Goal: Information Seeking & Learning: Learn about a topic

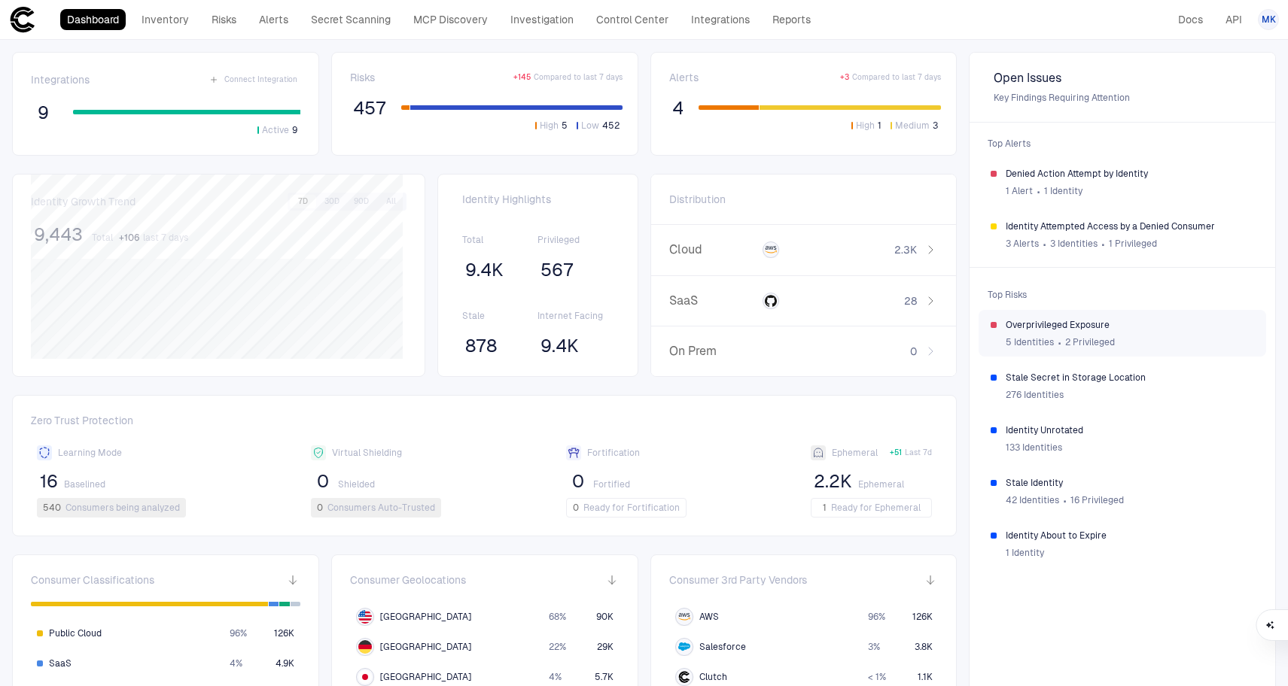
click at [1126, 328] on span "Overprivileged Exposure" at bounding box center [1129, 325] width 248 height 12
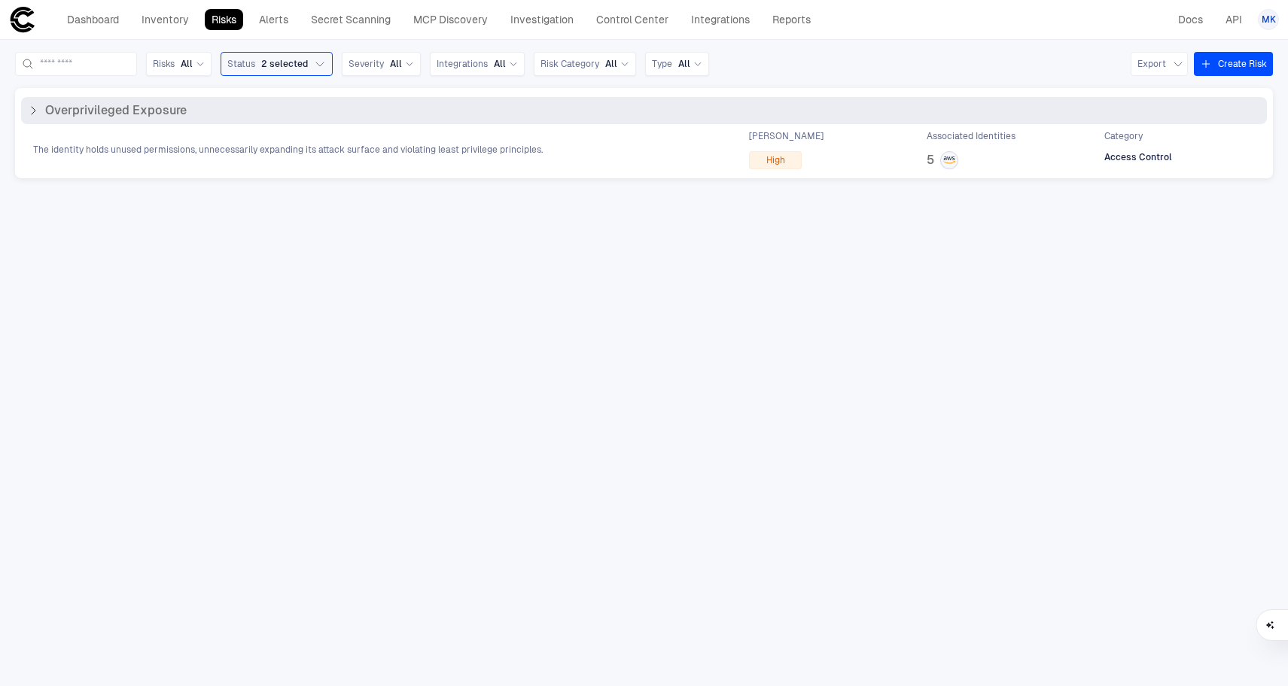
click at [377, 162] on div "The identity holds unused permissions, unnecessarily expanding its attack surfa…" at bounding box center [644, 149] width 1246 height 39
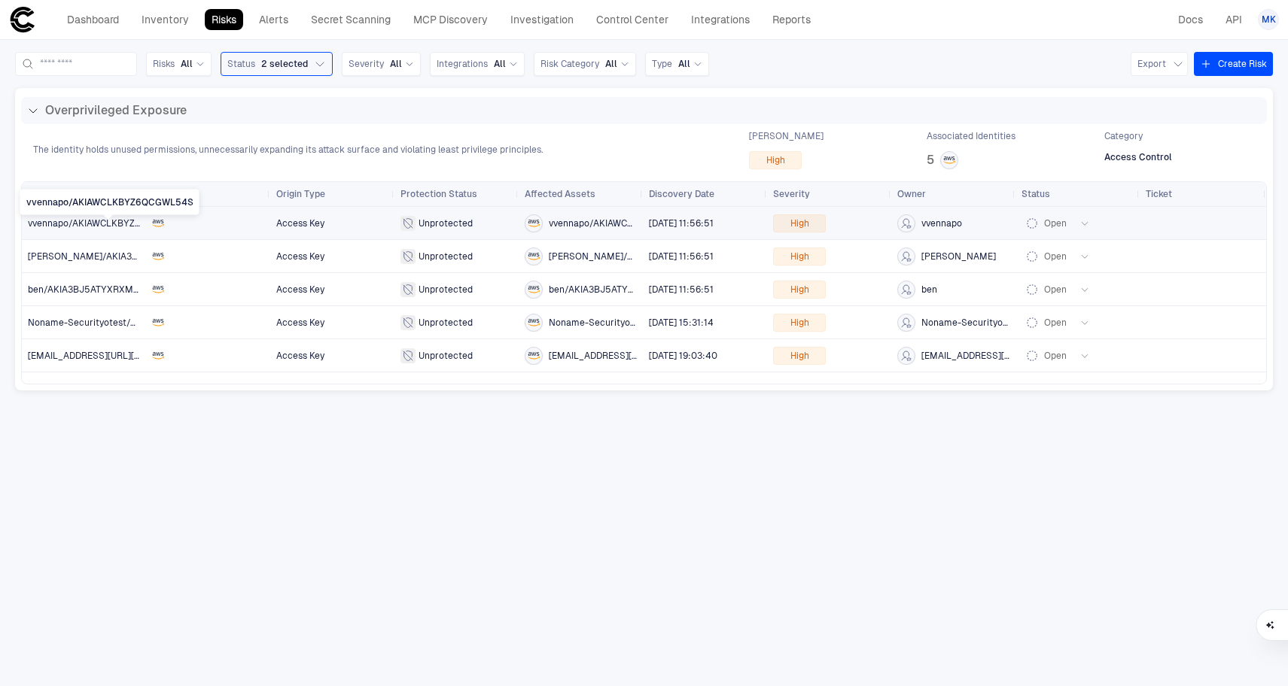
click at [81, 223] on span "vvennapo/AKIAWCLKBYZ6QCGWL54S" at bounding box center [109, 223] width 163 height 11
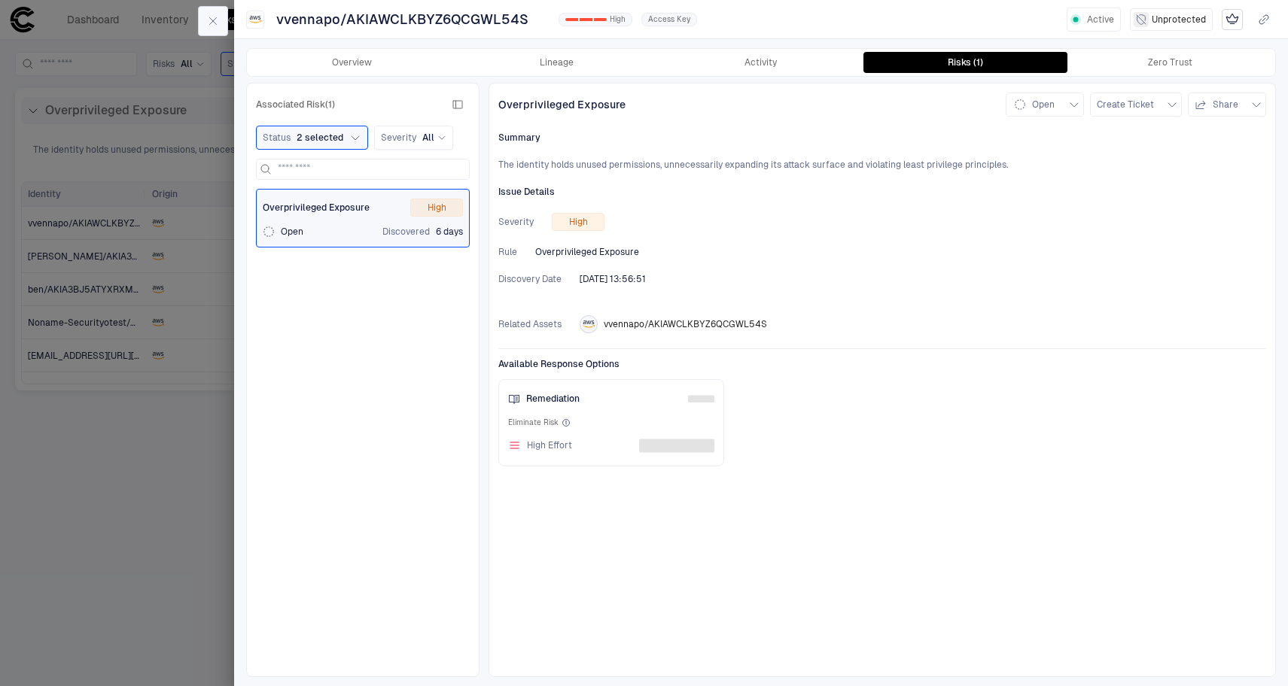
click at [212, 29] on button "button" at bounding box center [213, 21] width 30 height 30
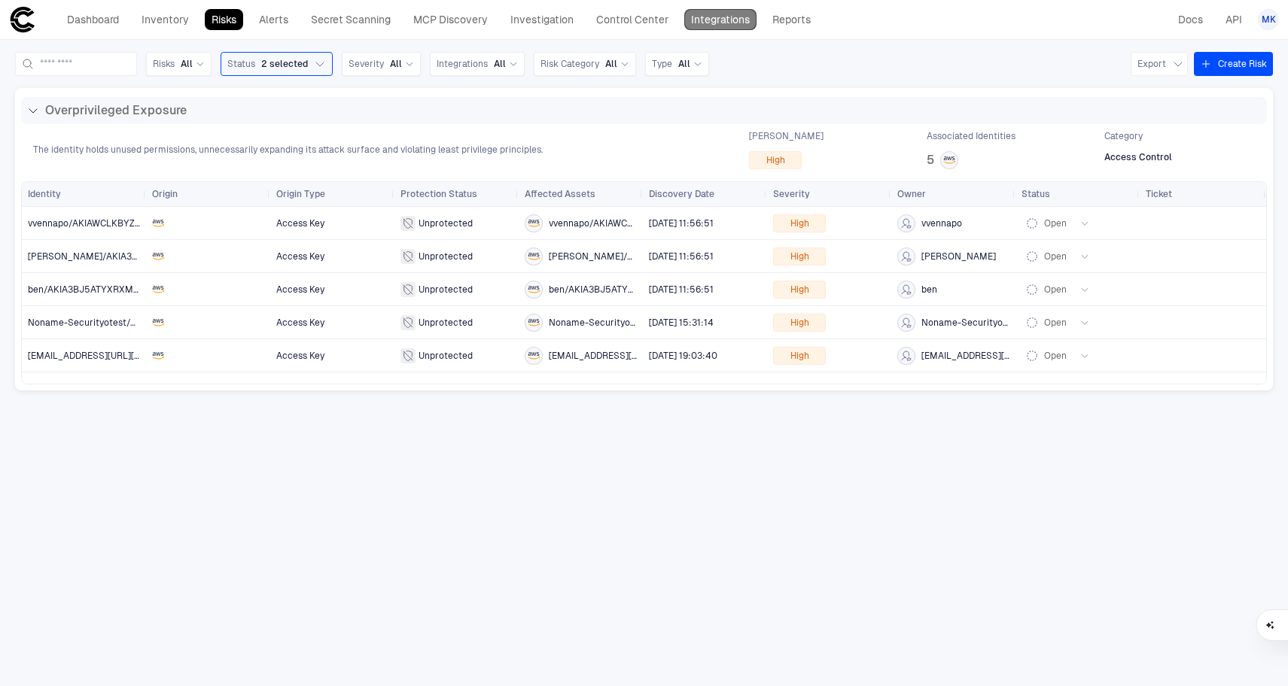
click at [706, 22] on link "Integrations" at bounding box center [720, 19] width 72 height 21
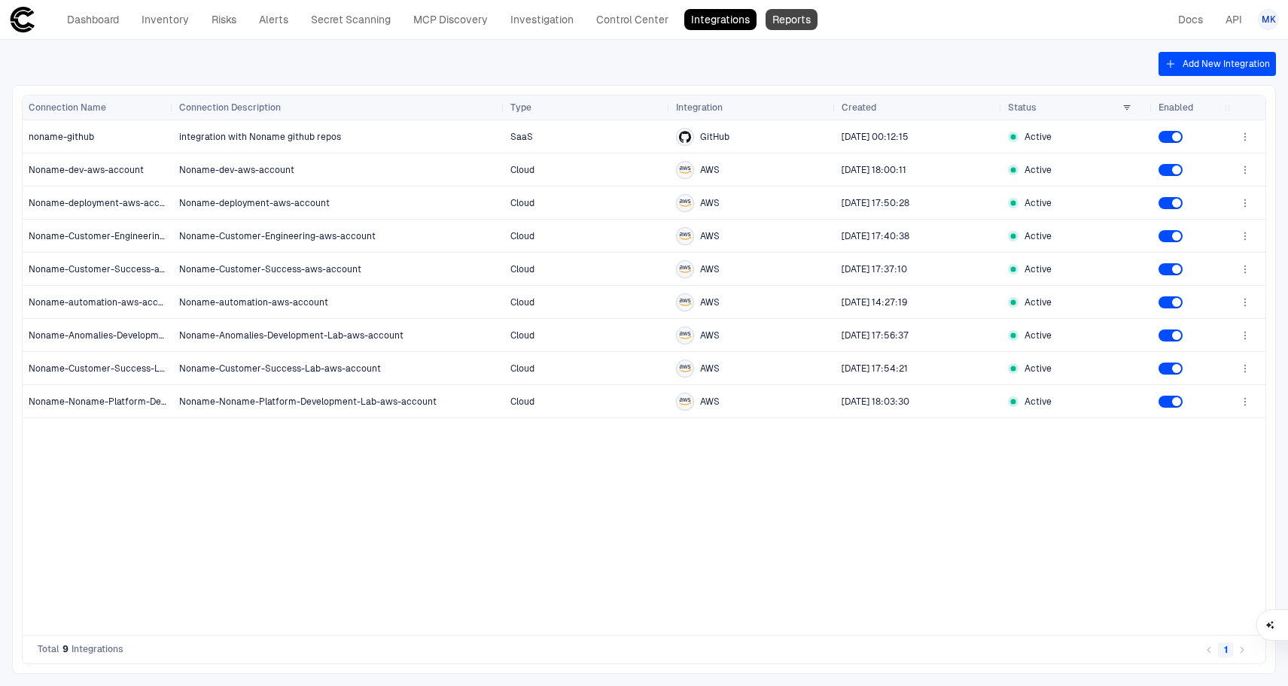
click at [780, 25] on link "Reports" at bounding box center [791, 19] width 52 height 21
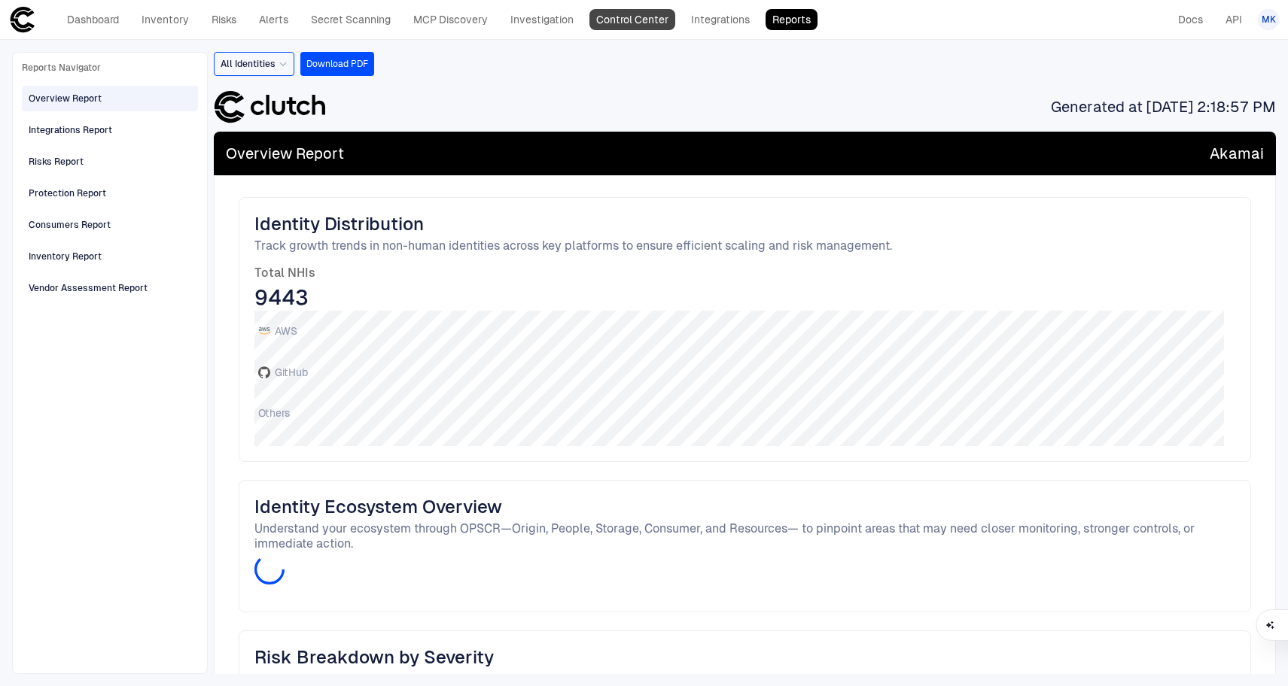
click at [654, 20] on link "Control Center" at bounding box center [632, 19] width 86 height 21
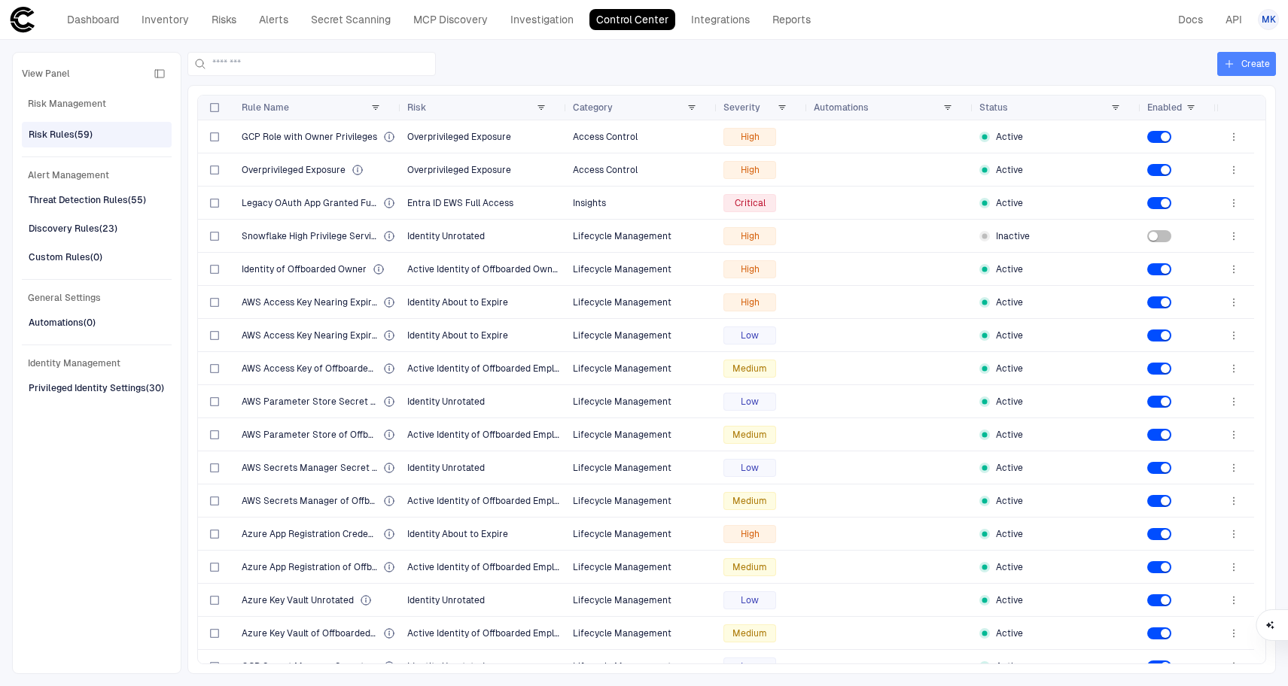
click at [1233, 67] on icon "button" at bounding box center [1229, 64] width 12 height 12
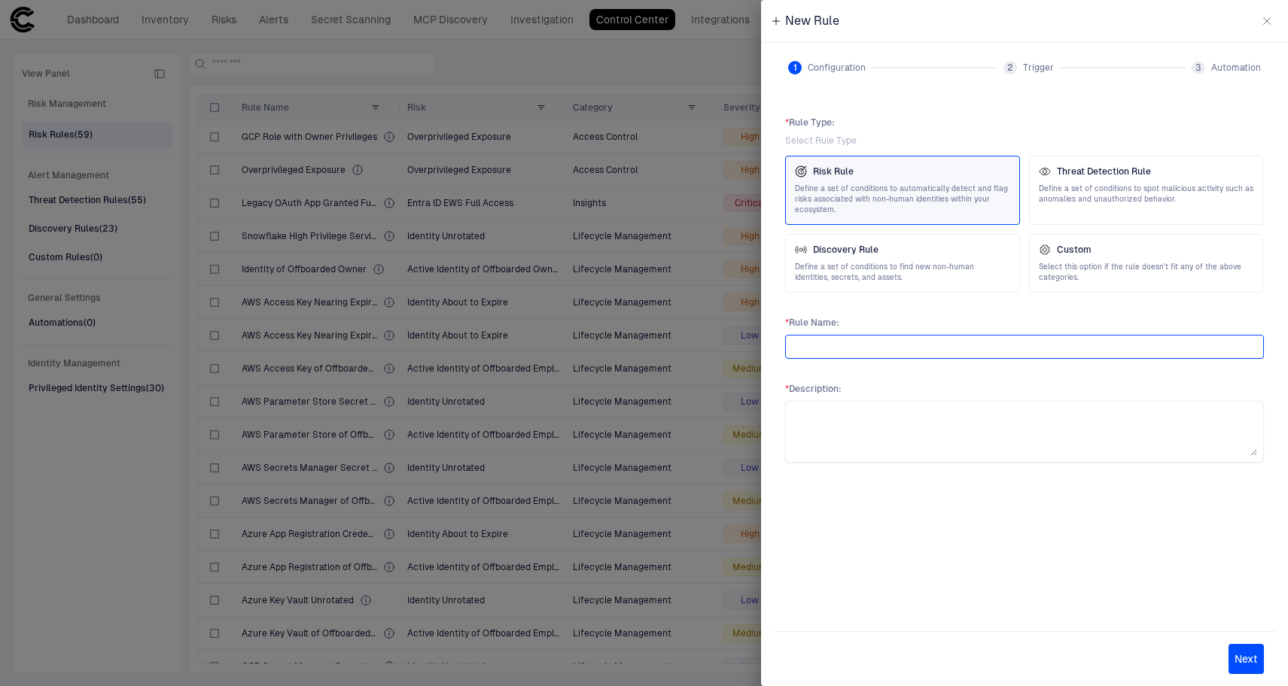
click at [1084, 357] on input "text" at bounding box center [1024, 347] width 465 height 23
type input "***"
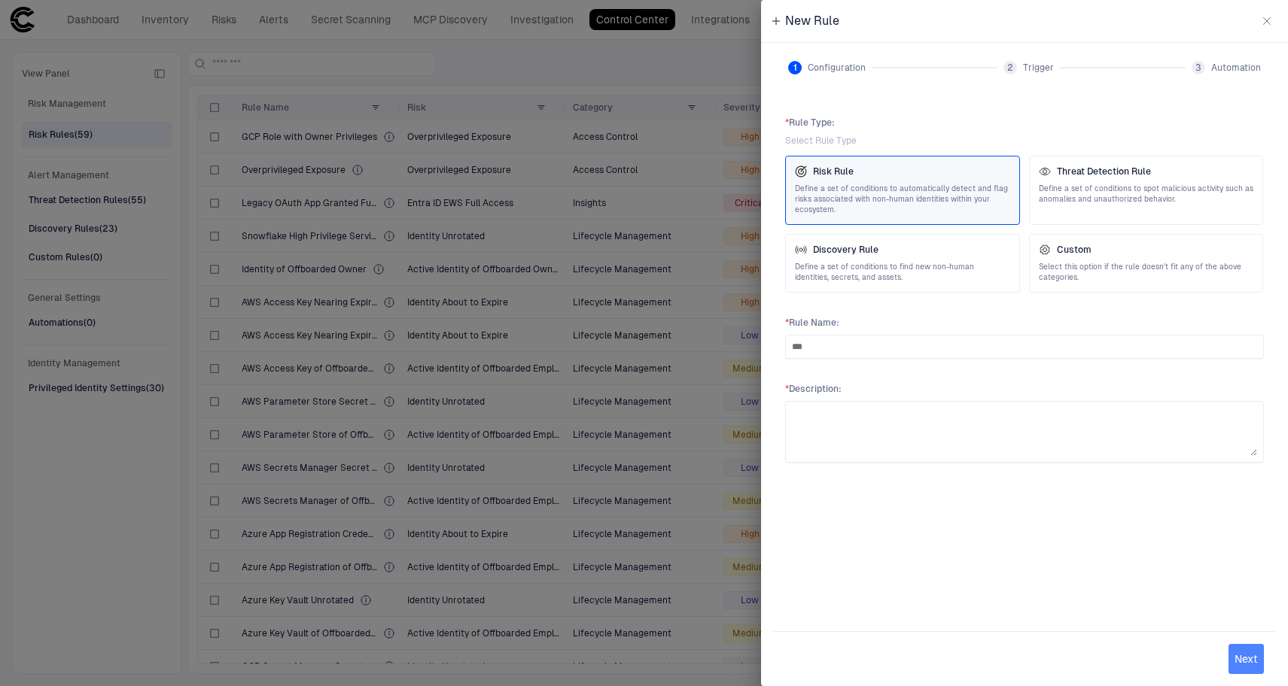
click at [1243, 652] on button "Next" at bounding box center [1245, 659] width 35 height 30
click at [1110, 445] on textarea at bounding box center [1024, 432] width 465 height 48
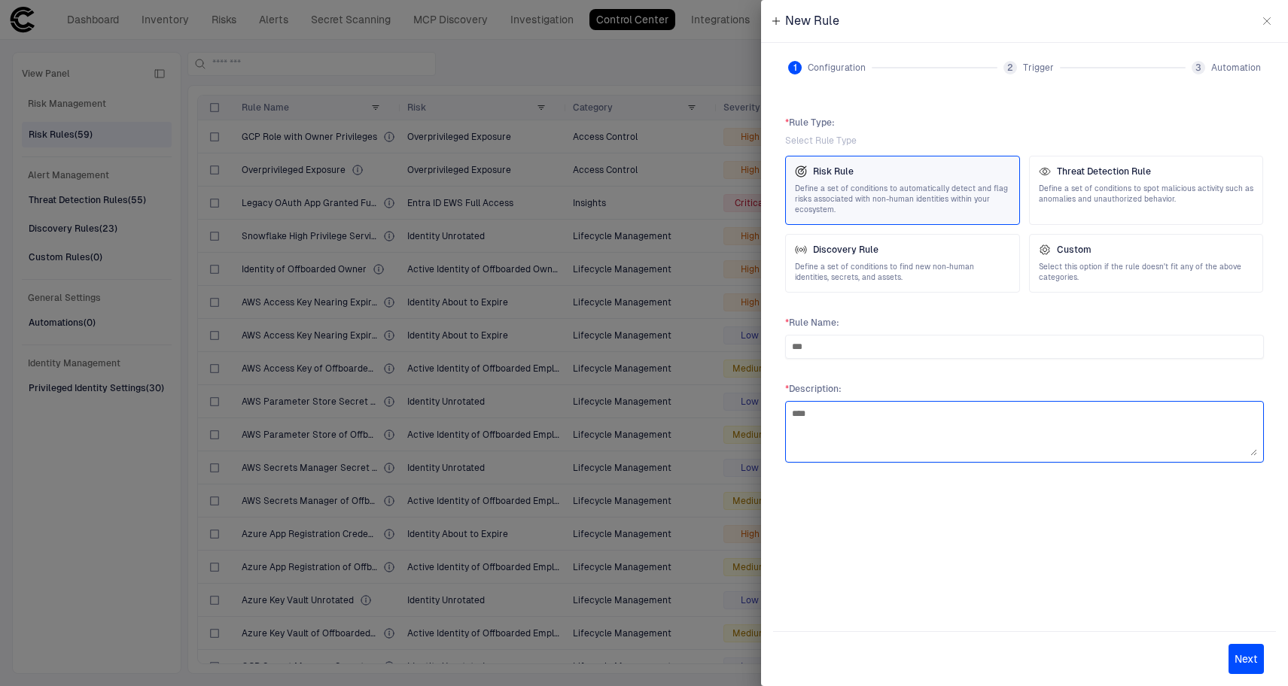
type textarea "****"
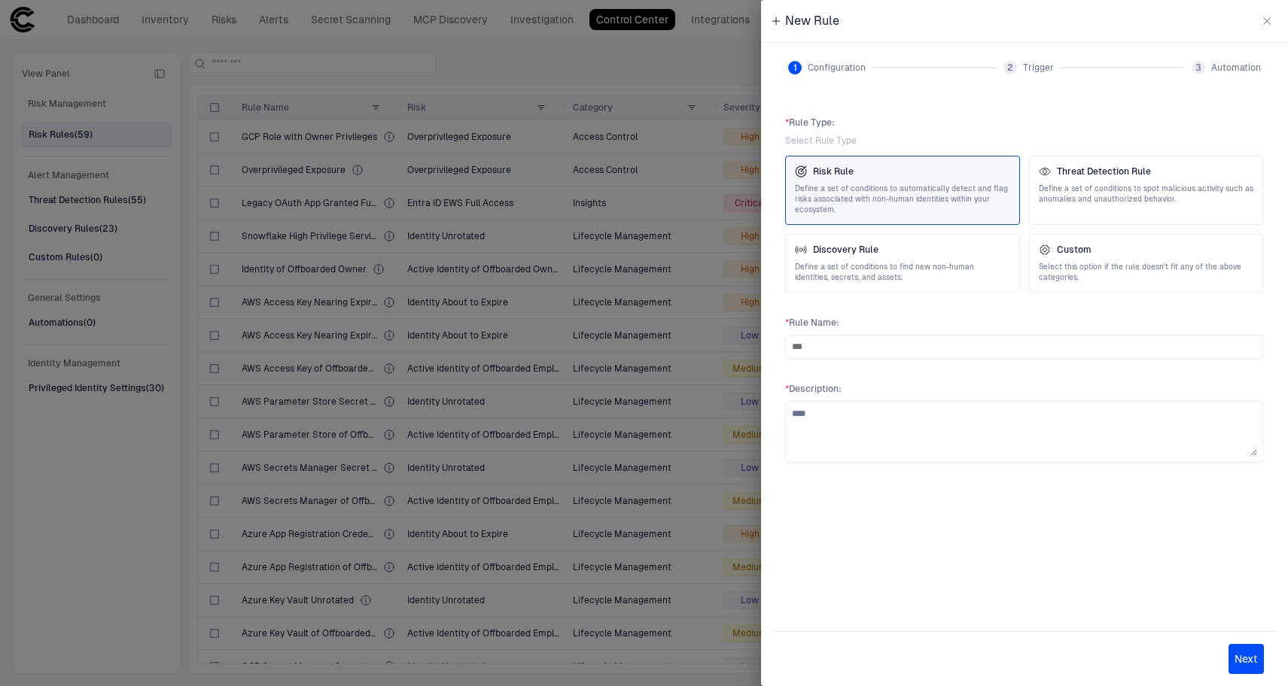
click at [1247, 668] on button "Next" at bounding box center [1245, 659] width 35 height 30
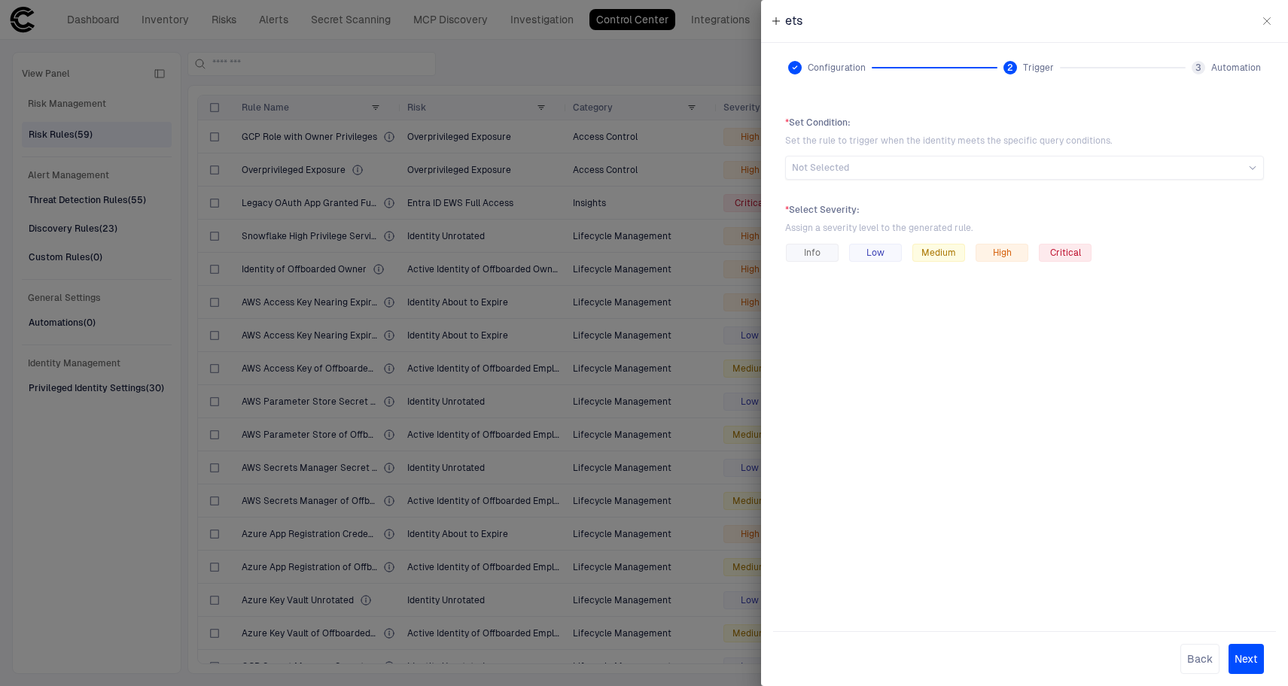
click at [1256, 21] on button "button" at bounding box center [1267, 21] width 24 height 24
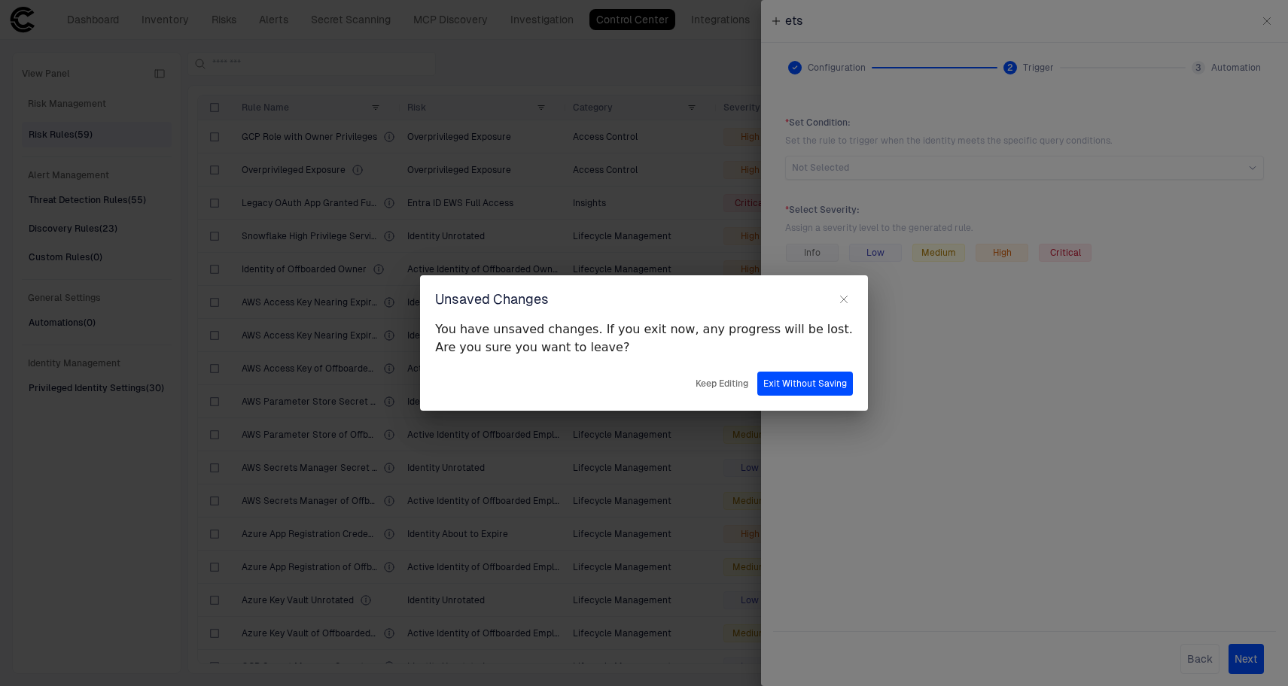
click at [769, 382] on button "Exit Without Saving" at bounding box center [805, 384] width 96 height 24
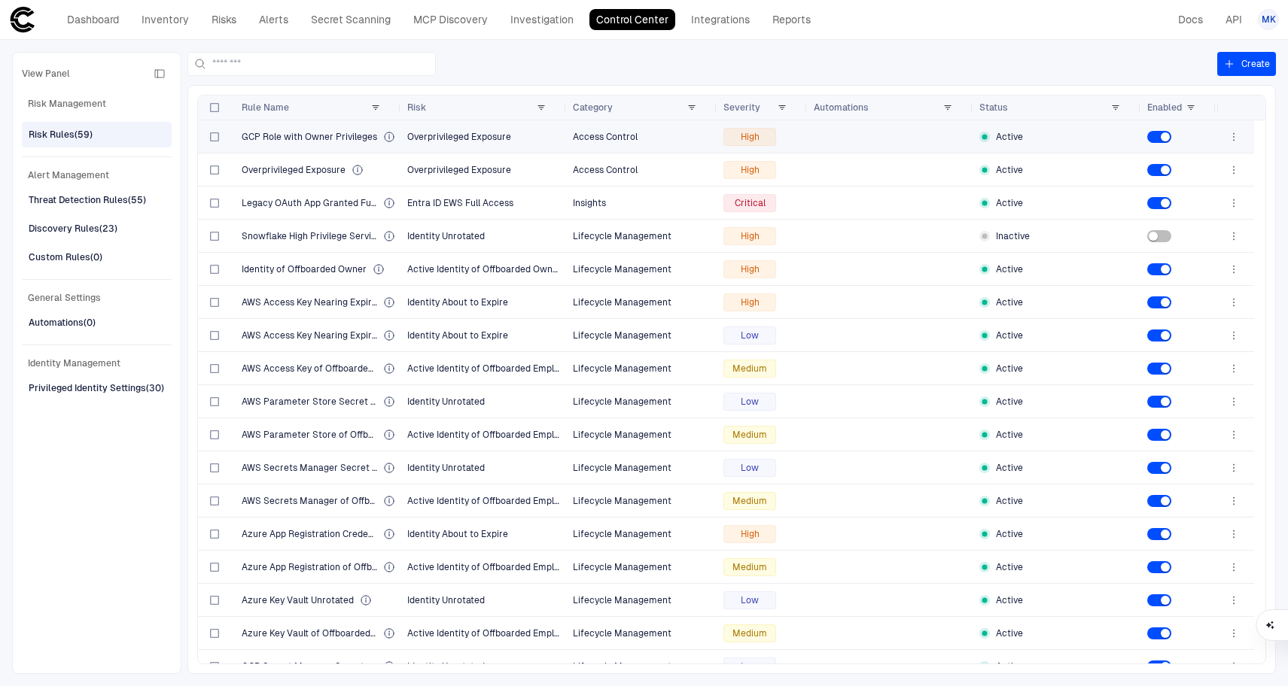
click at [1233, 142] on icon "button" at bounding box center [1233, 137] width 12 height 12
click at [1198, 170] on li "Edit" at bounding box center [1185, 171] width 101 height 24
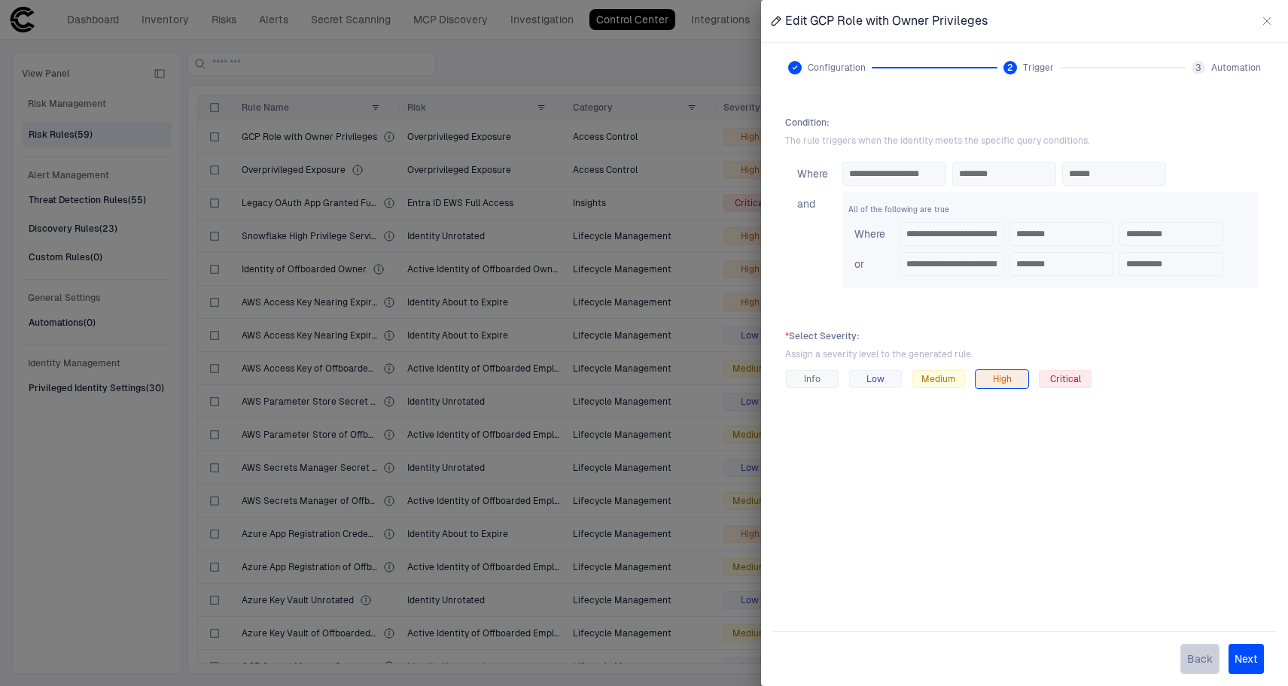
click at [1184, 663] on button "Back" at bounding box center [1199, 659] width 39 height 30
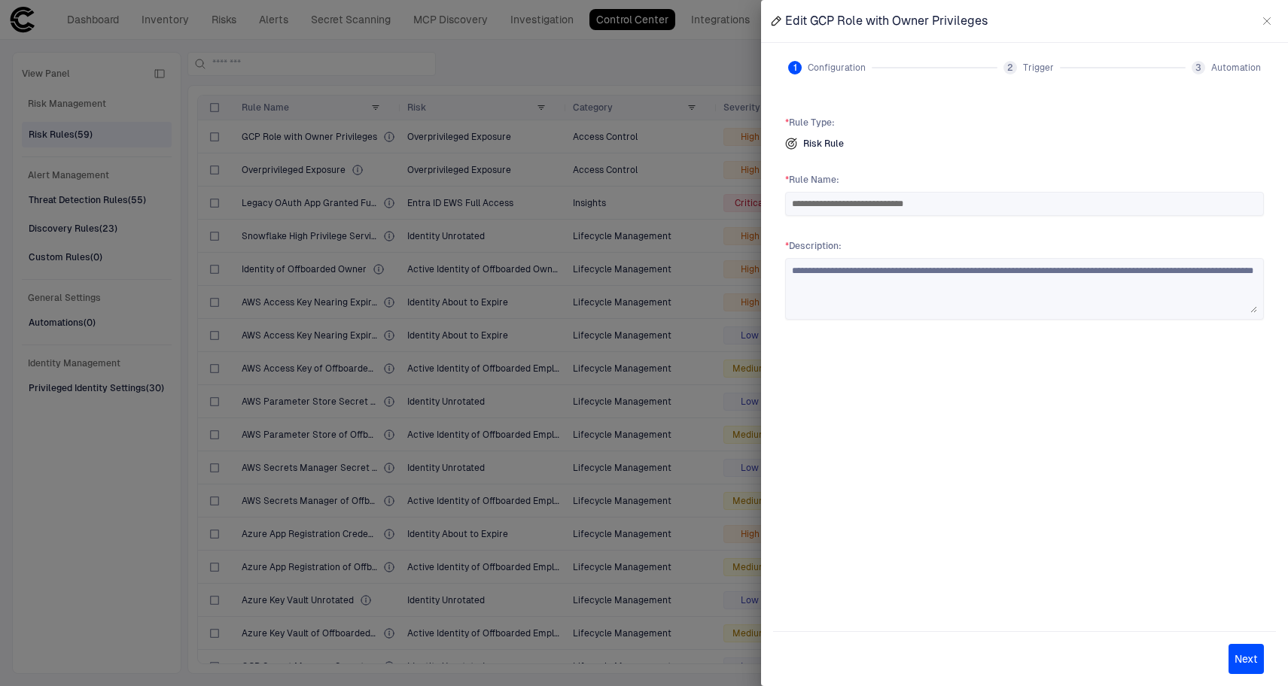
click at [709, 53] on div at bounding box center [644, 343] width 1288 height 686
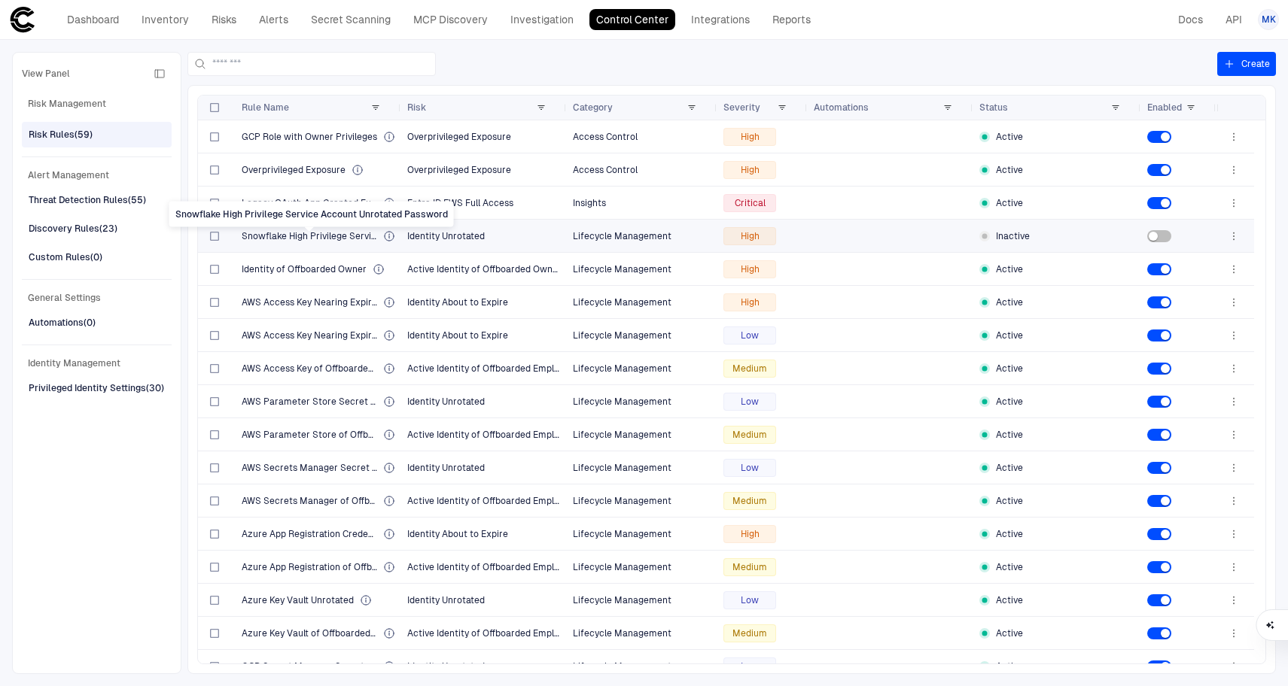
click at [339, 236] on span "Snowflake High Privilege Service Account Unrotated Password" at bounding box center [309, 236] width 135 height 12
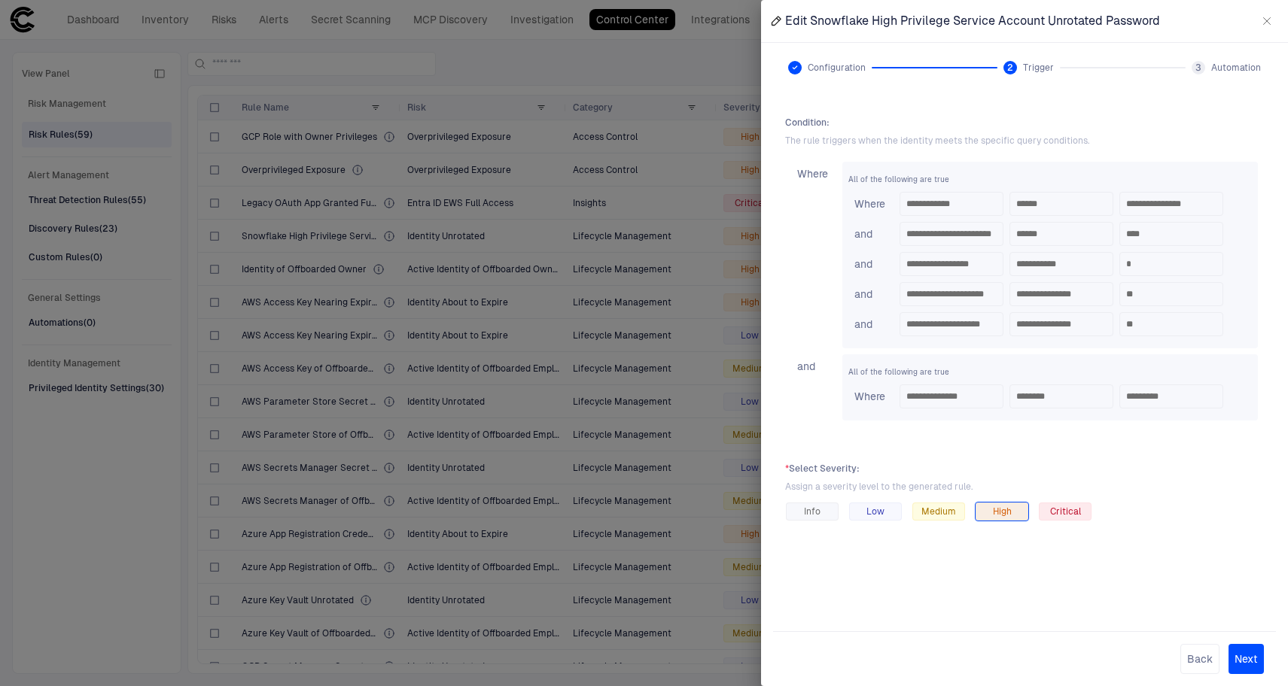
click at [1266, 17] on icon "button" at bounding box center [1267, 21] width 12 height 12
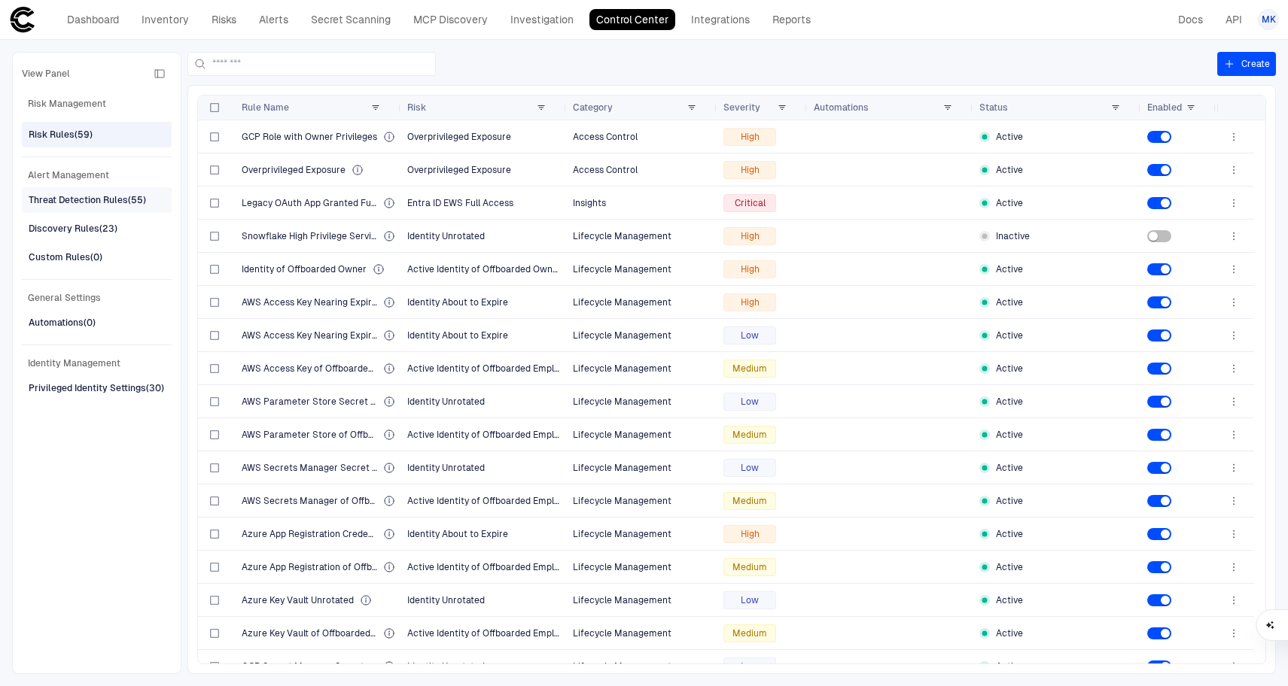
click at [70, 205] on div "Threat Detection Rules (55)" at bounding box center [87, 200] width 117 height 14
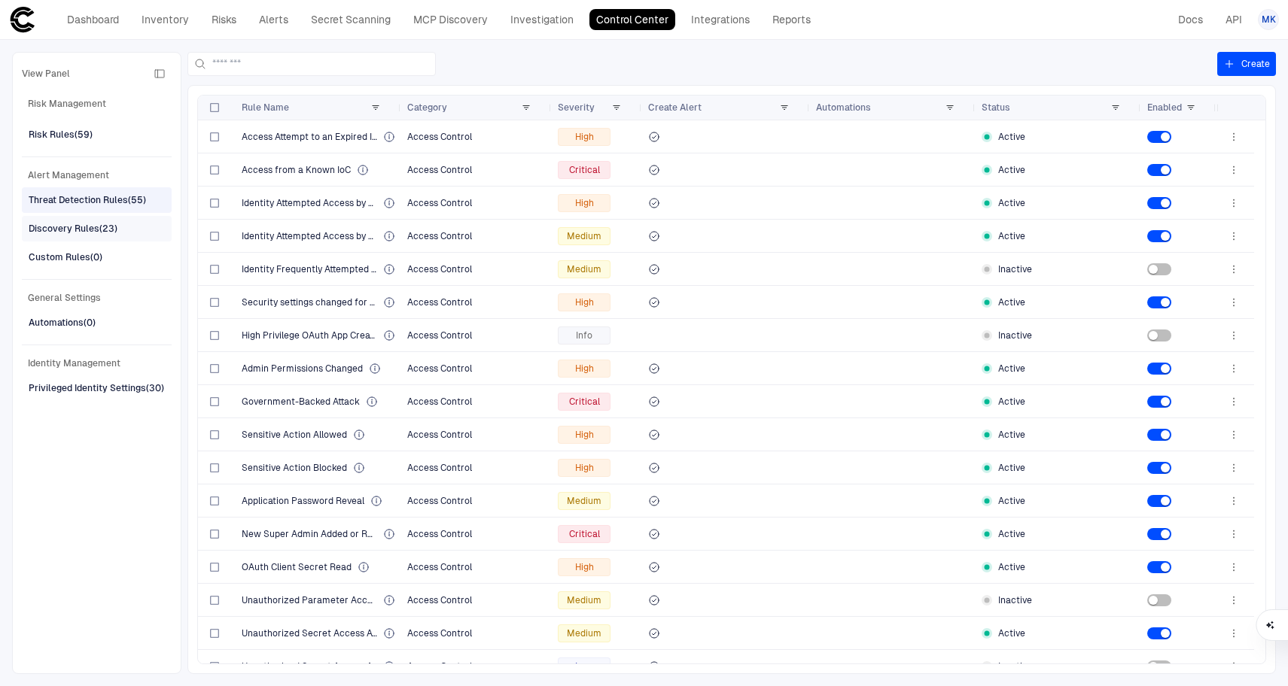
click at [88, 219] on span "Discovery Rules (23)" at bounding box center [73, 229] width 89 height 20
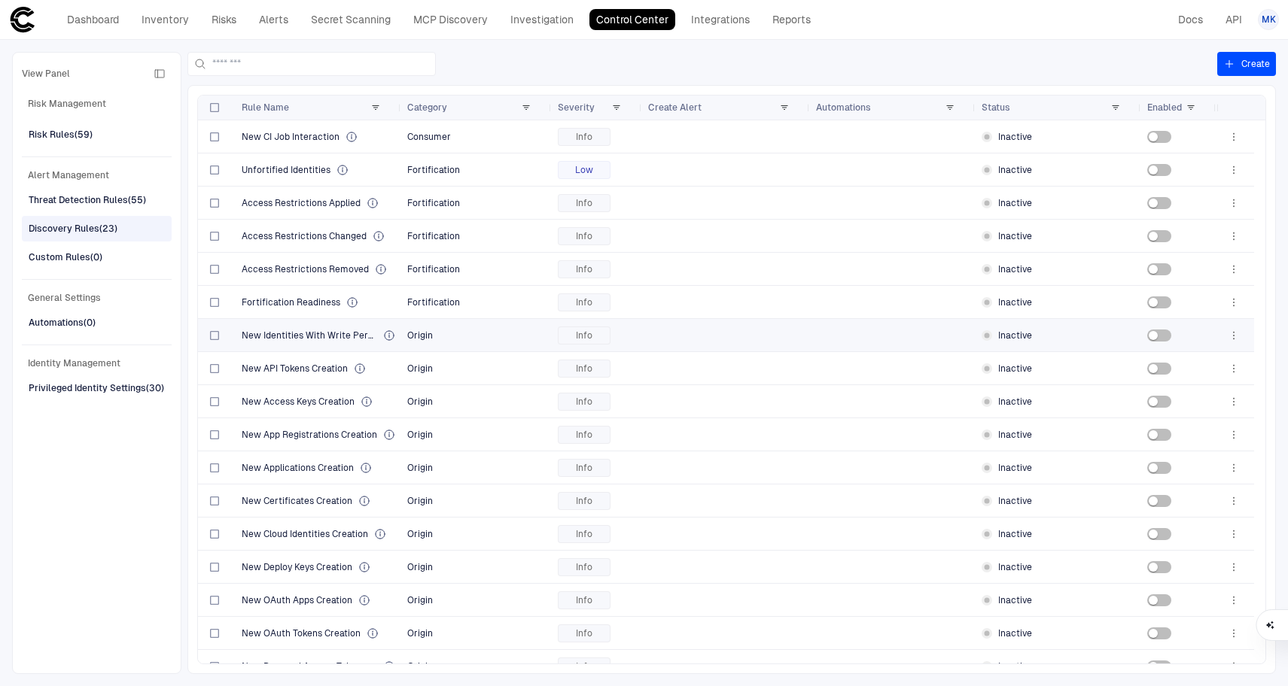
scroll to position [218, 0]
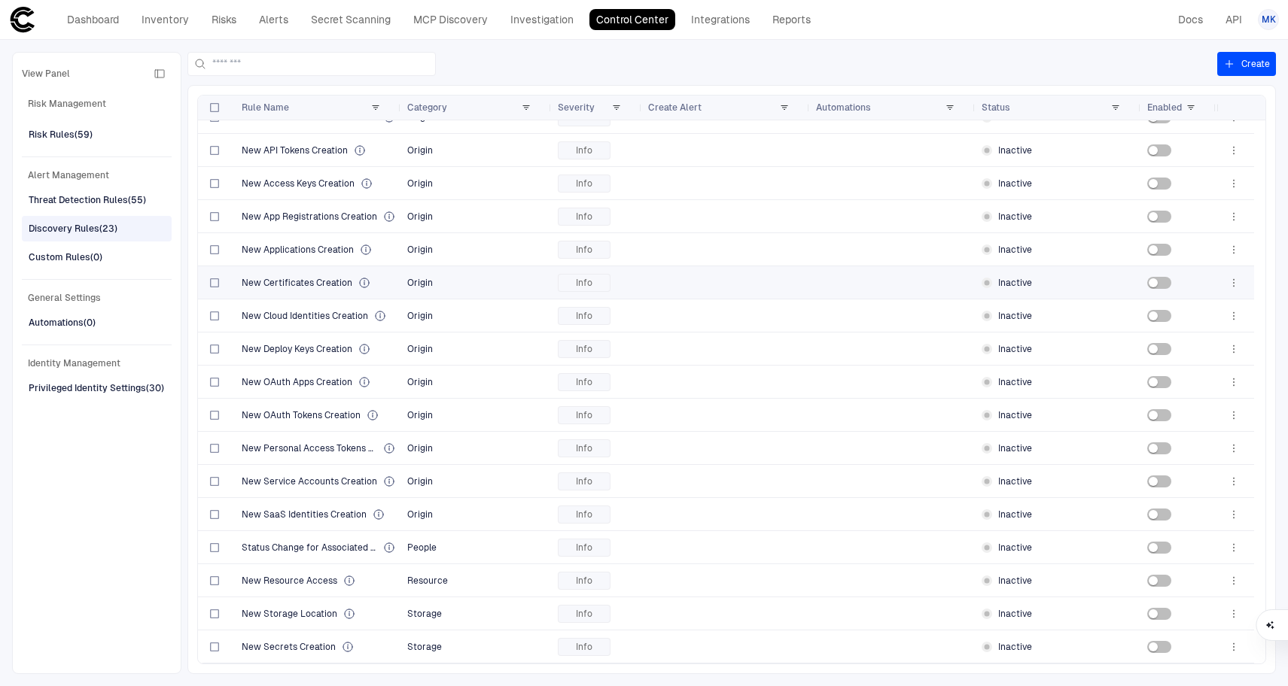
click at [1173, 281] on div at bounding box center [1178, 283] width 63 height 12
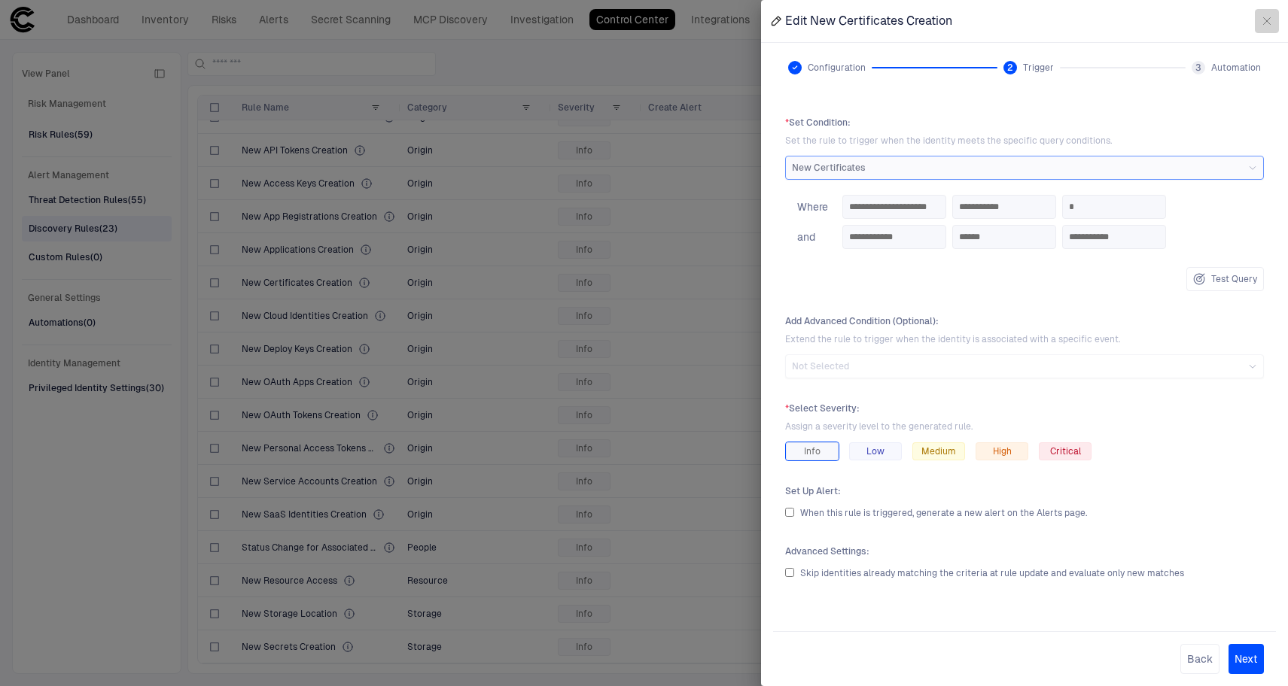
click at [1264, 24] on icon "button" at bounding box center [1267, 21] width 7 height 7
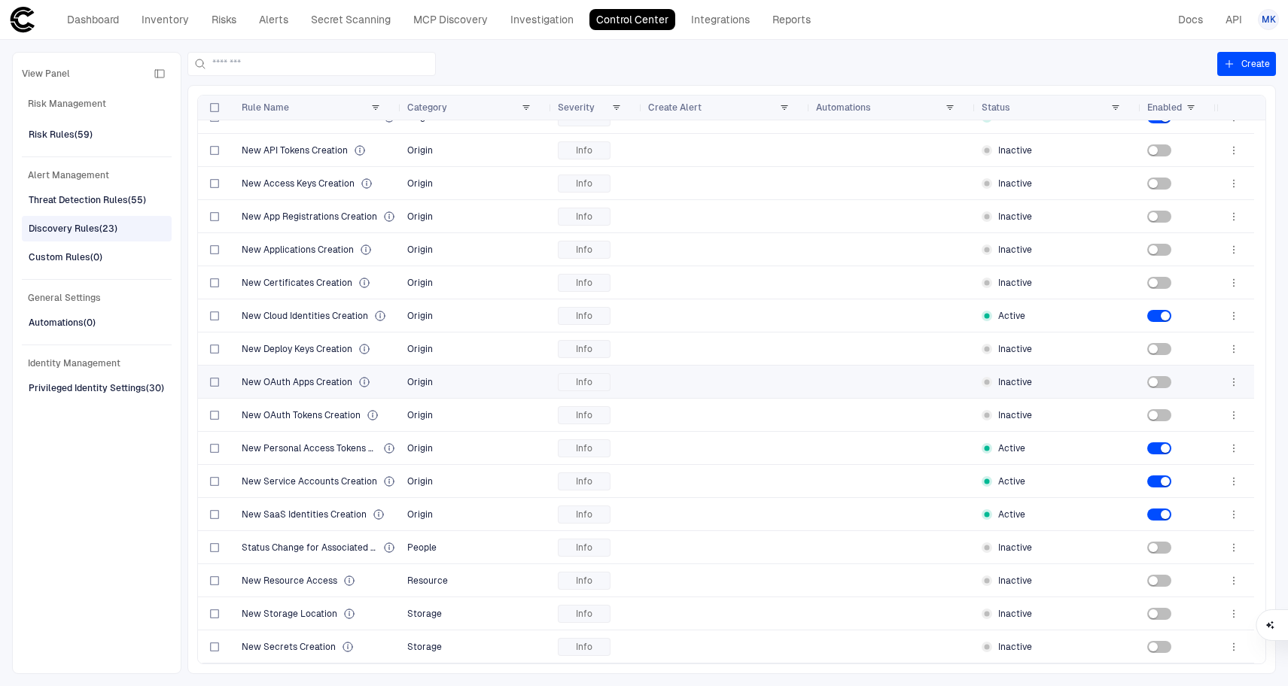
scroll to position [0, 0]
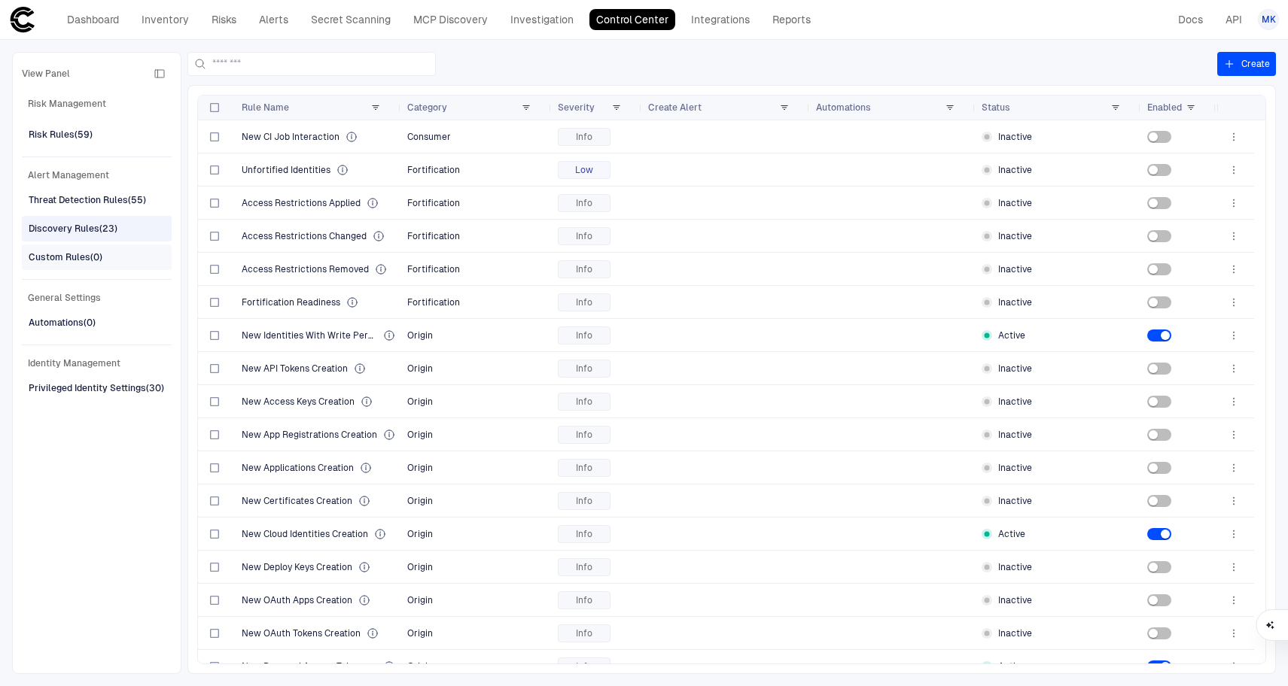
click at [101, 248] on span "Custom Rules (0)" at bounding box center [66, 258] width 74 height 20
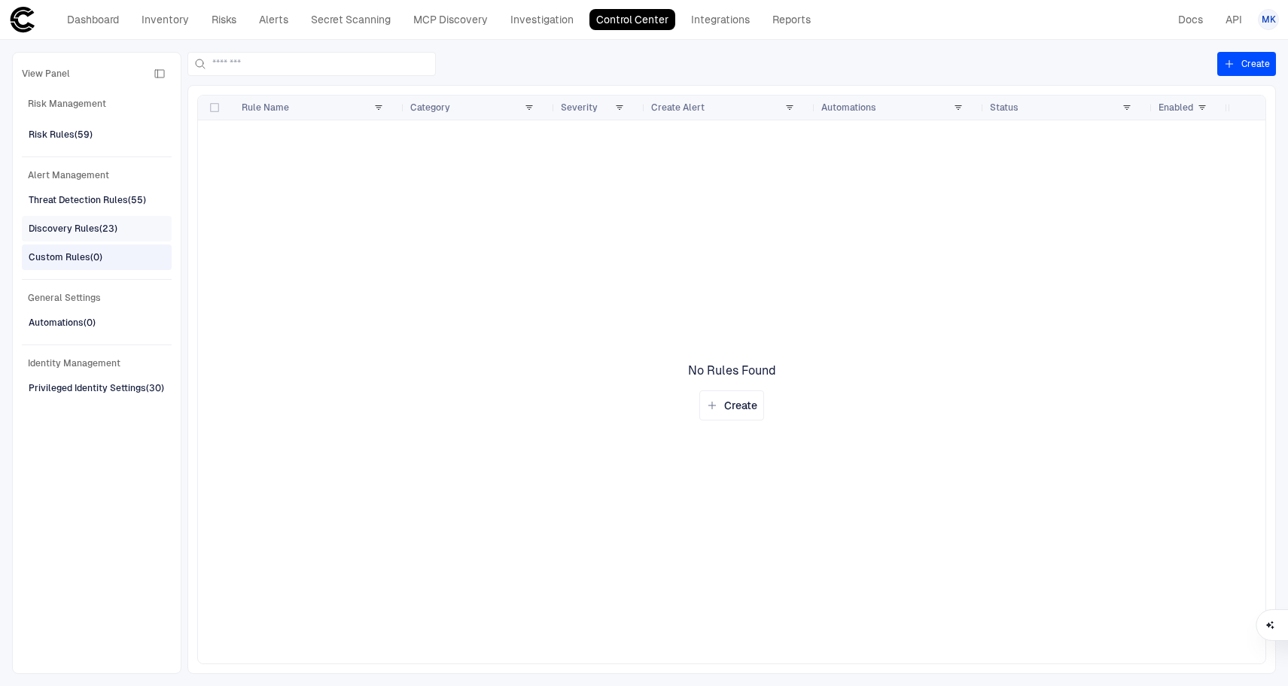
click at [104, 226] on div "Discovery Rules (23)" at bounding box center [73, 229] width 89 height 14
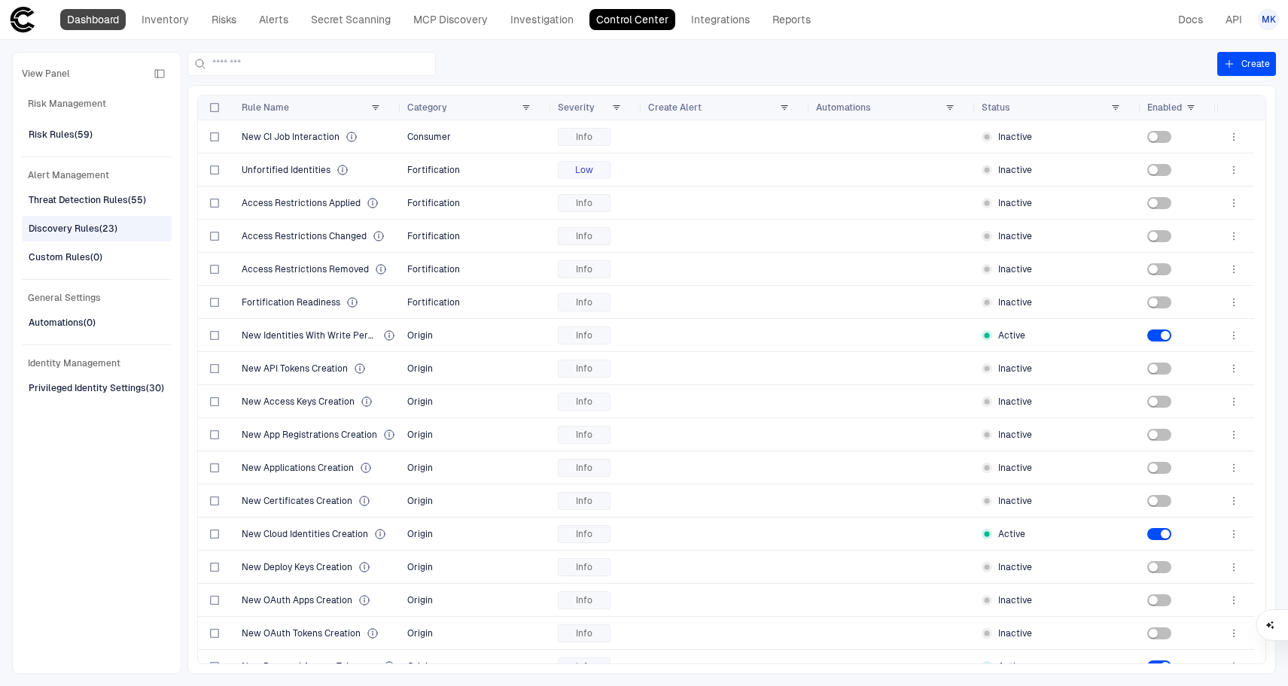
click at [91, 14] on link "Dashboard" at bounding box center [92, 19] width 65 height 21
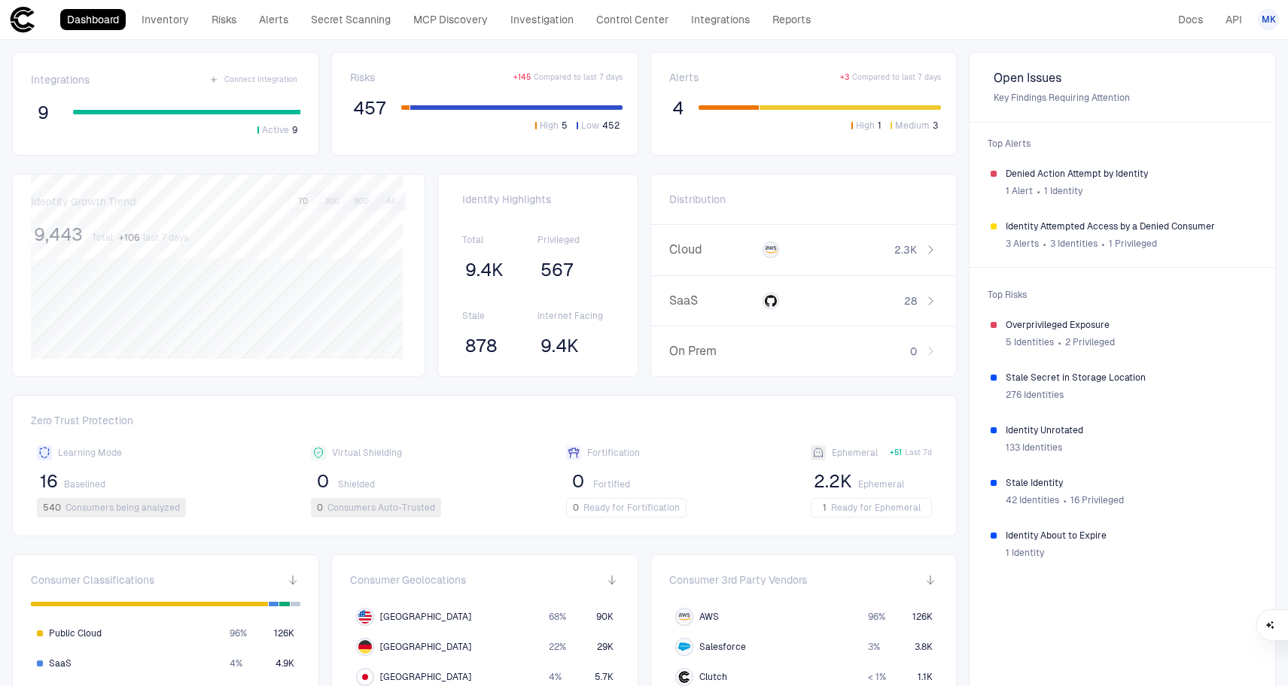
click at [108, 11] on link "Dashboard" at bounding box center [92, 19] width 65 height 21
click at [108, 14] on link "Dashboard" at bounding box center [92, 19] width 65 height 21
click at [22, 29] on icon at bounding box center [23, 20] width 24 height 26
click at [163, 29] on link "Inventory" at bounding box center [165, 19] width 61 height 21
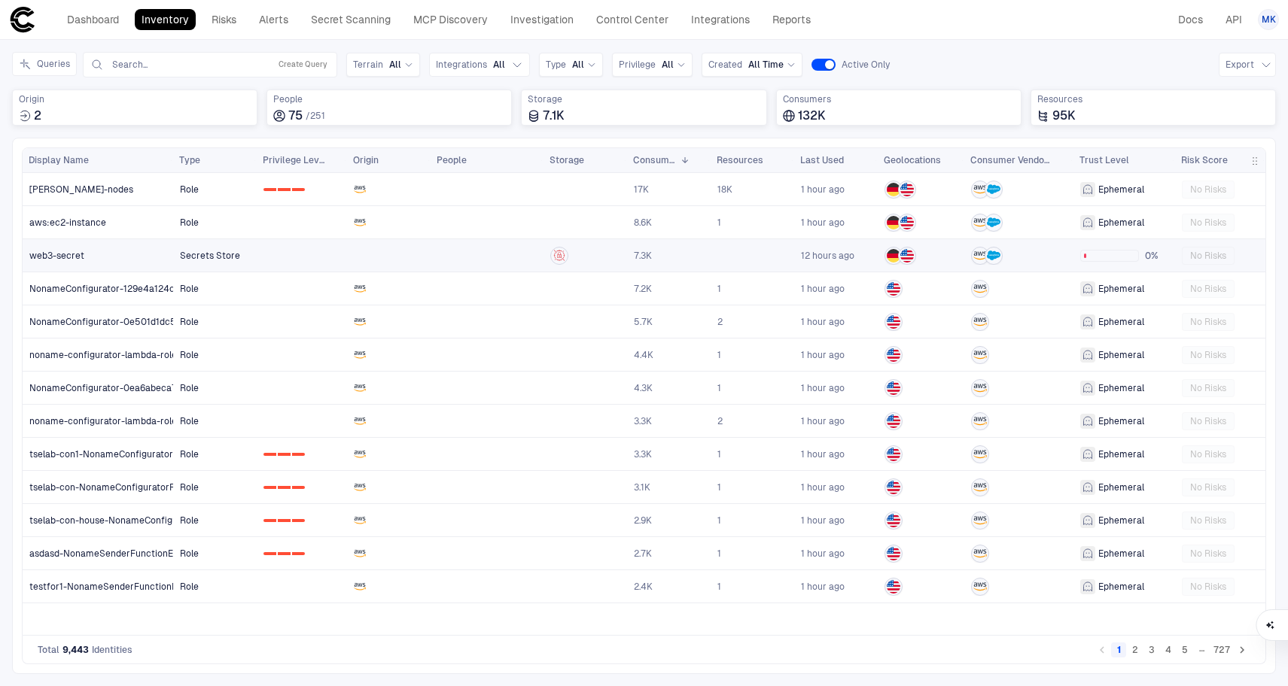
click at [134, 259] on link "web3-secret" at bounding box center [98, 255] width 150 height 31
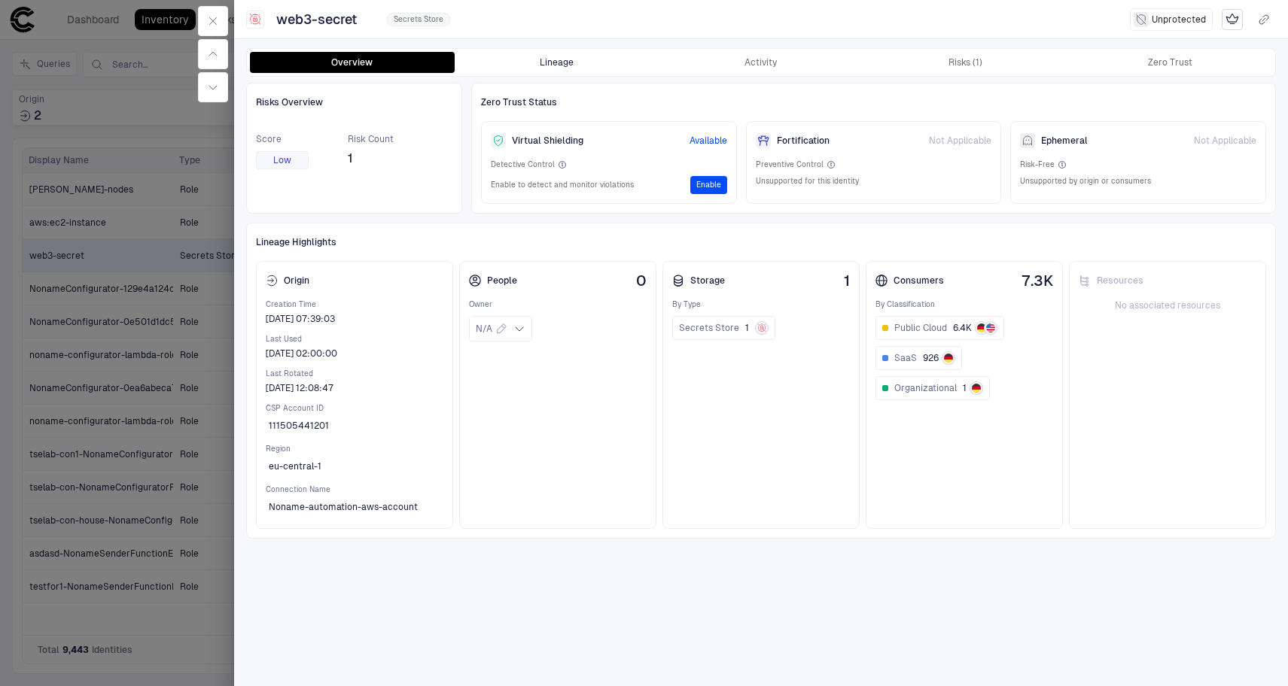
click at [555, 57] on button "Lineage" at bounding box center [557, 62] width 205 height 21
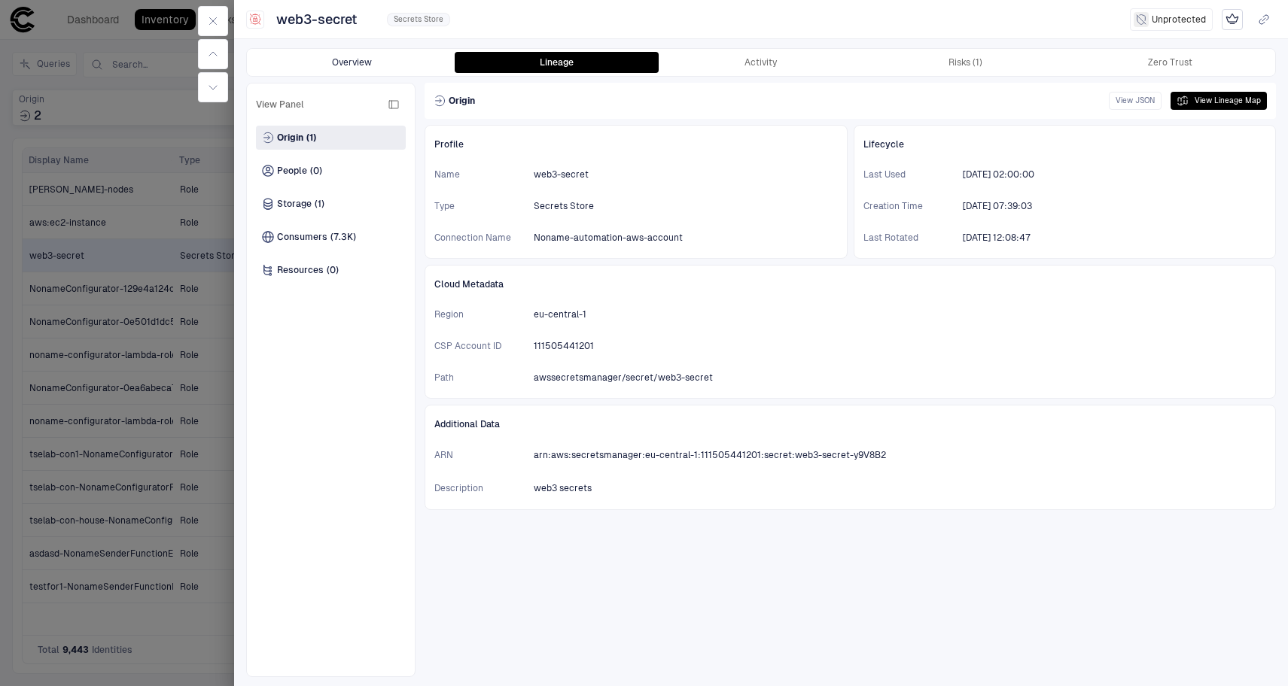
click at [395, 65] on button "Overview" at bounding box center [352, 62] width 205 height 21
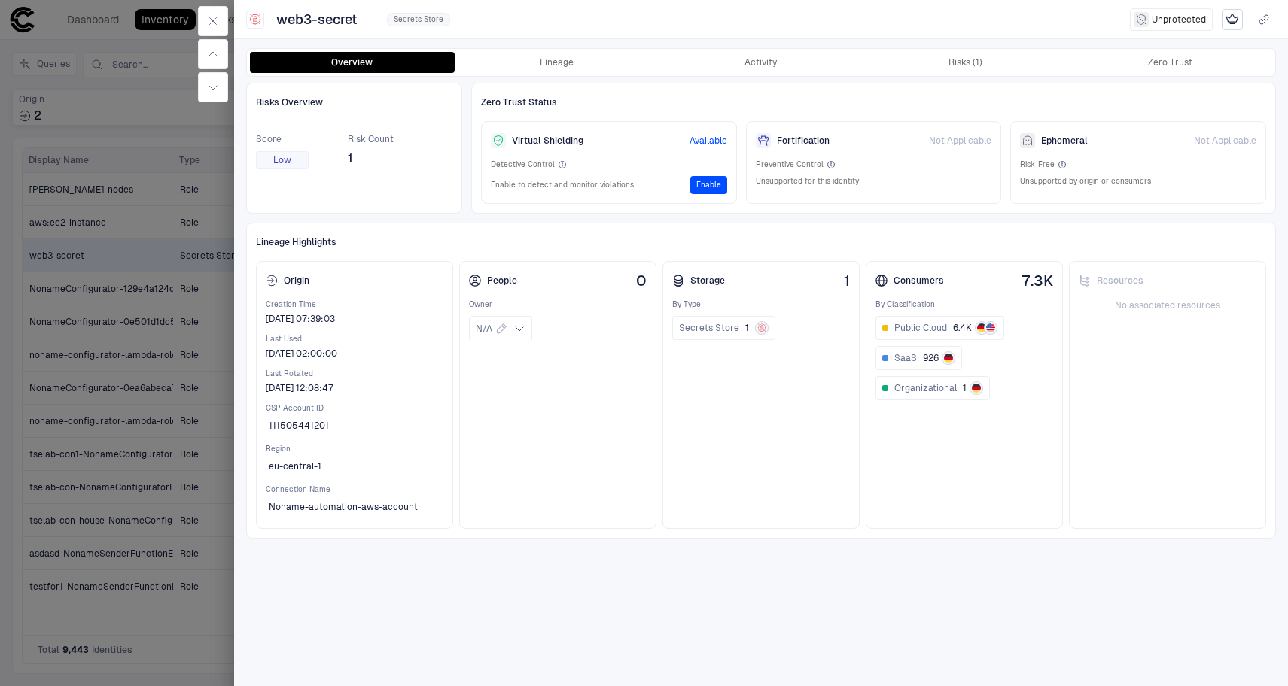
click at [616, 141] on div "Virtual Shielding Available" at bounding box center [609, 141] width 236 height 20
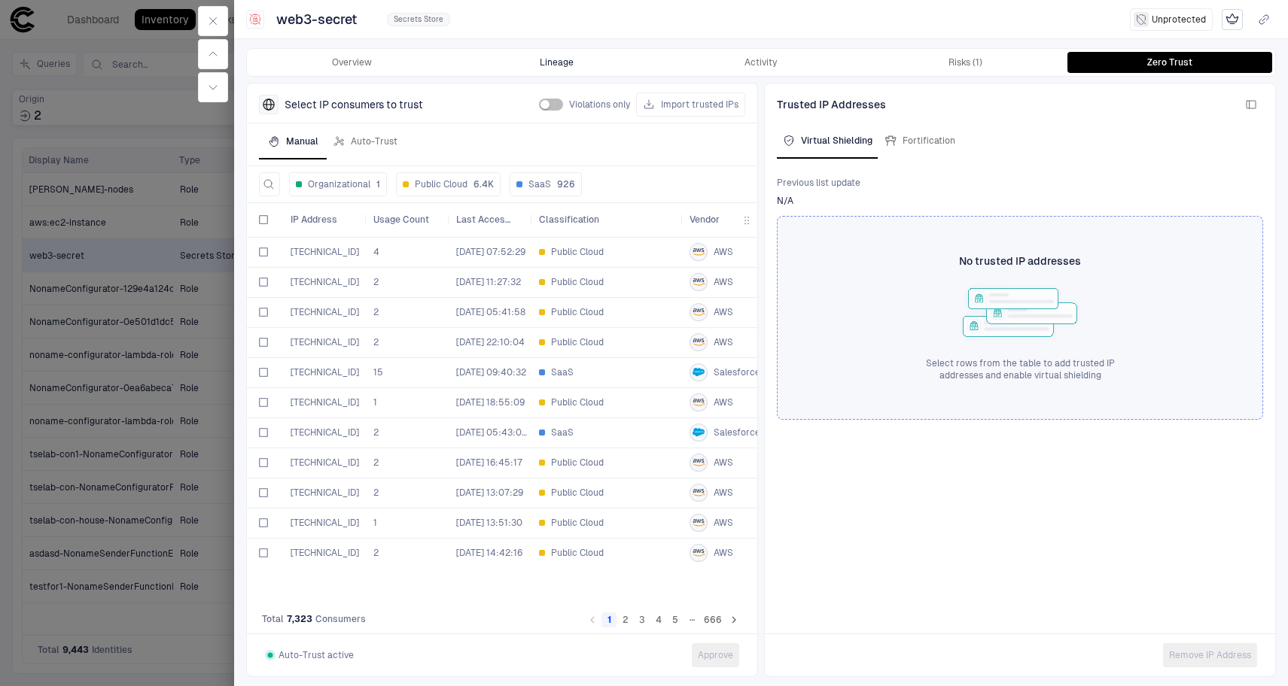
click at [539, 55] on button "Lineage" at bounding box center [557, 62] width 205 height 21
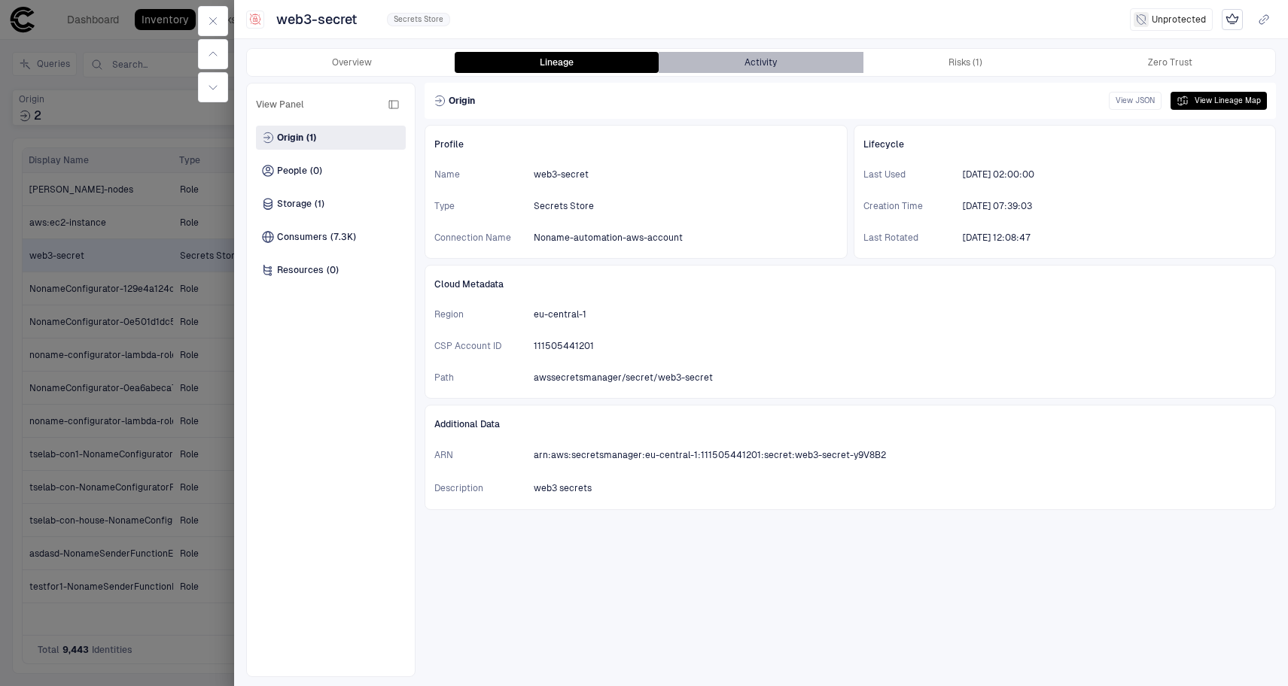
click at [735, 59] on button "Activity" at bounding box center [761, 62] width 205 height 21
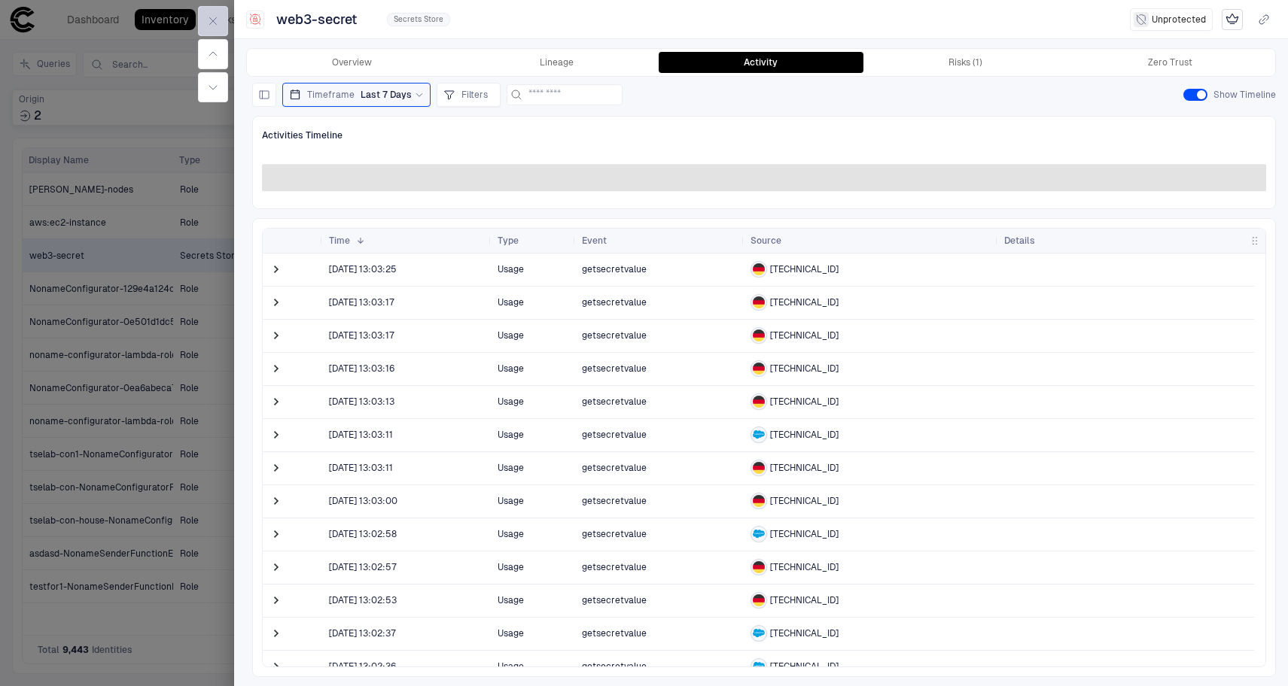
click at [215, 22] on icon "button" at bounding box center [213, 21] width 12 height 12
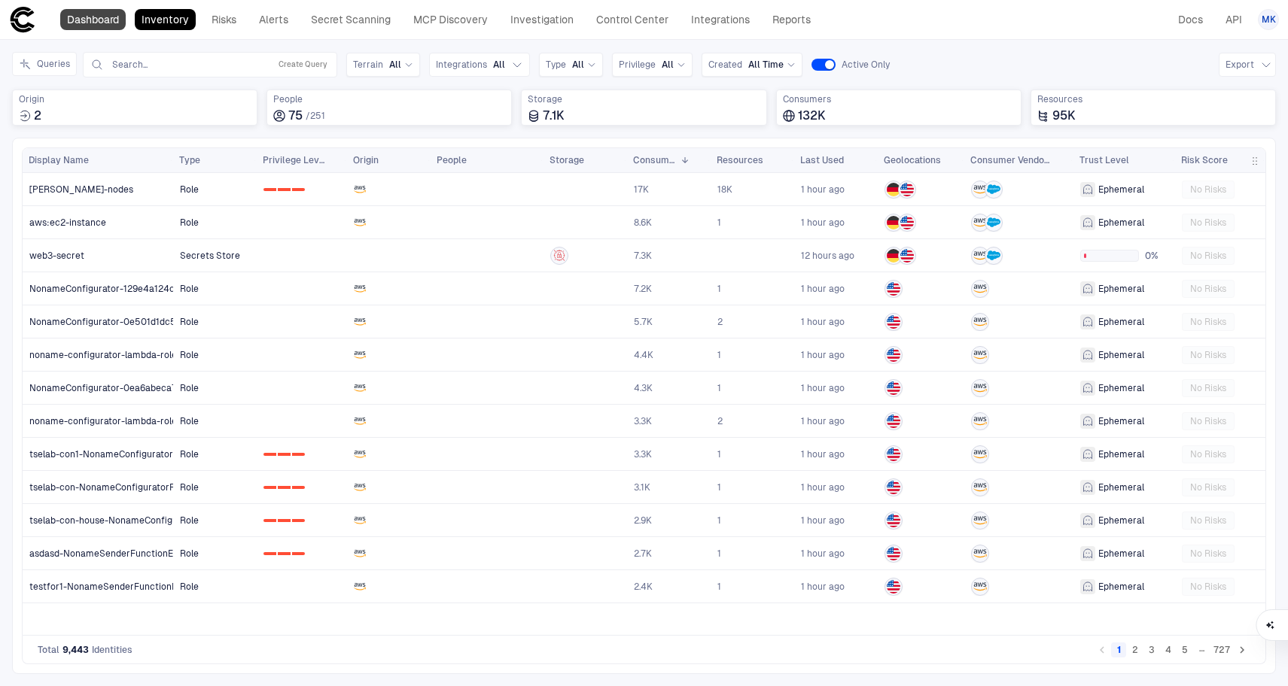
click at [64, 22] on link "Dashboard" at bounding box center [92, 19] width 65 height 21
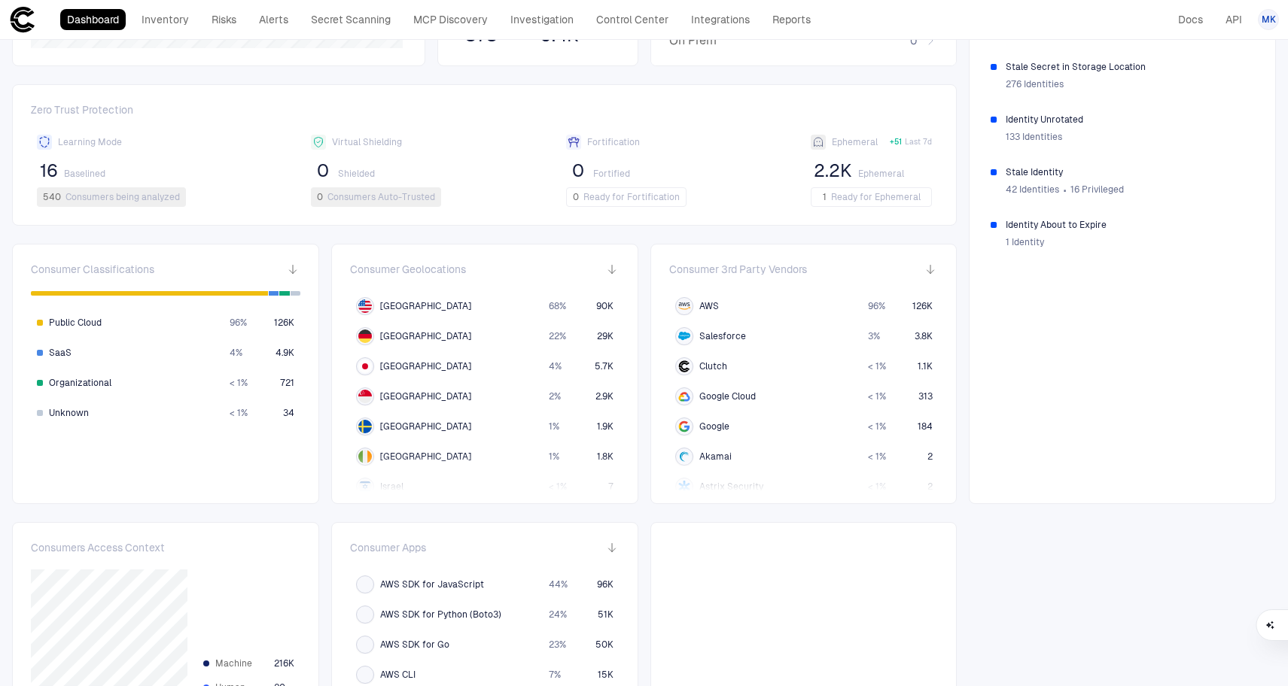
scroll to position [609, 0]
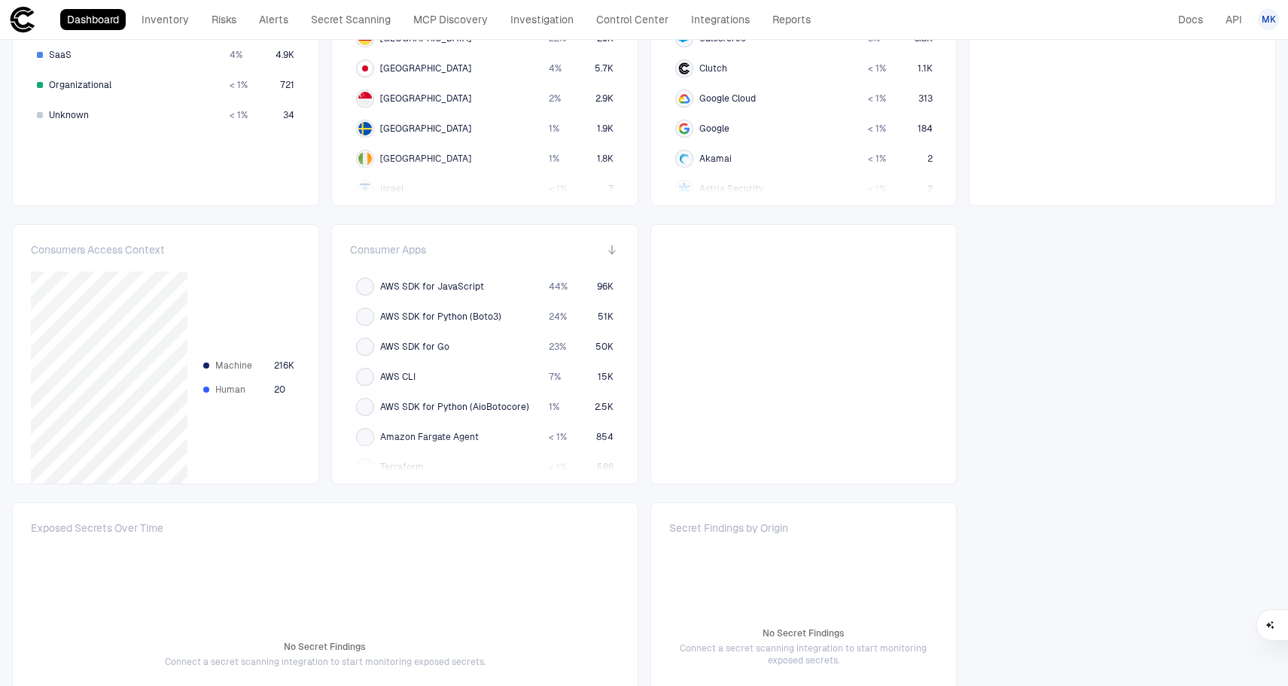
click at [853, 355] on div at bounding box center [803, 354] width 307 height 260
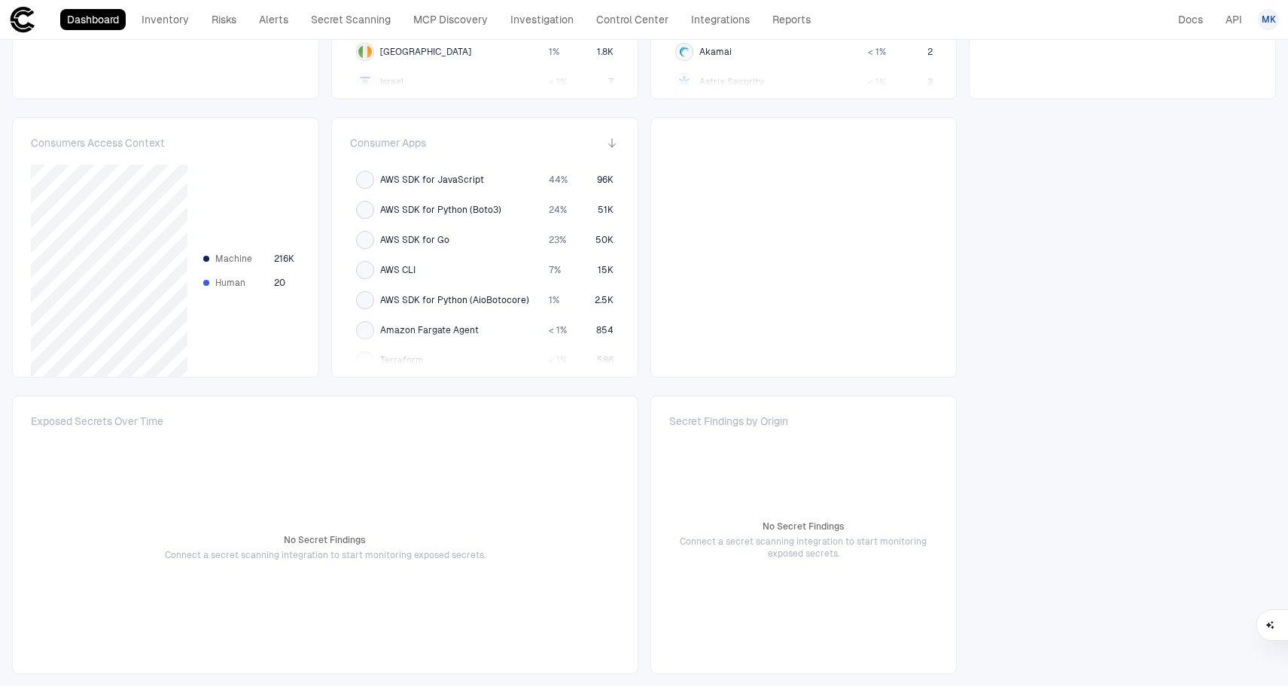
scroll to position [0, 0]
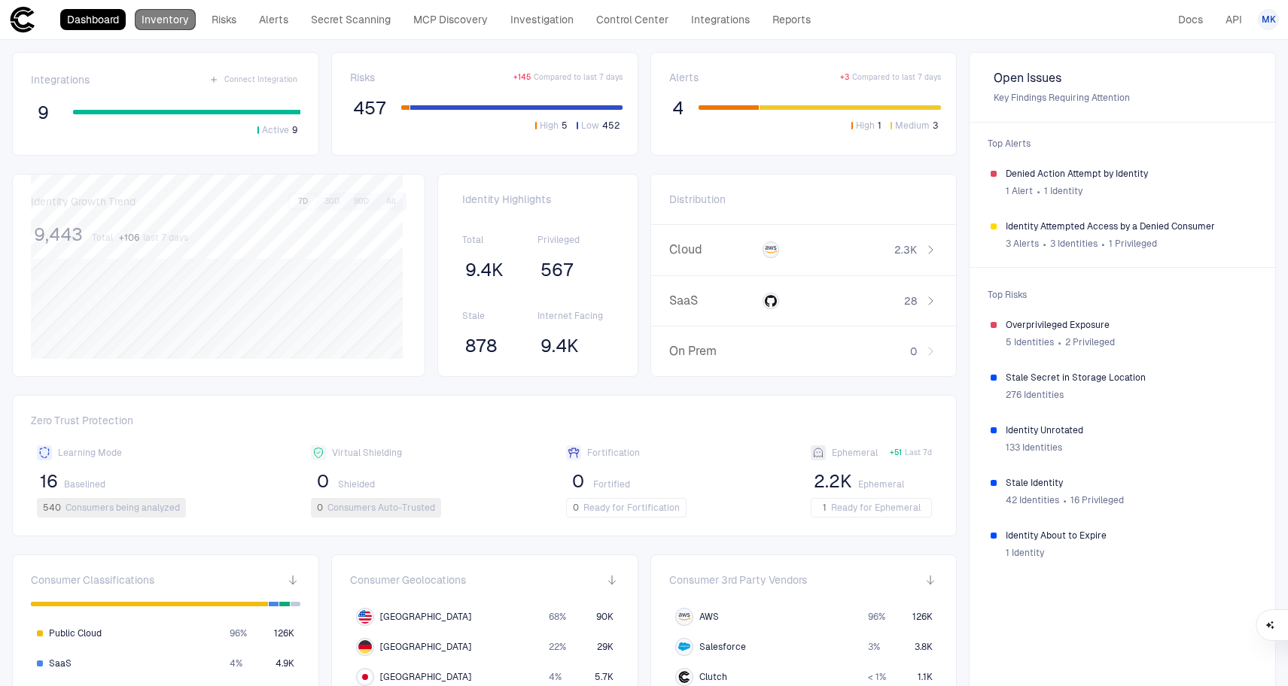
click at [178, 21] on link "Inventory" at bounding box center [165, 19] width 61 height 21
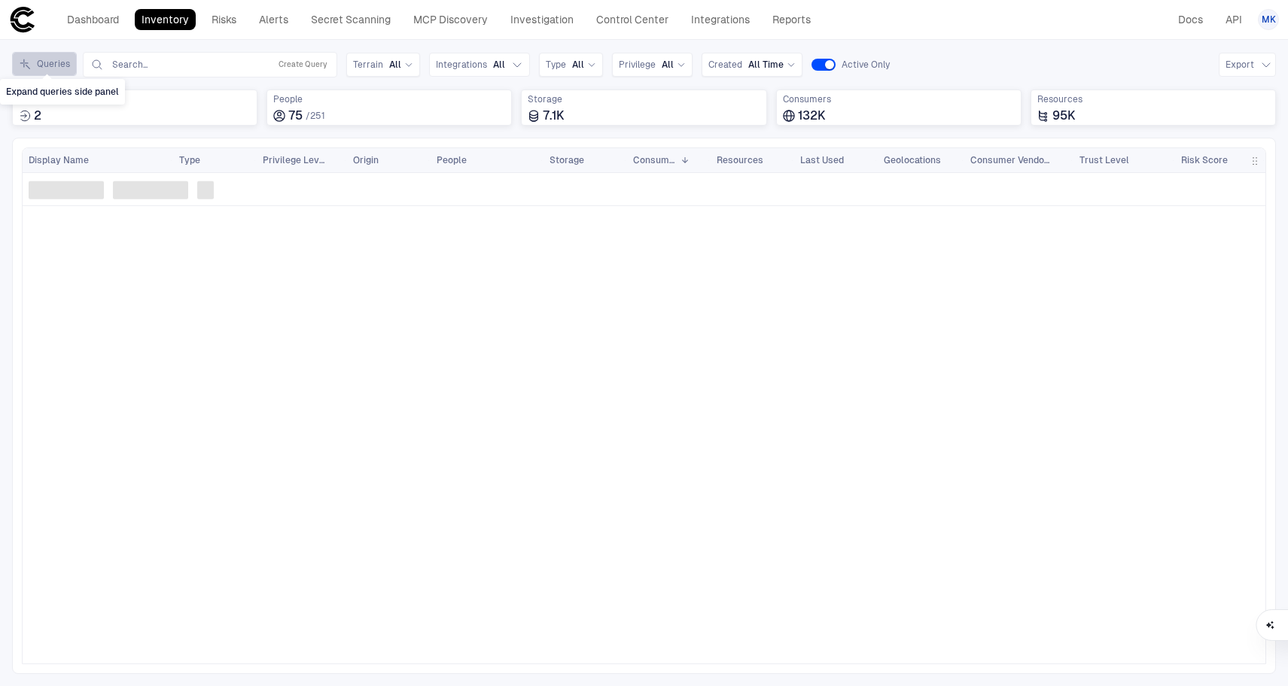
click at [56, 59] on button "Queries" at bounding box center [44, 64] width 65 height 24
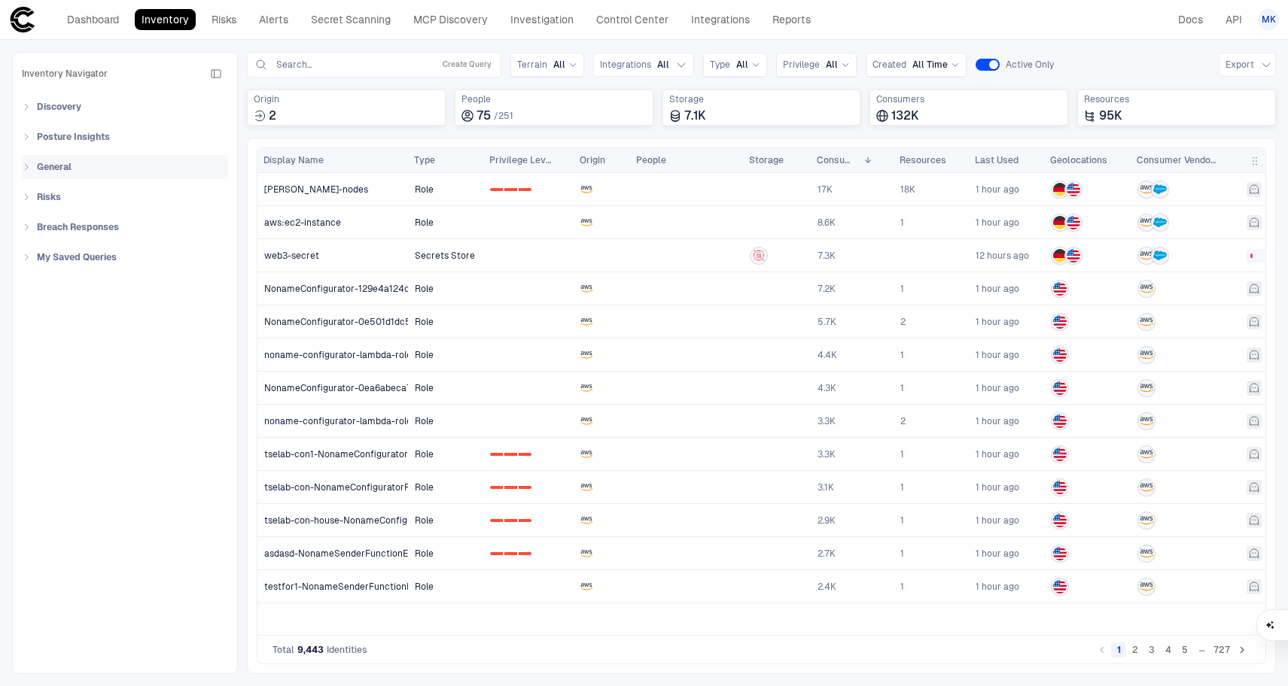
click at [26, 160] on div "General" at bounding box center [125, 167] width 206 height 24
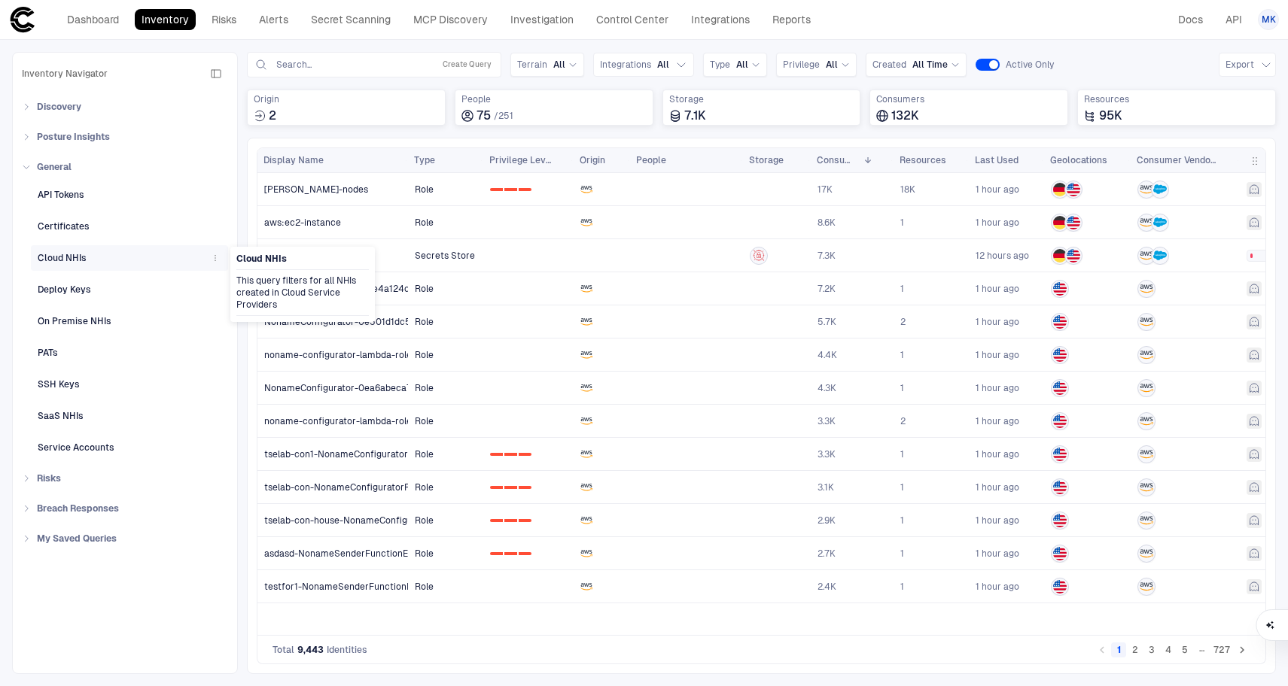
click at [81, 260] on div "Cloud NHIs" at bounding box center [62, 258] width 49 height 14
click at [96, 291] on div "Deploy Keys" at bounding box center [131, 290] width 187 height 24
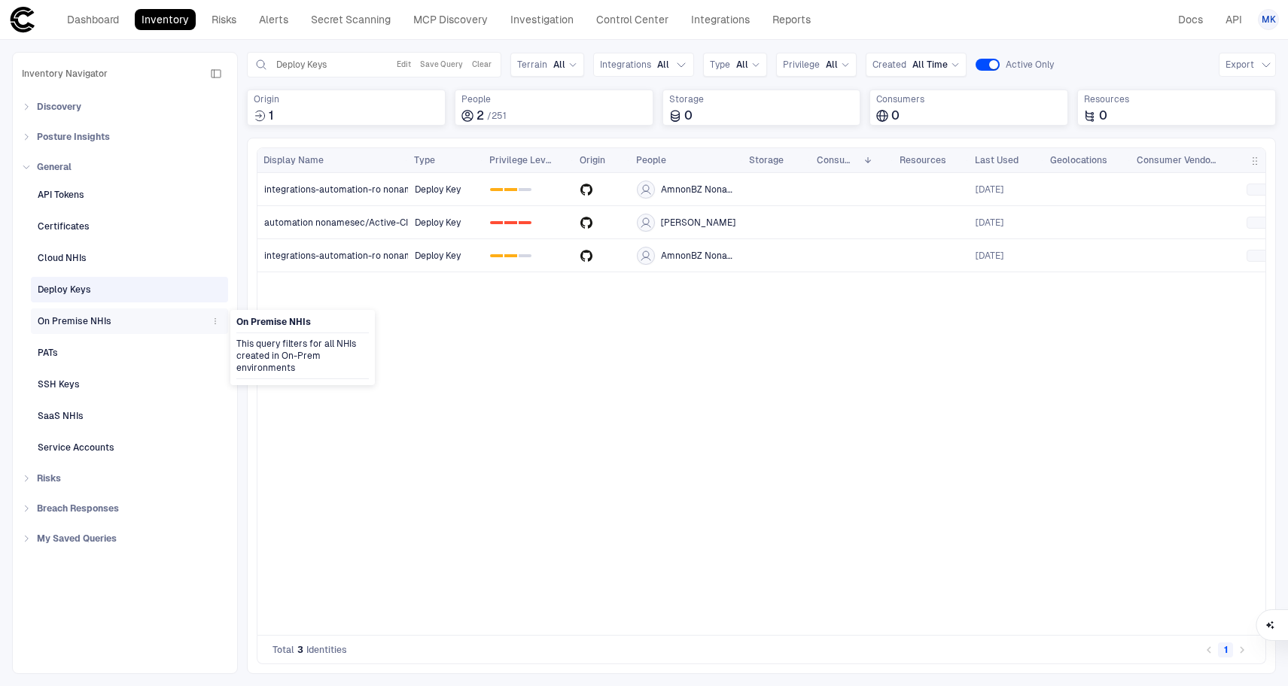
click at [84, 315] on div "On Premise NHIs" at bounding box center [75, 322] width 74 height 14
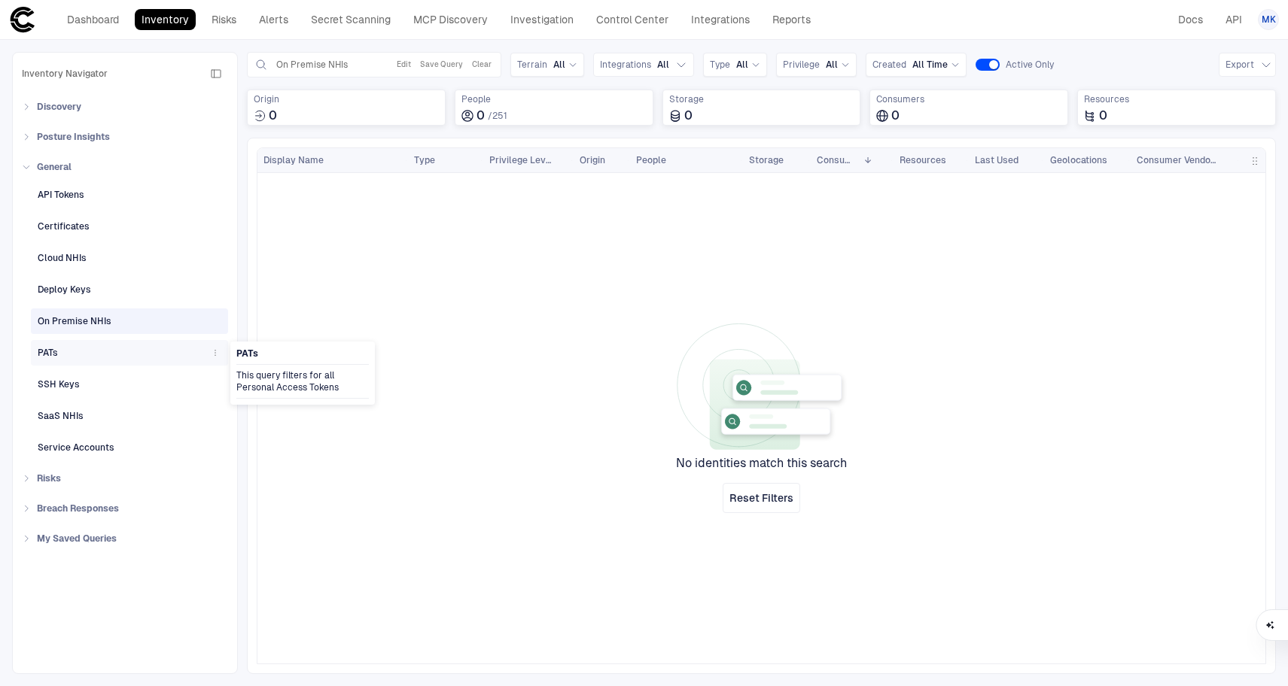
click at [91, 352] on div "PATs" at bounding box center [131, 353] width 187 height 24
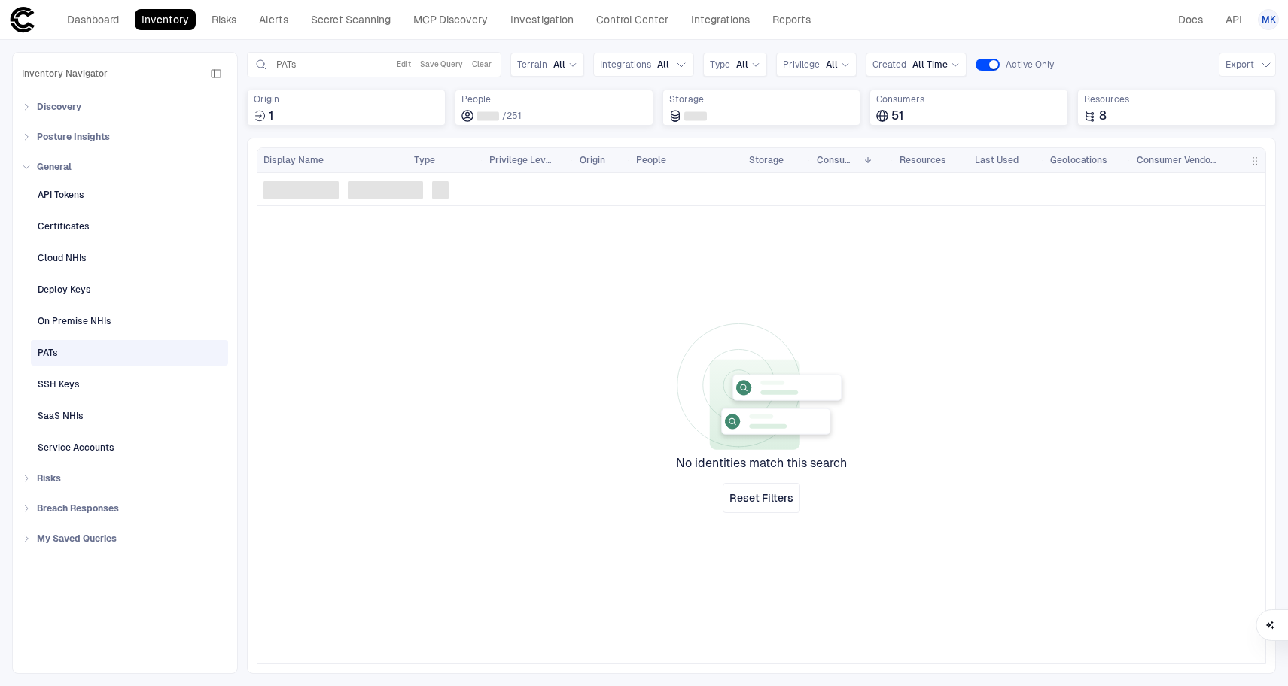
click at [81, 403] on div "API Tokens Certificates Cloud NHIs Deploy Keys On Premise NHIs PATs SSH Keys Sa…" at bounding box center [125, 319] width 206 height 281
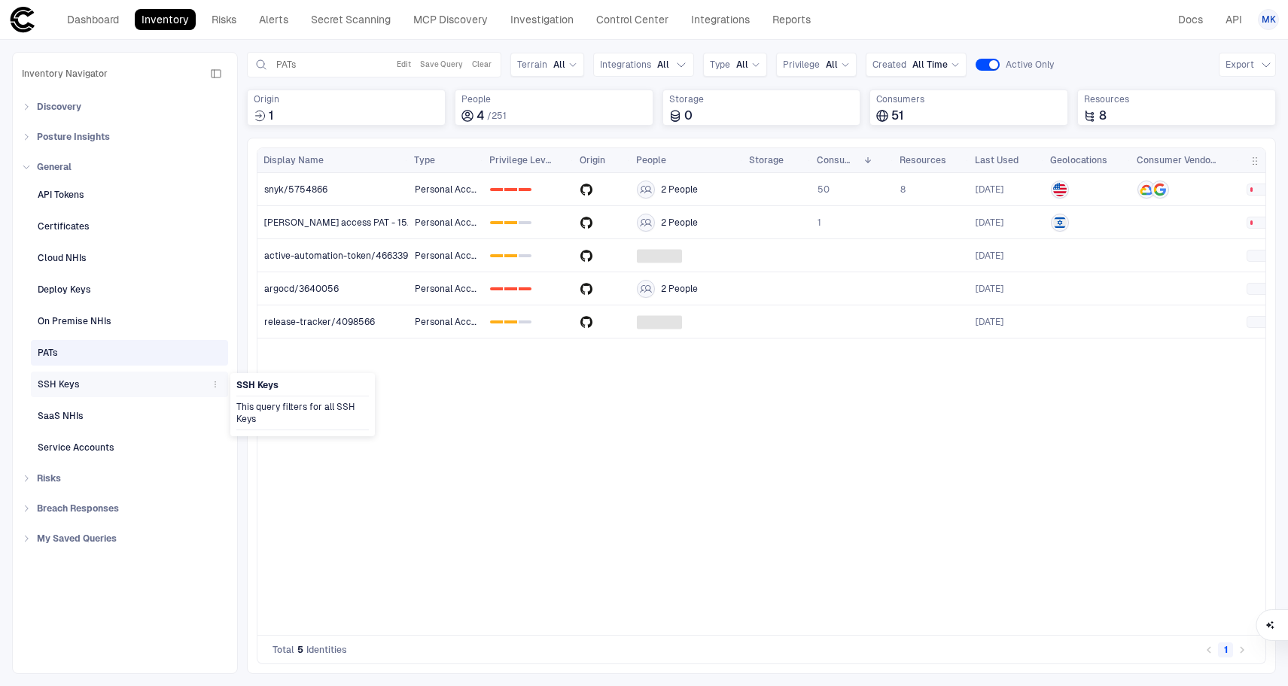
click at [82, 393] on div "SSH Keys" at bounding box center [131, 385] width 187 height 24
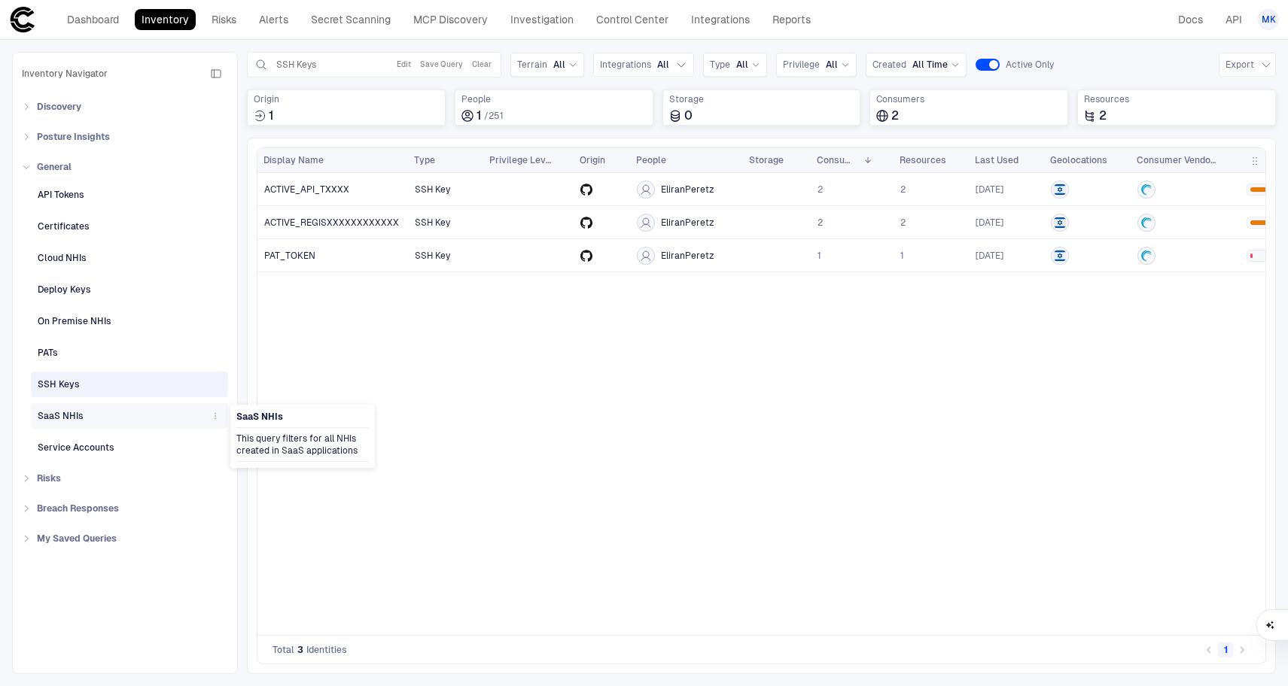
click at [81, 404] on div "SaaS NHIs" at bounding box center [131, 416] width 187 height 24
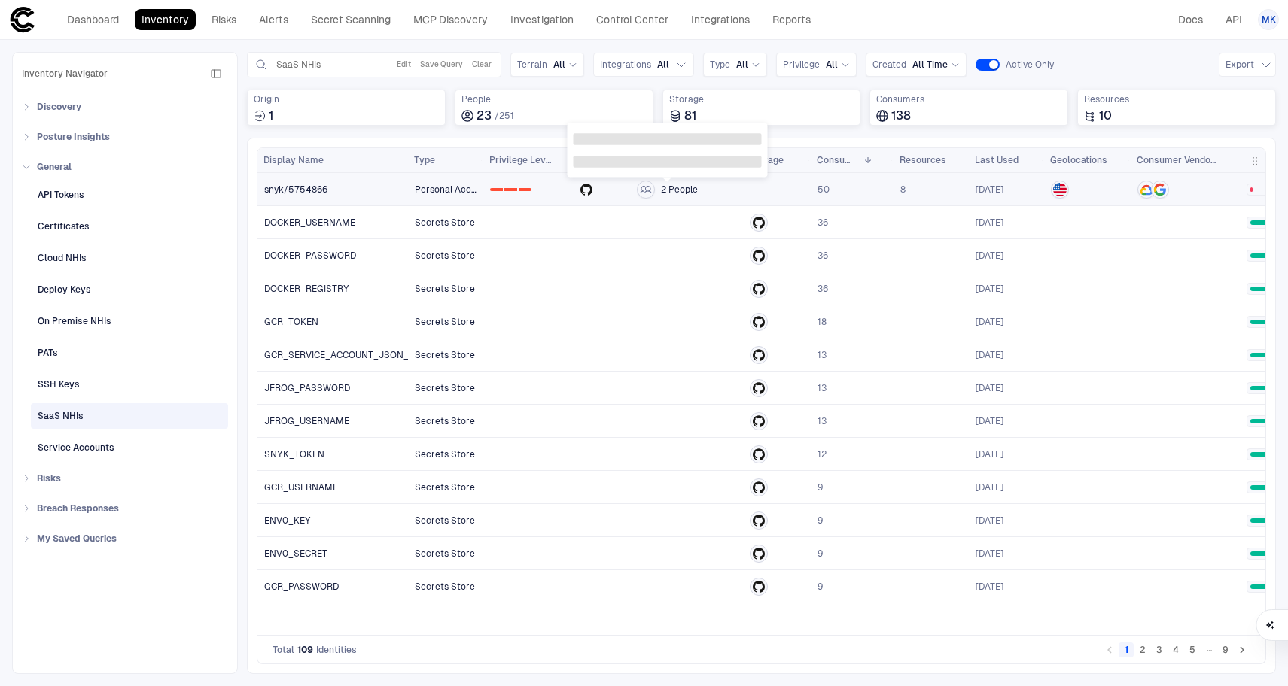
click at [645, 192] on icon at bounding box center [646, 189] width 12 height 8
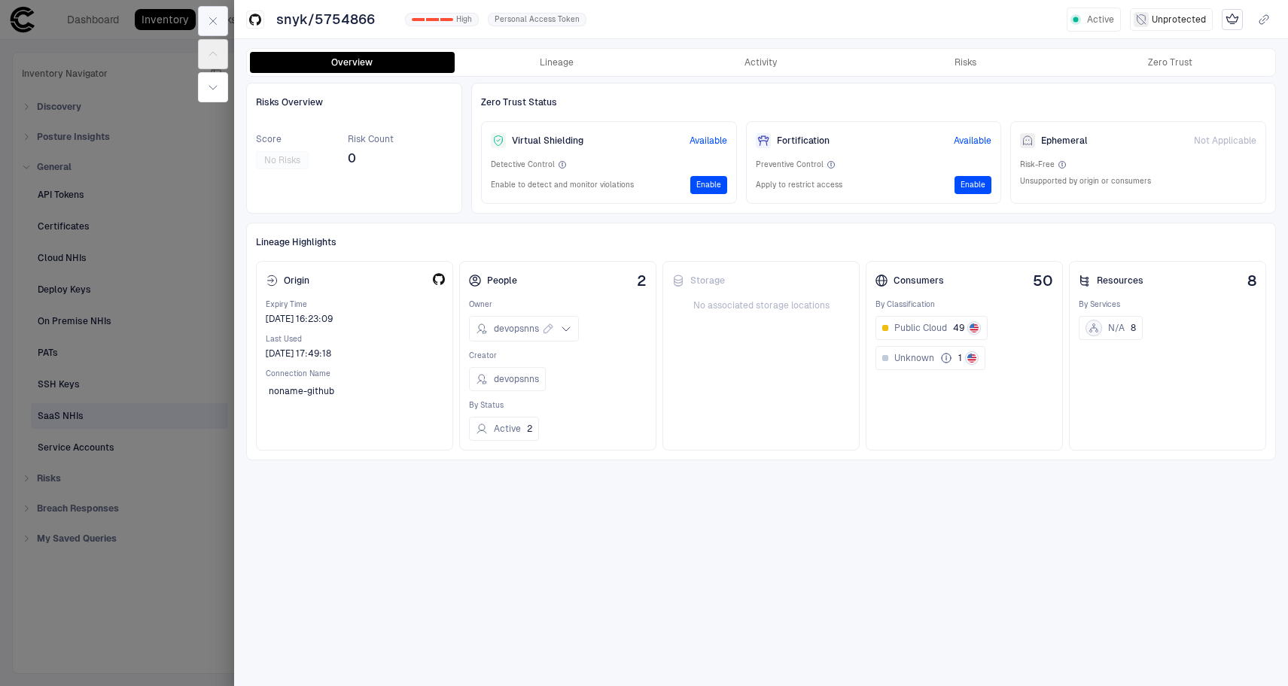
click at [213, 26] on icon "button" at bounding box center [213, 21] width 12 height 12
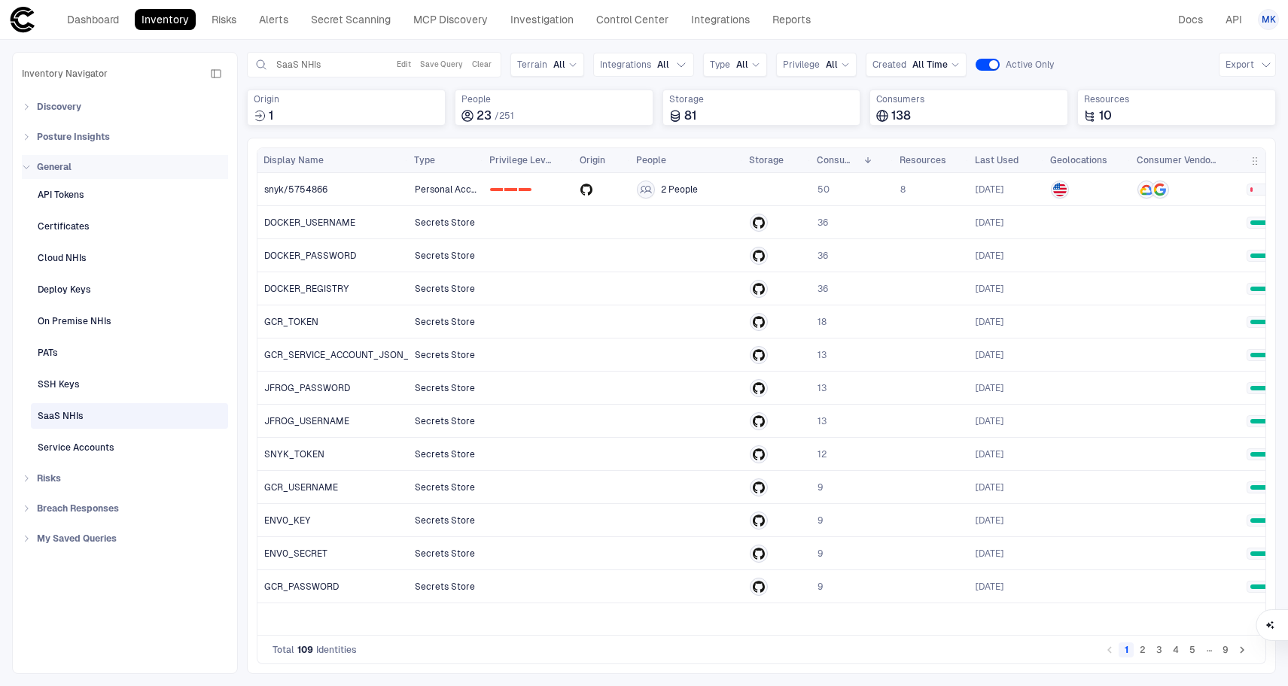
click at [22, 175] on div "General" at bounding box center [125, 167] width 206 height 24
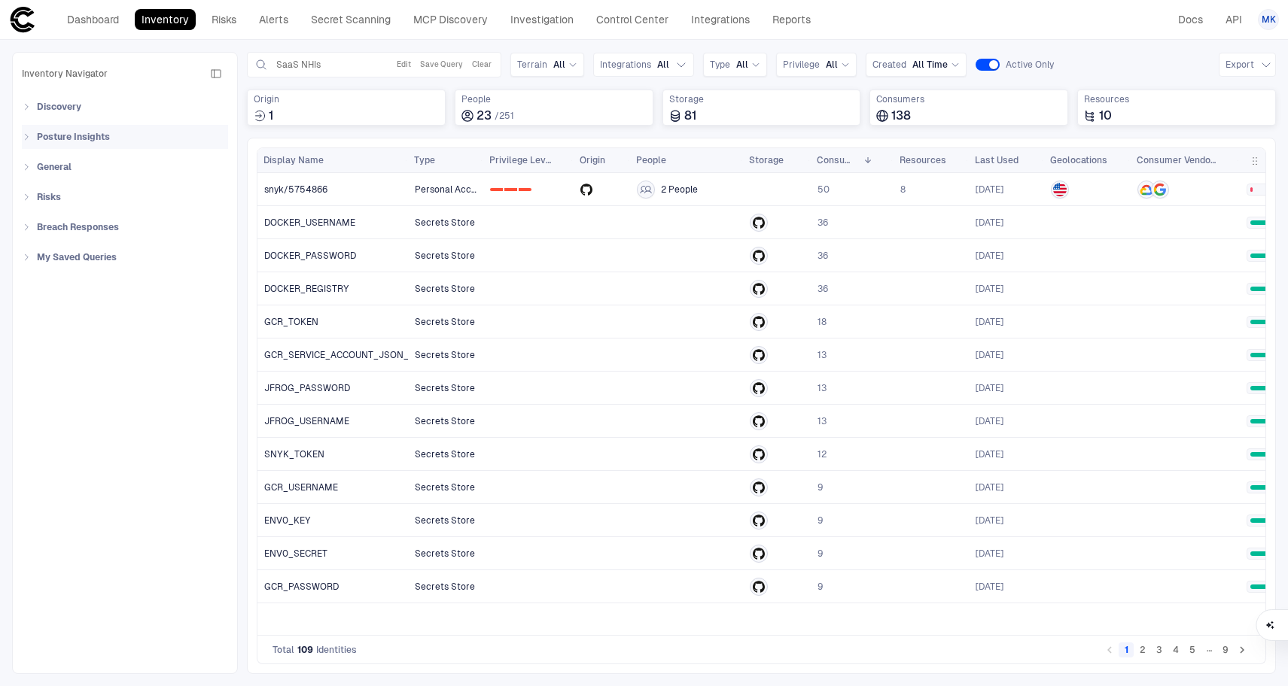
click at [28, 144] on div "Posture Insights" at bounding box center [125, 137] width 206 height 24
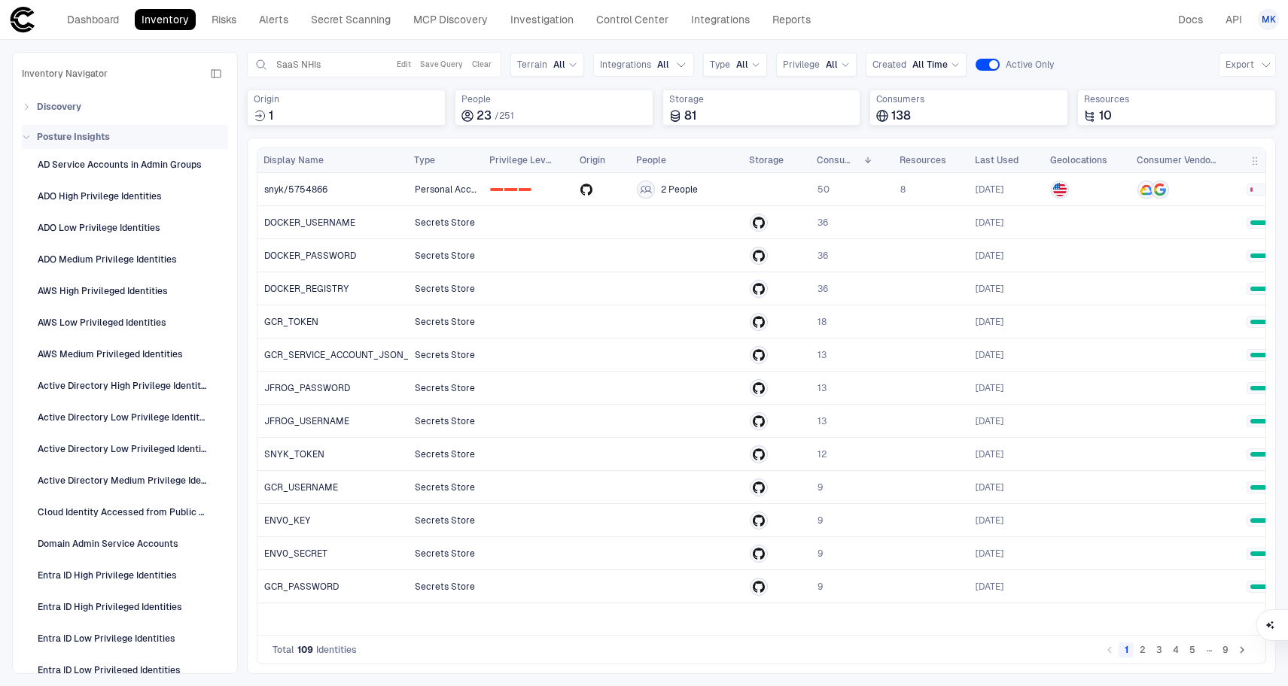
click at [28, 144] on div "Posture Insights" at bounding box center [125, 137] width 206 height 24
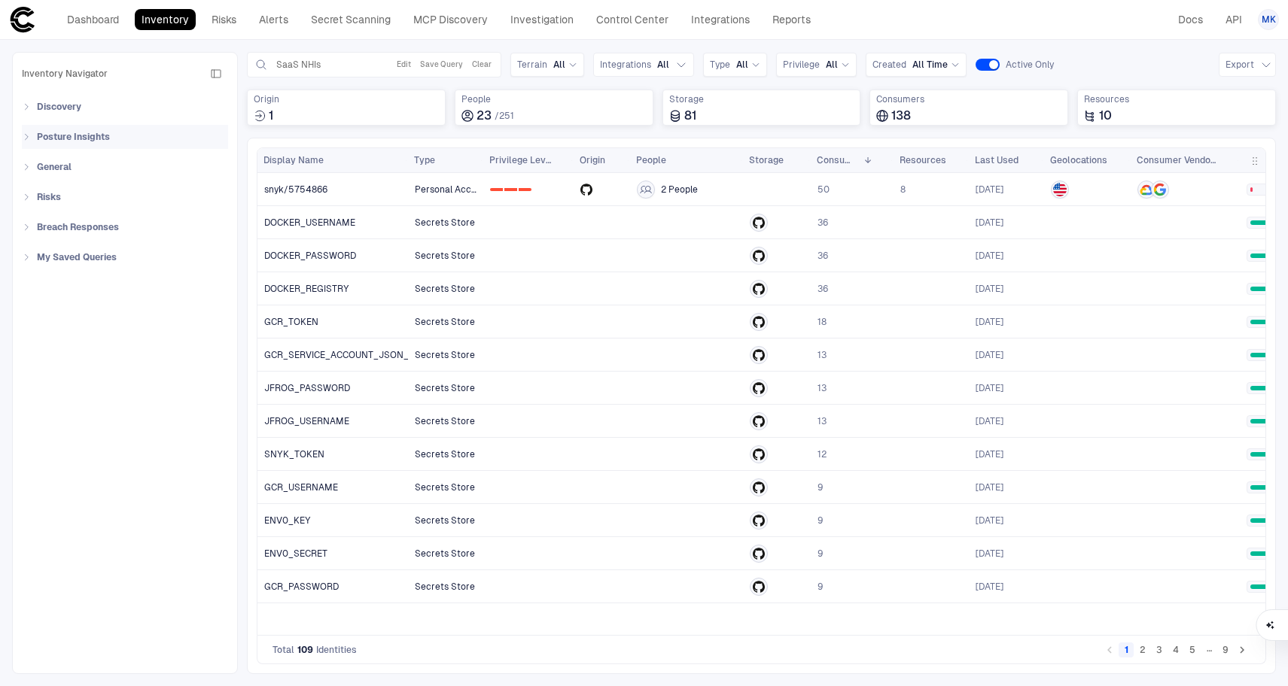
click at [28, 144] on div "Posture Insights" at bounding box center [125, 137] width 206 height 24
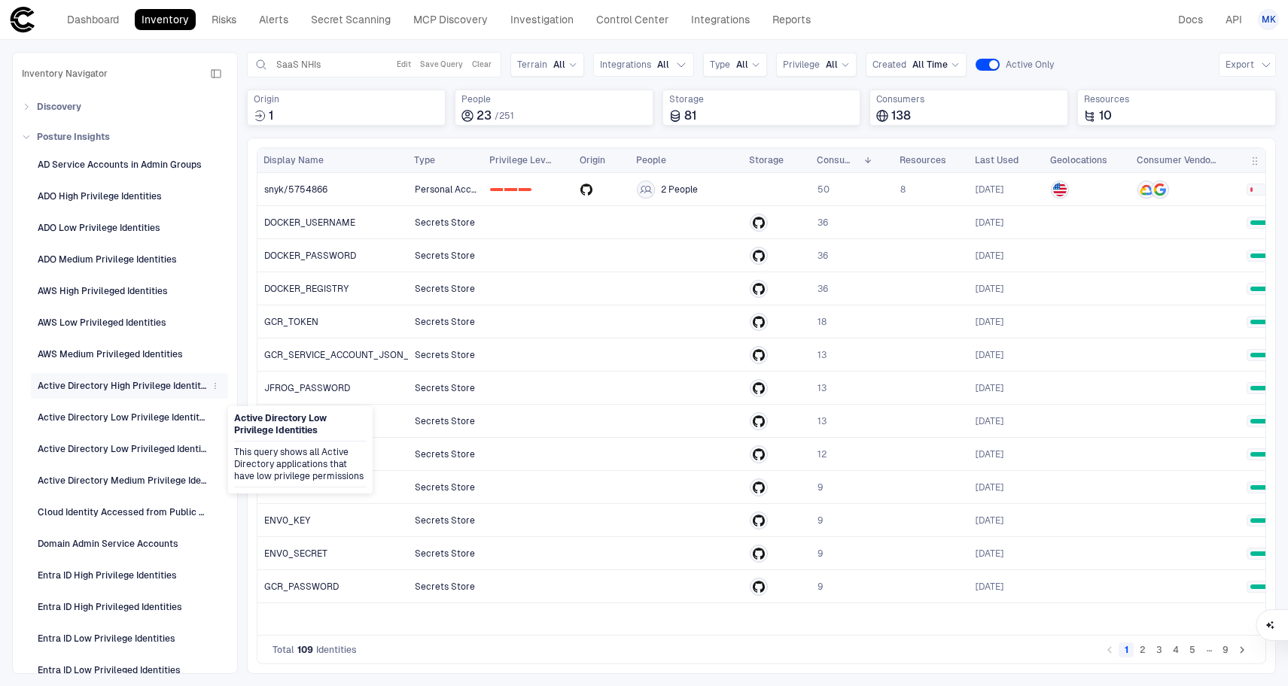
click at [147, 386] on div "Active Directory High Privilege Identities" at bounding box center [122, 386] width 169 height 14
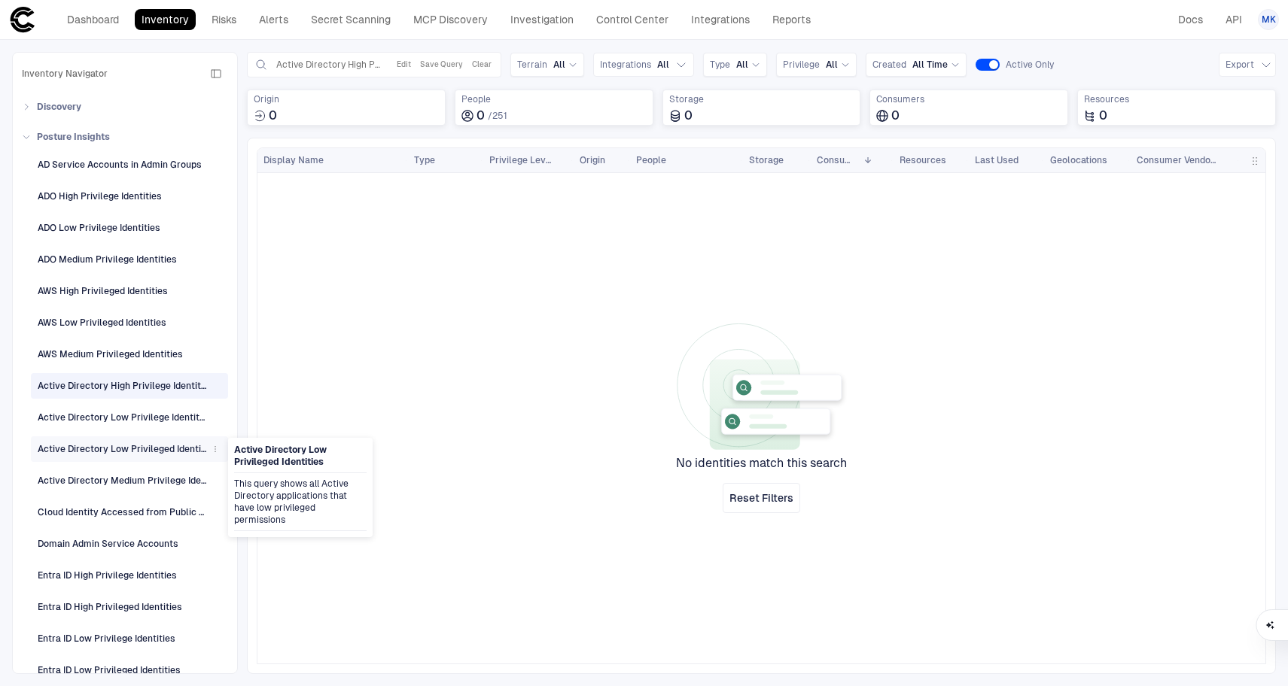
click at [130, 445] on div "Active Directory Low Privileged Identities" at bounding box center [122, 450] width 169 height 14
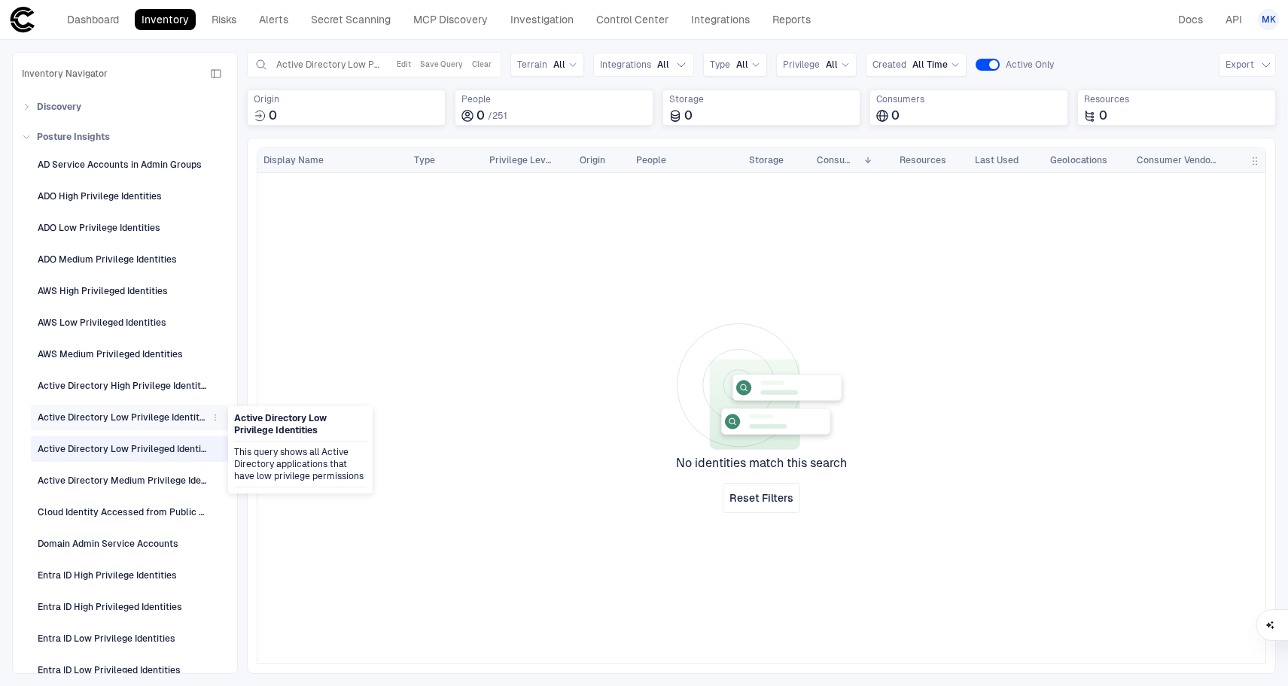
click at [132, 427] on div "Active Directory Low Privilege Identities" at bounding box center [131, 418] width 187 height 24
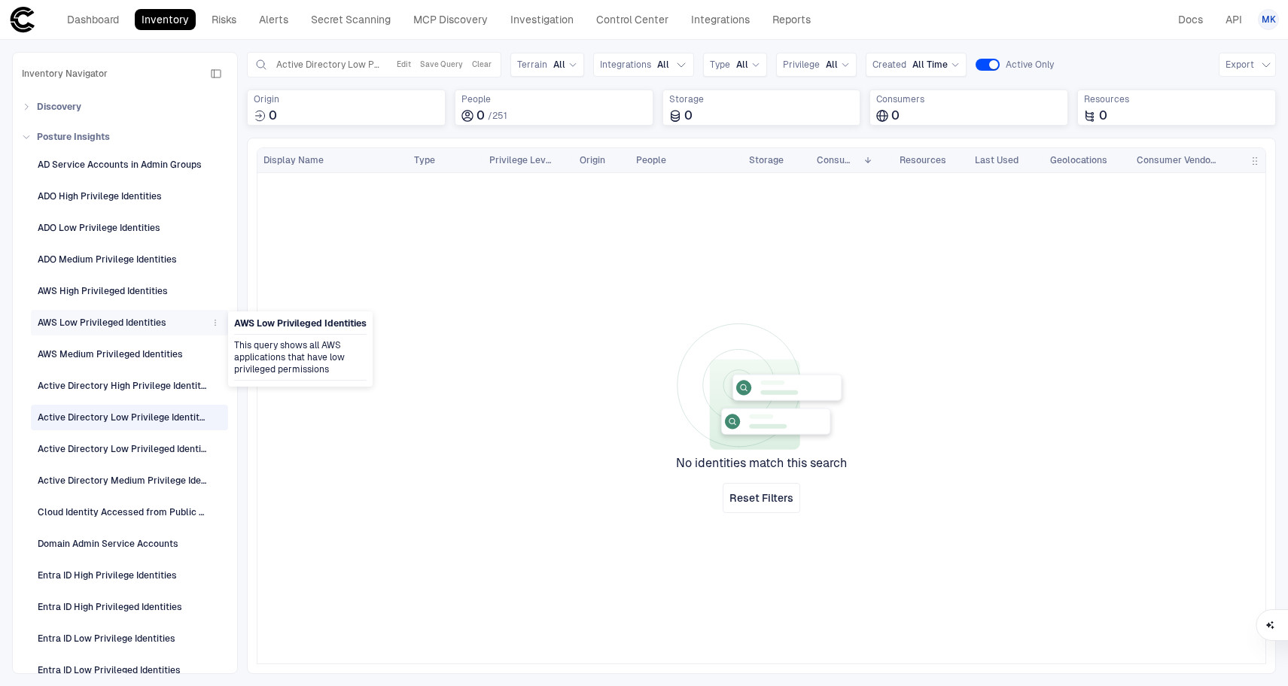
click at [116, 323] on div "AWS Low Privileged Identities" at bounding box center [102, 323] width 129 height 14
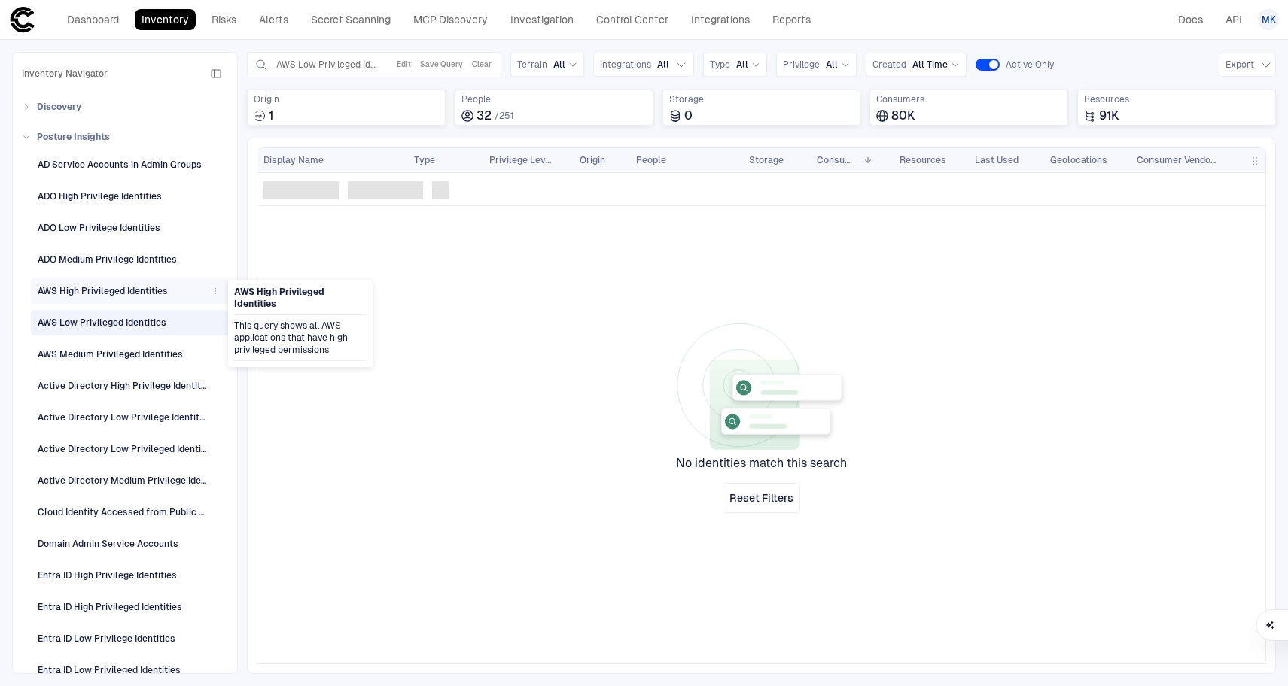
click at [116, 293] on div "AWS High Privileged Identities" at bounding box center [103, 291] width 130 height 14
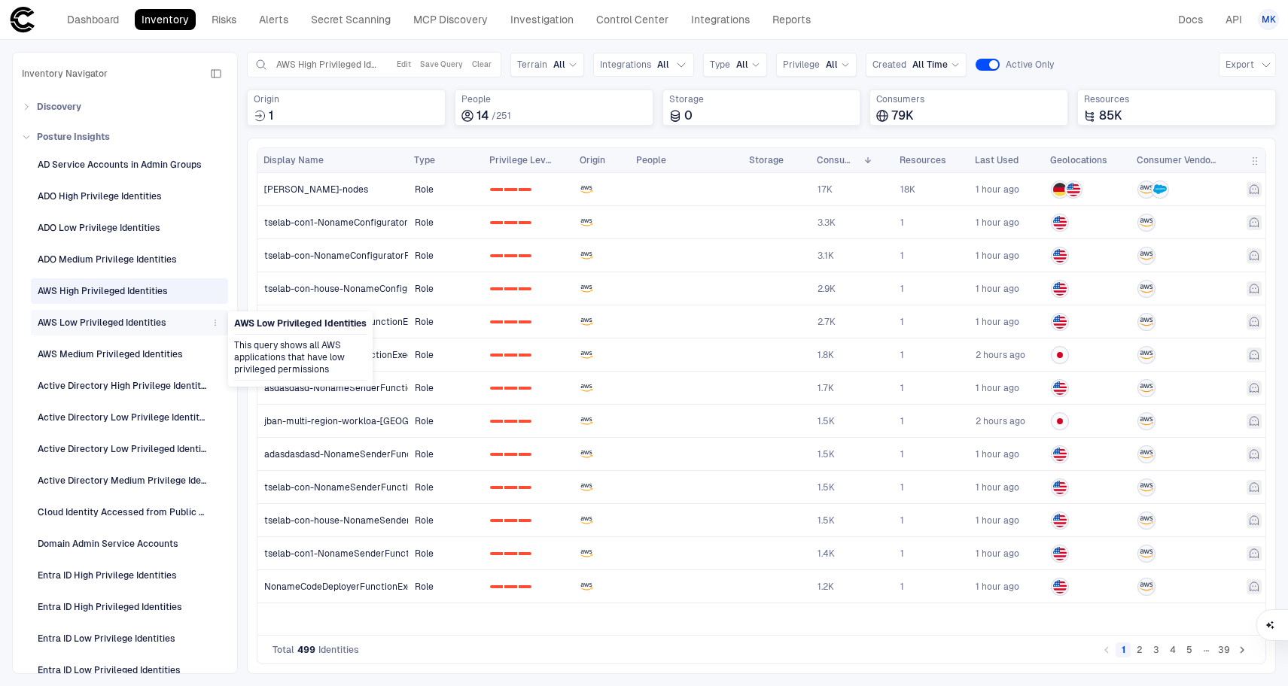
click at [101, 318] on div "AWS Low Privileged Identities" at bounding box center [102, 323] width 129 height 14
click at [105, 16] on link "Dashboard" at bounding box center [92, 19] width 65 height 21
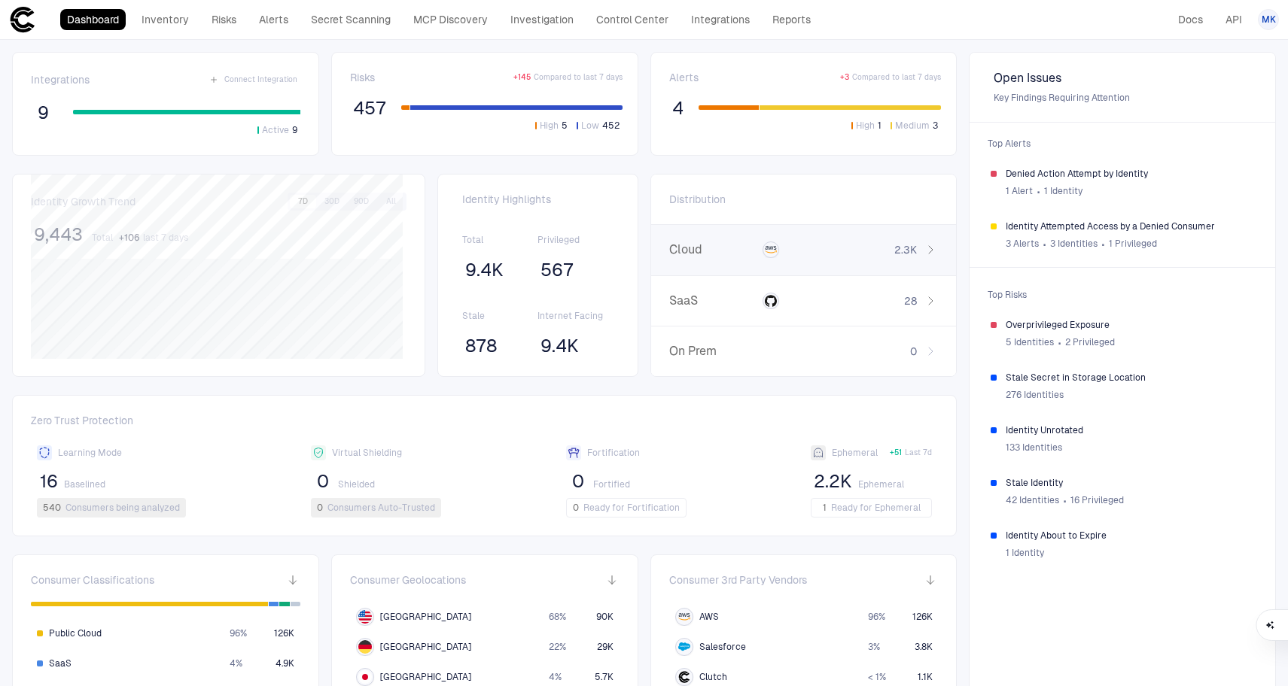
click at [717, 264] on div "Cloud 2.3K" at bounding box center [804, 250] width 306 height 51
click at [731, 201] on div "Distribution Cloud 2,278" at bounding box center [804, 200] width 306 height 50
click at [740, 199] on icon "button" at bounding box center [744, 199] width 9 height 9
click at [699, 305] on span "SaaS" at bounding box center [713, 301] width 88 height 15
click at [741, 200] on icon "button" at bounding box center [744, 199] width 9 height 9
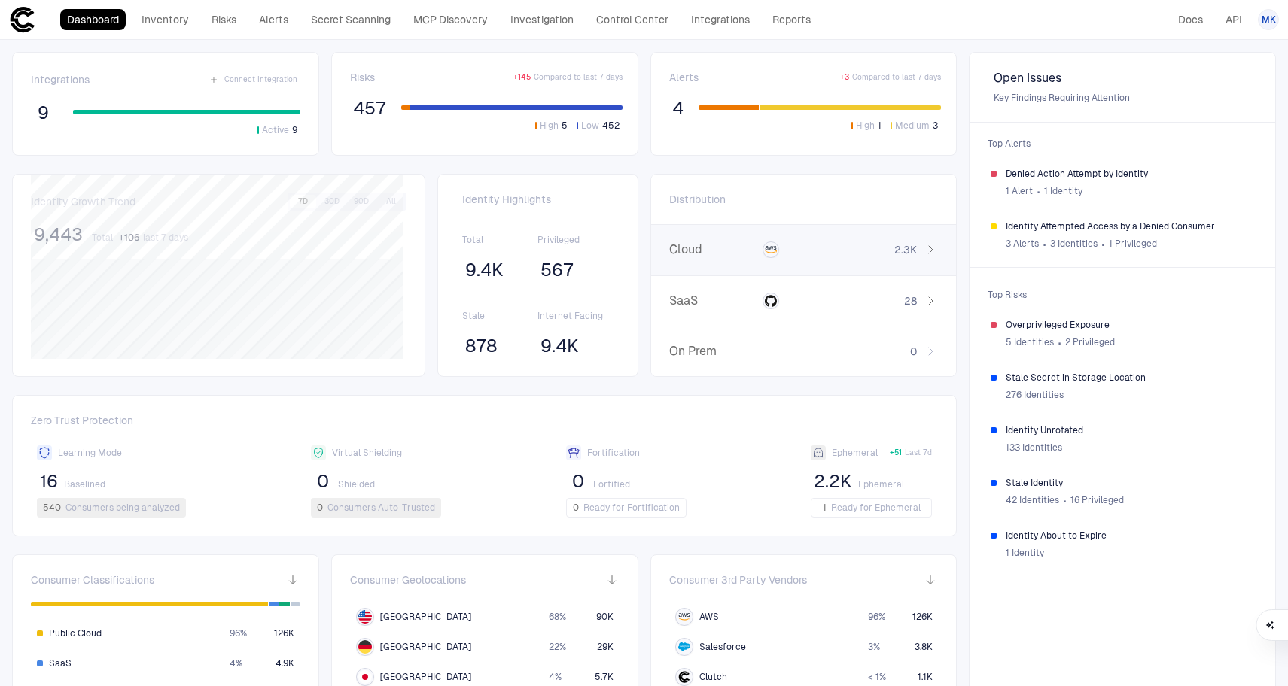
click at [701, 264] on div "Cloud 2.3K" at bounding box center [804, 250] width 306 height 51
click at [740, 197] on icon "button" at bounding box center [744, 199] width 9 height 9
click at [704, 354] on span "On Prem" at bounding box center [713, 351] width 88 height 15
click at [712, 297] on span "SaaS" at bounding box center [713, 301] width 88 height 15
click at [715, 281] on span "Deploy Key" at bounding box center [699, 279] width 46 height 12
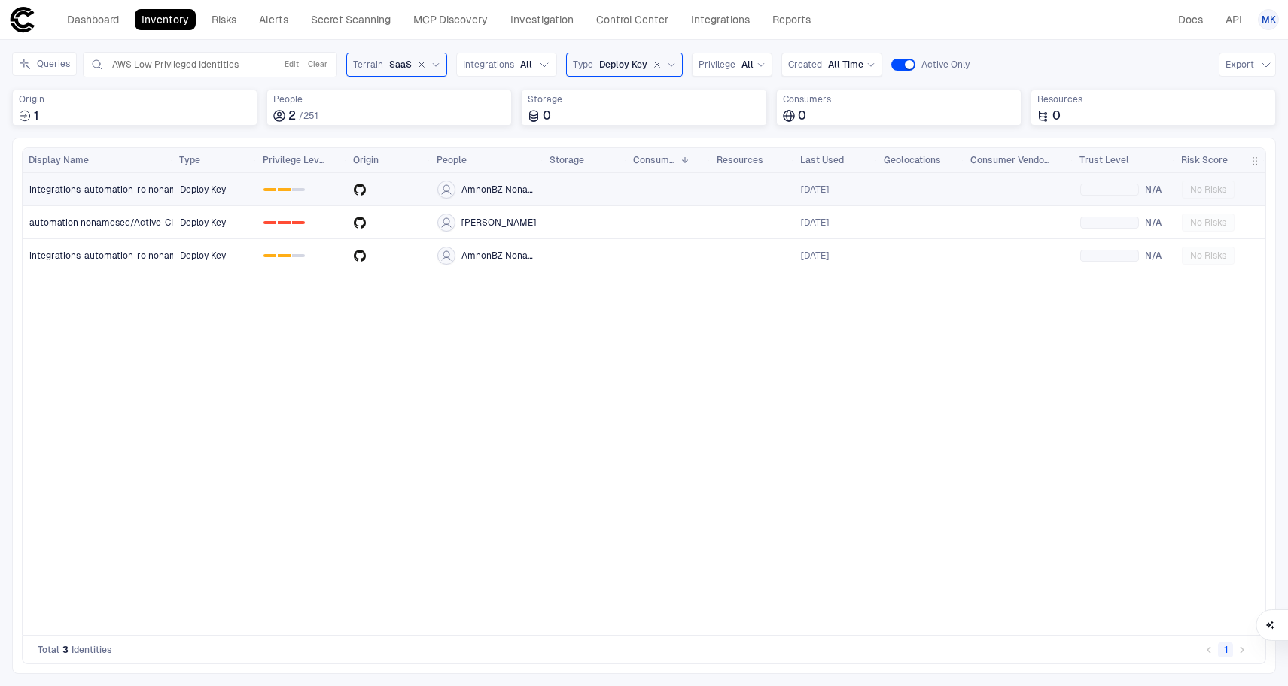
click at [111, 191] on span "integrations-automation-ro nonamesec/noname" at bounding box center [133, 190] width 208 height 12
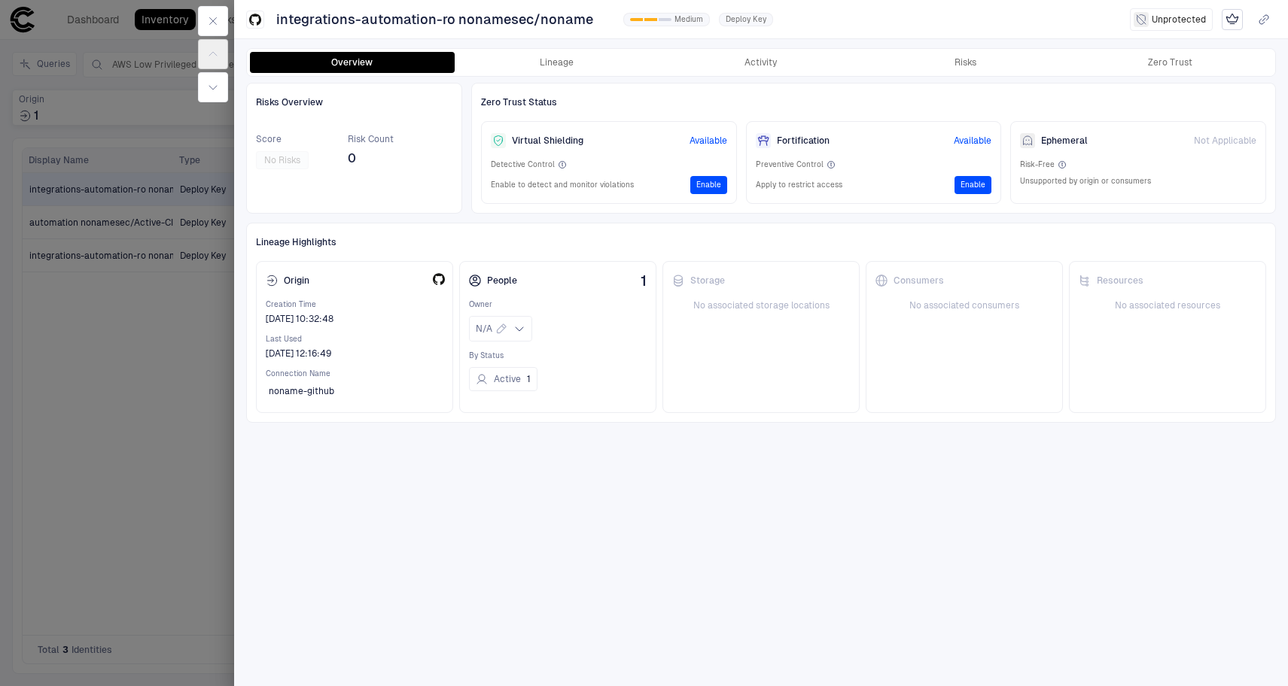
click at [187, 227] on div at bounding box center [644, 343] width 1288 height 686
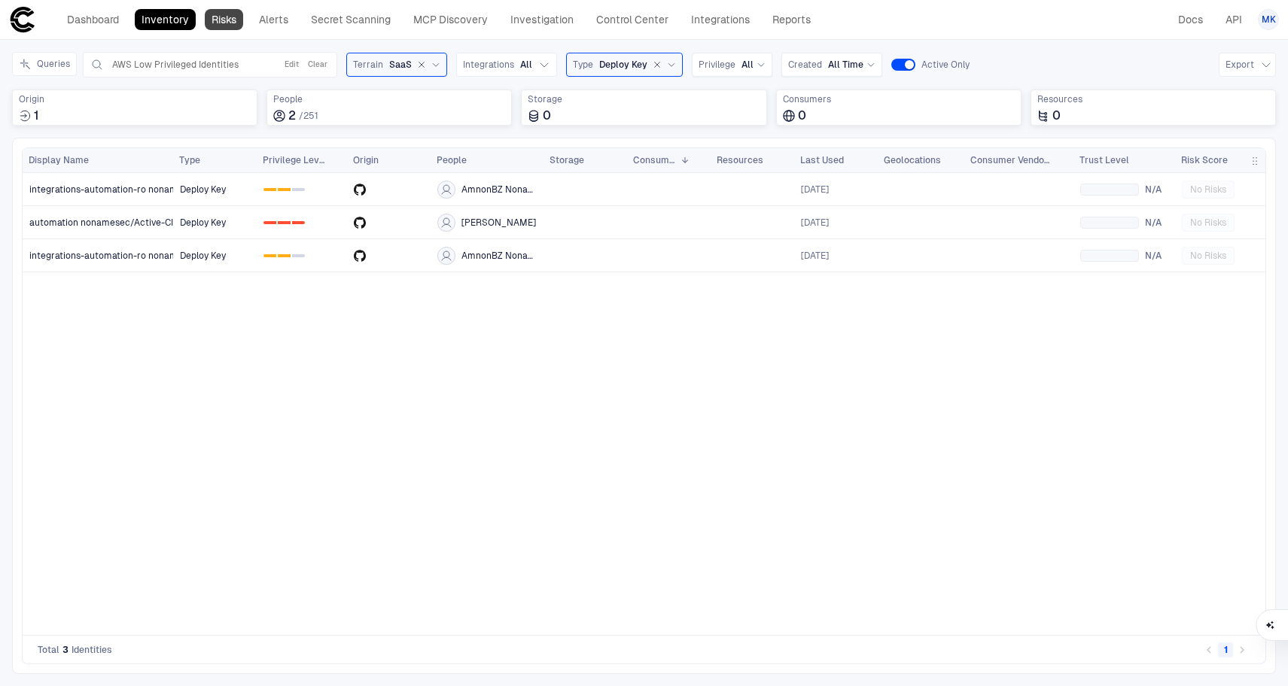
click at [223, 23] on link "Risks" at bounding box center [224, 19] width 38 height 21
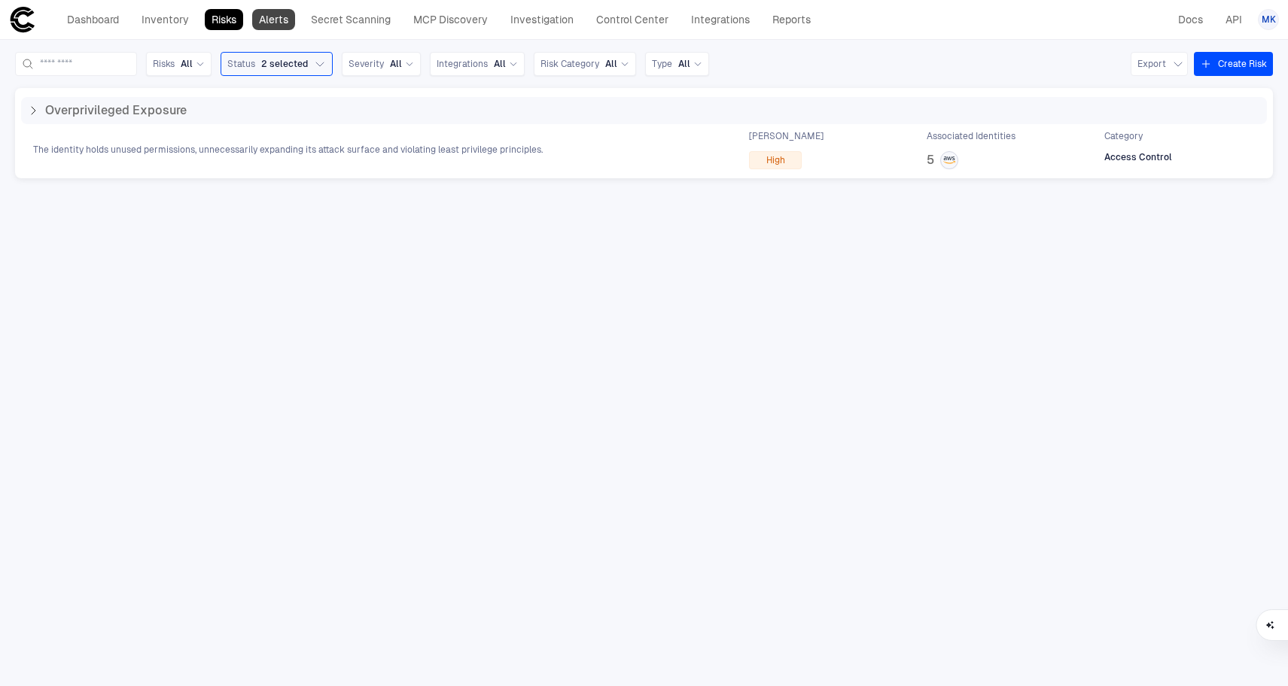
click at [274, 22] on link "Alerts" at bounding box center [273, 19] width 43 height 21
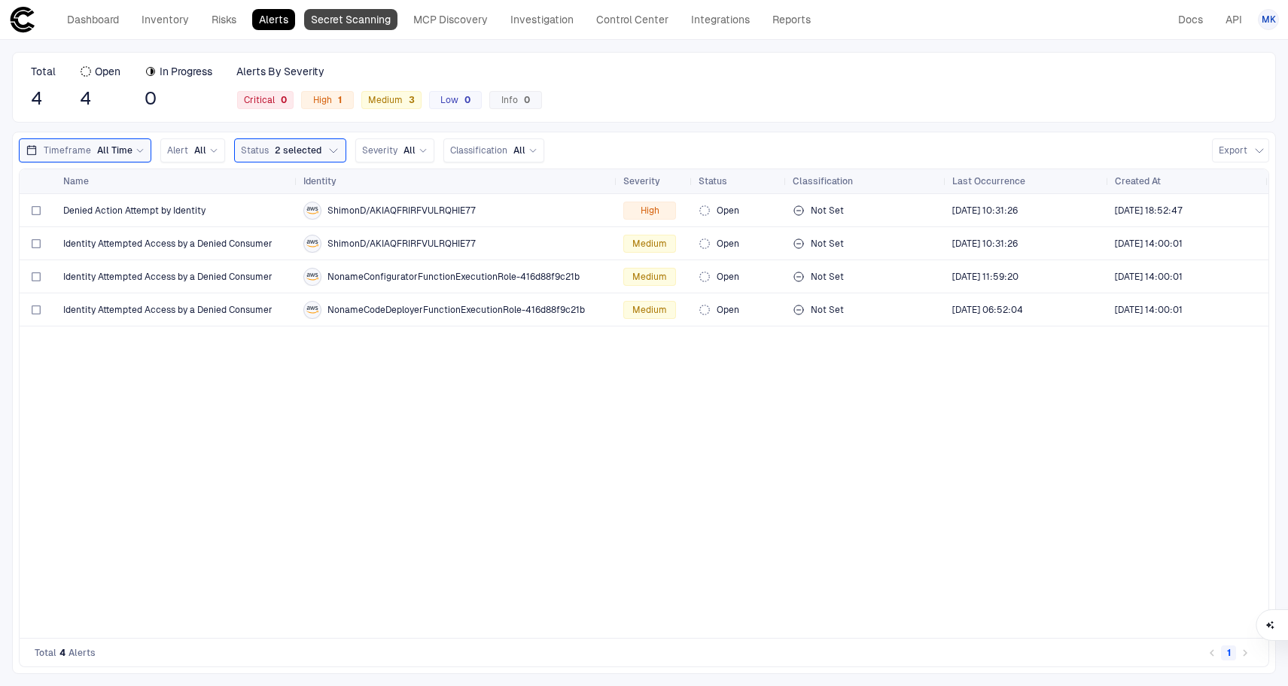
click at [340, 24] on link "Secret Scanning" at bounding box center [350, 19] width 93 height 21
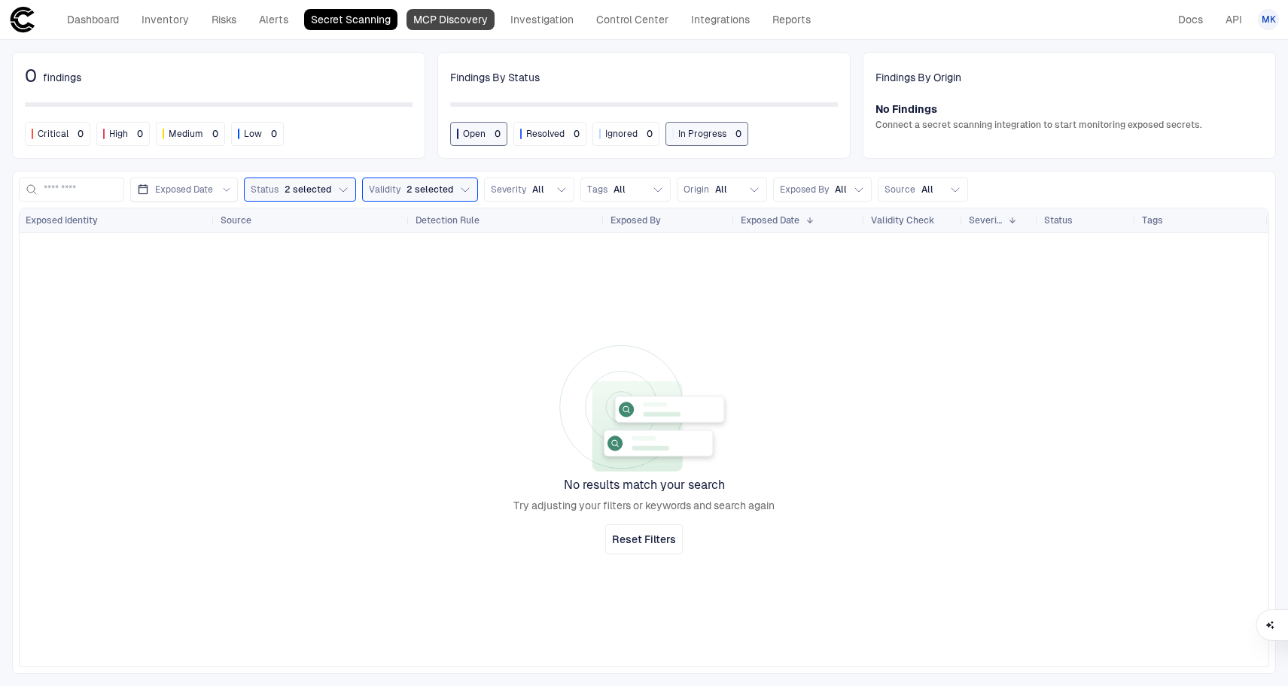
click at [449, 21] on link "MCP Discovery" at bounding box center [450, 19] width 88 height 21
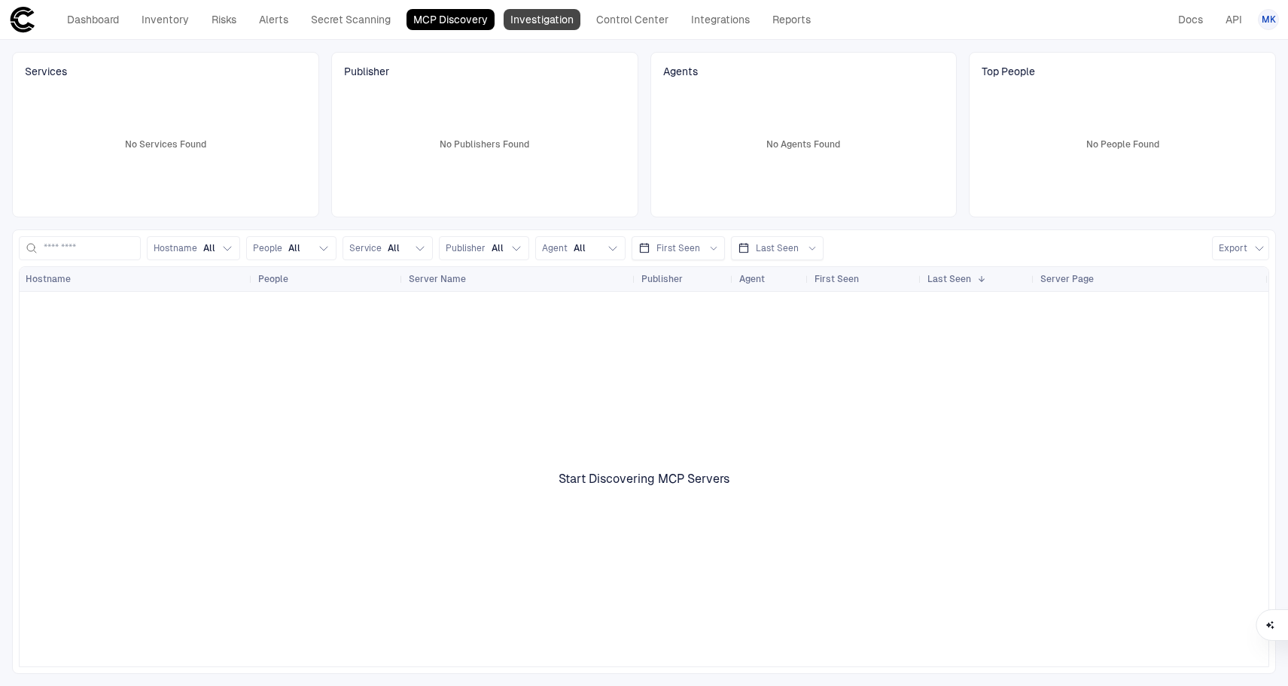
click at [558, 22] on link "Investigation" at bounding box center [541, 19] width 77 height 21
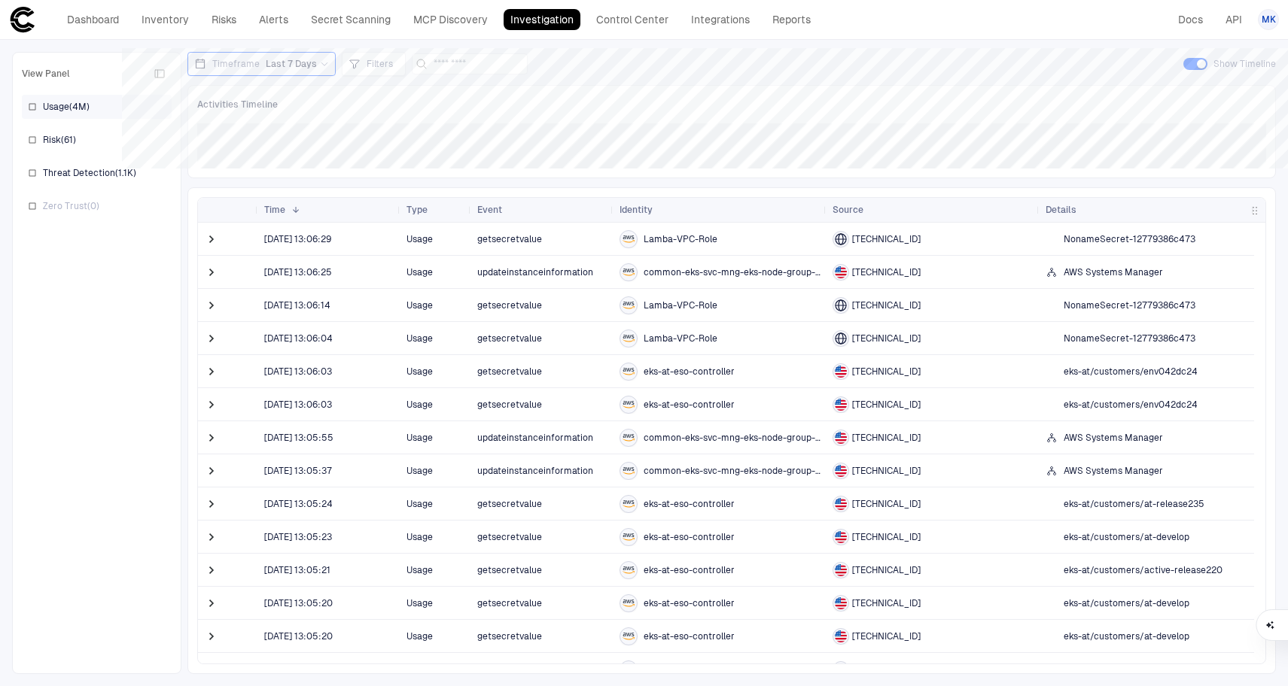
click at [38, 111] on div "Usage ( 4M )" at bounding box center [97, 107] width 150 height 24
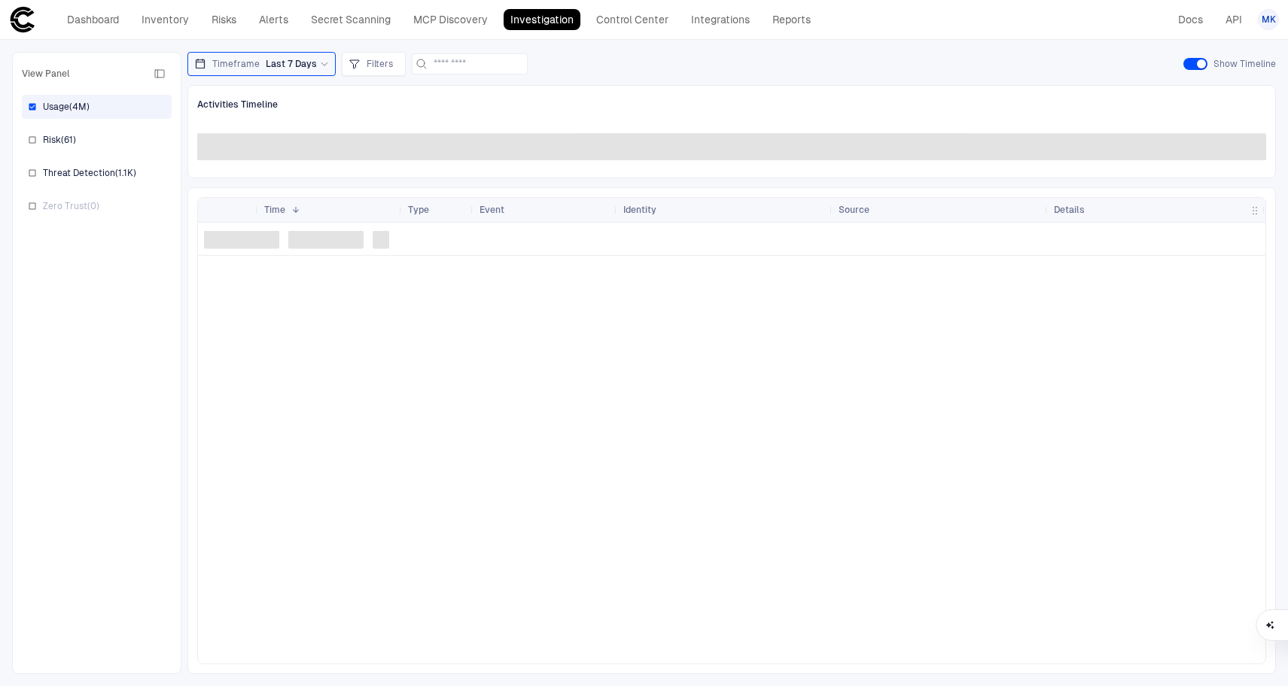
click at [320, 67] on icon at bounding box center [324, 63] width 9 height 9
click at [327, 64] on div "Timeframe Last 7 Days" at bounding box center [261, 64] width 148 height 24
click at [373, 64] on span "Filters" at bounding box center [380, 64] width 26 height 12
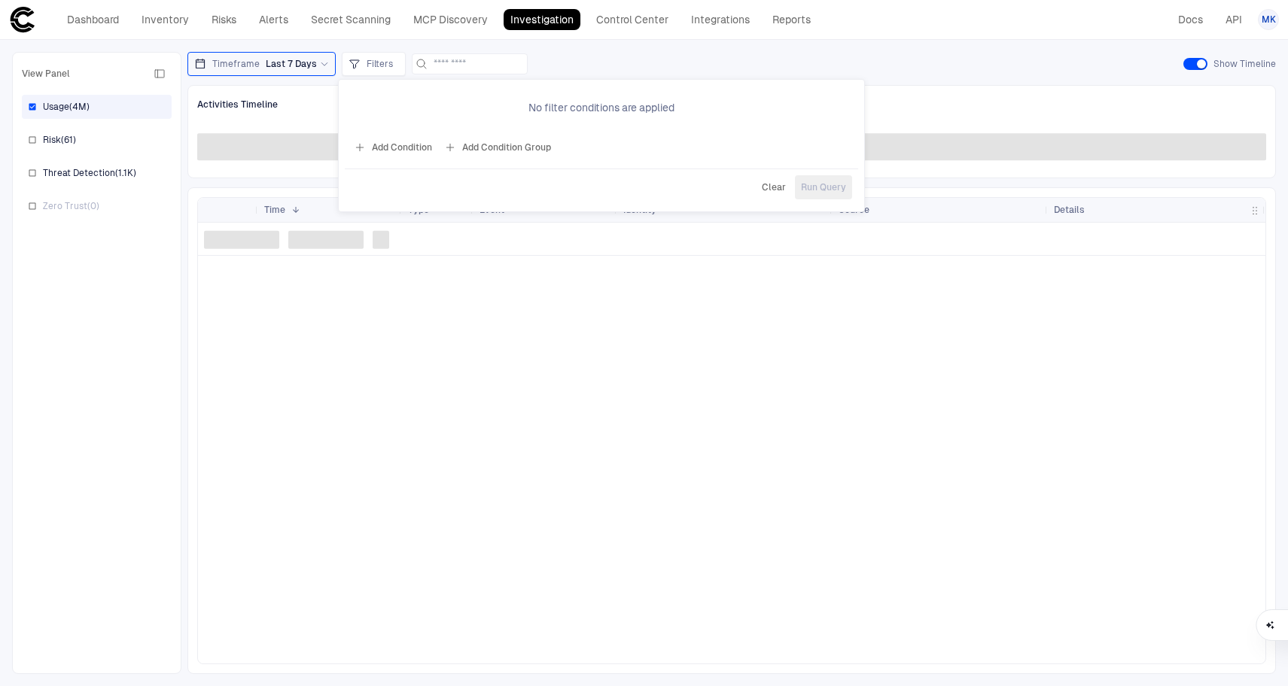
click at [403, 153] on button "Add Condition" at bounding box center [393, 147] width 84 height 24
click at [439, 105] on span "Event: ID" at bounding box center [428, 104] width 38 height 12
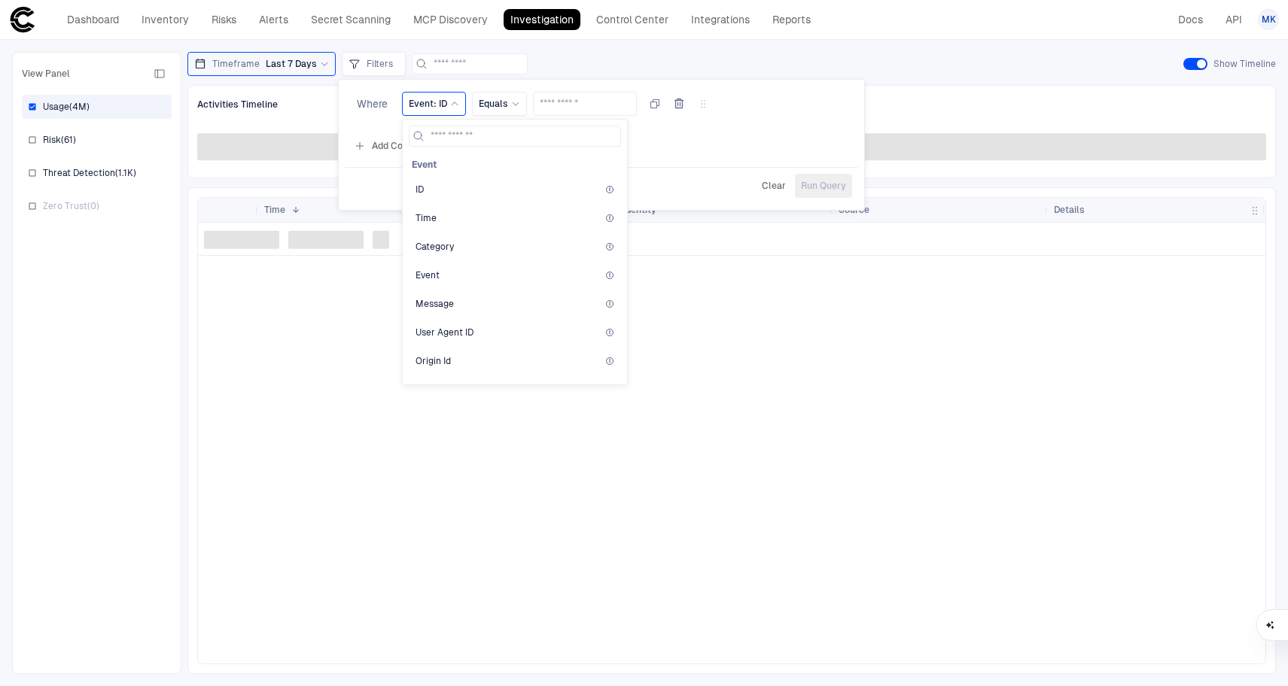
click at [446, 105] on span "Event: ID" at bounding box center [428, 104] width 38 height 12
click at [701, 104] on icon at bounding box center [701, 103] width 1 height 1
click at [501, 102] on span "Equals" at bounding box center [493, 104] width 29 height 12
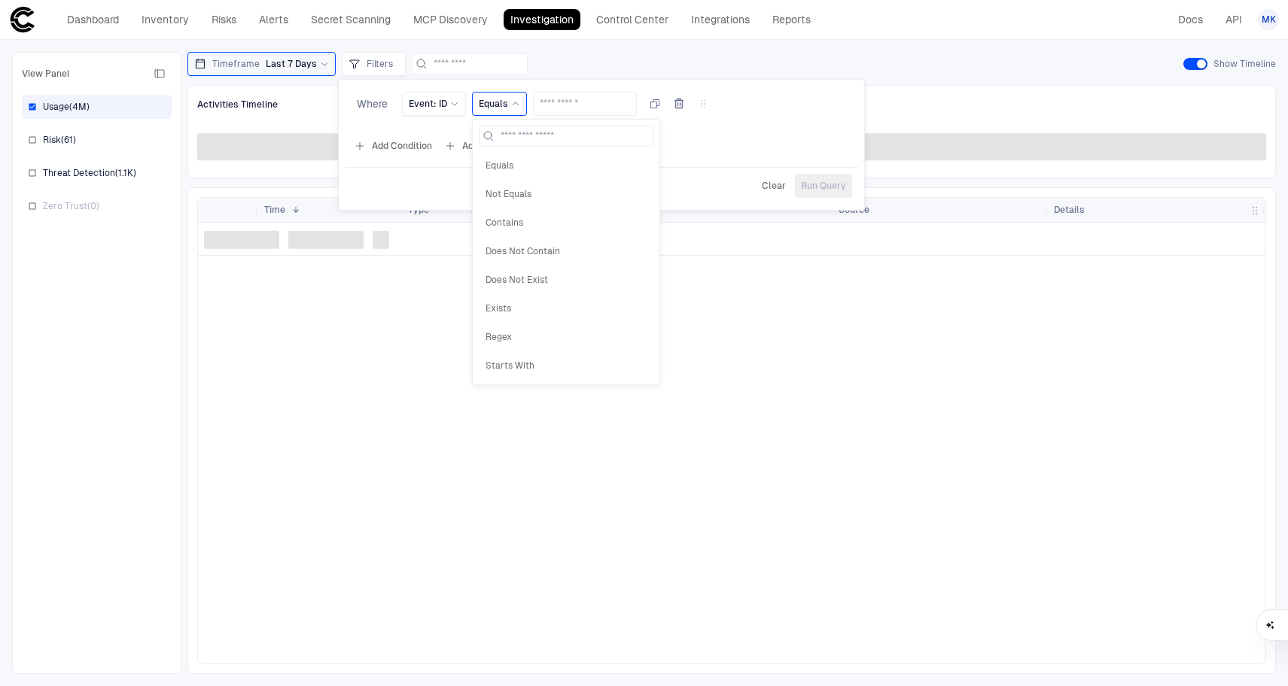
click at [457, 117] on div "Event: ID Equals Equals Not Equals Contains Does Not Contain Does Not Exist Exi…" at bounding box center [555, 107] width 307 height 30
click at [457, 109] on div "Event: ID" at bounding box center [434, 104] width 50 height 12
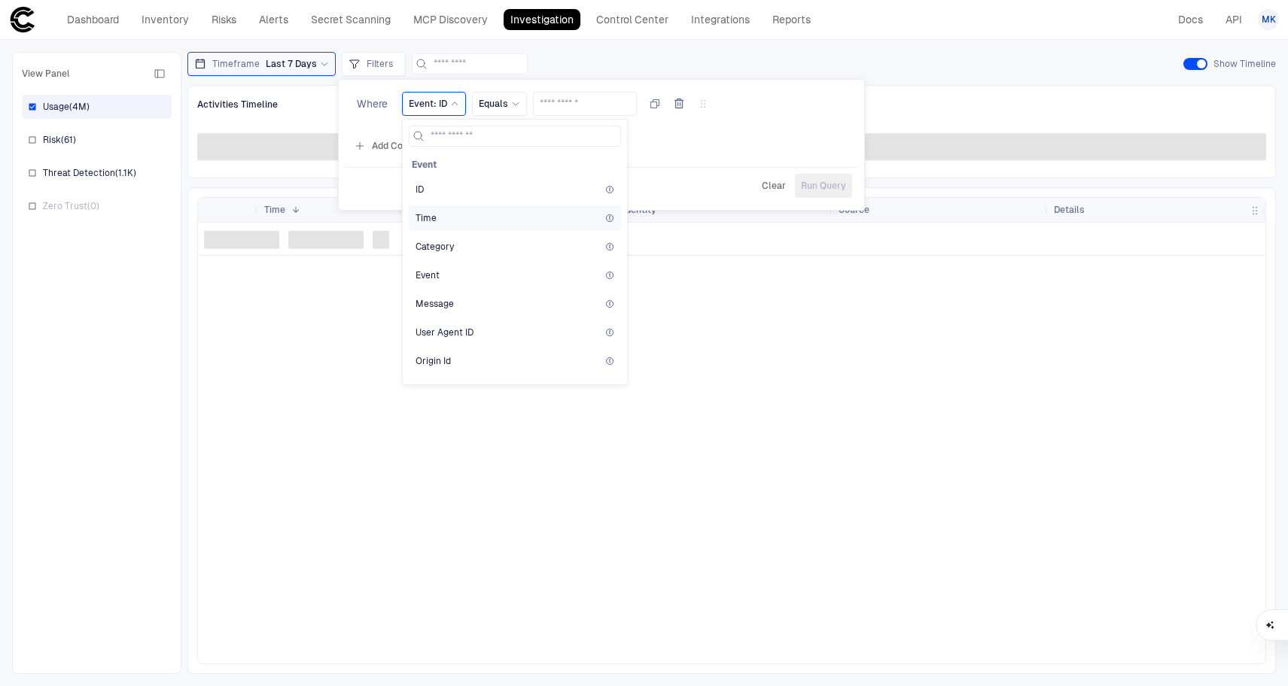
click at [465, 225] on div "Time" at bounding box center [515, 218] width 212 height 26
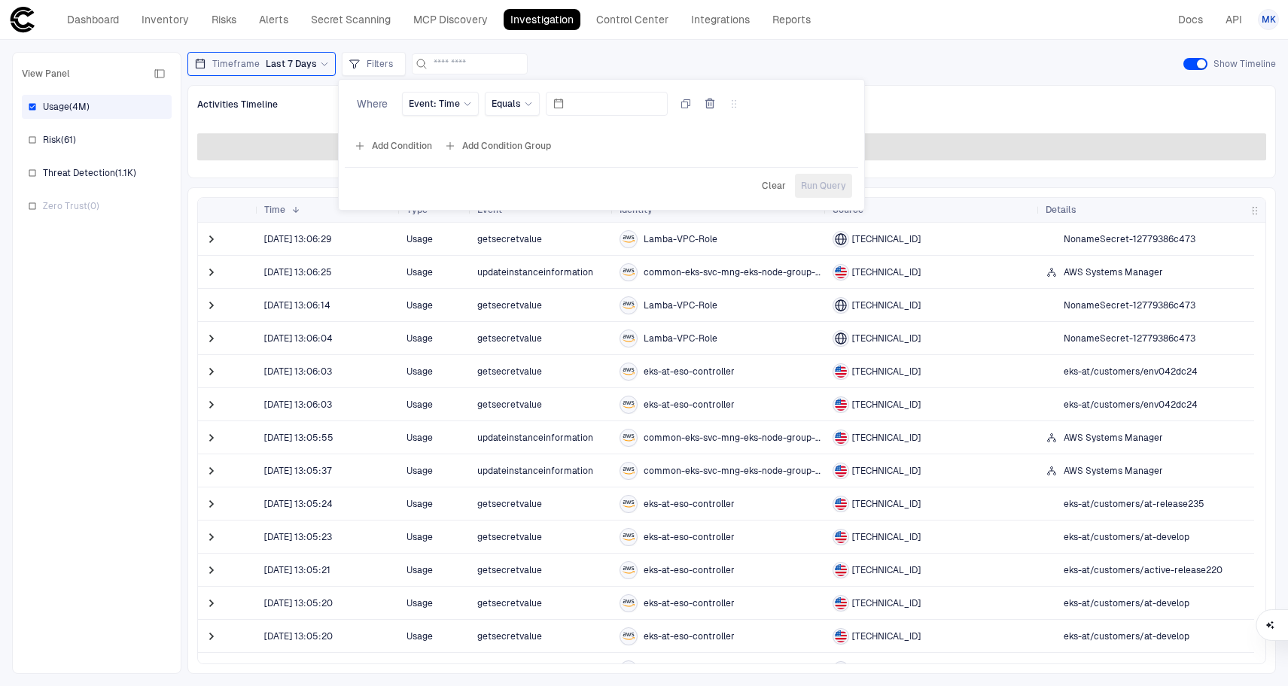
click at [254, 102] on div at bounding box center [644, 343] width 1288 height 686
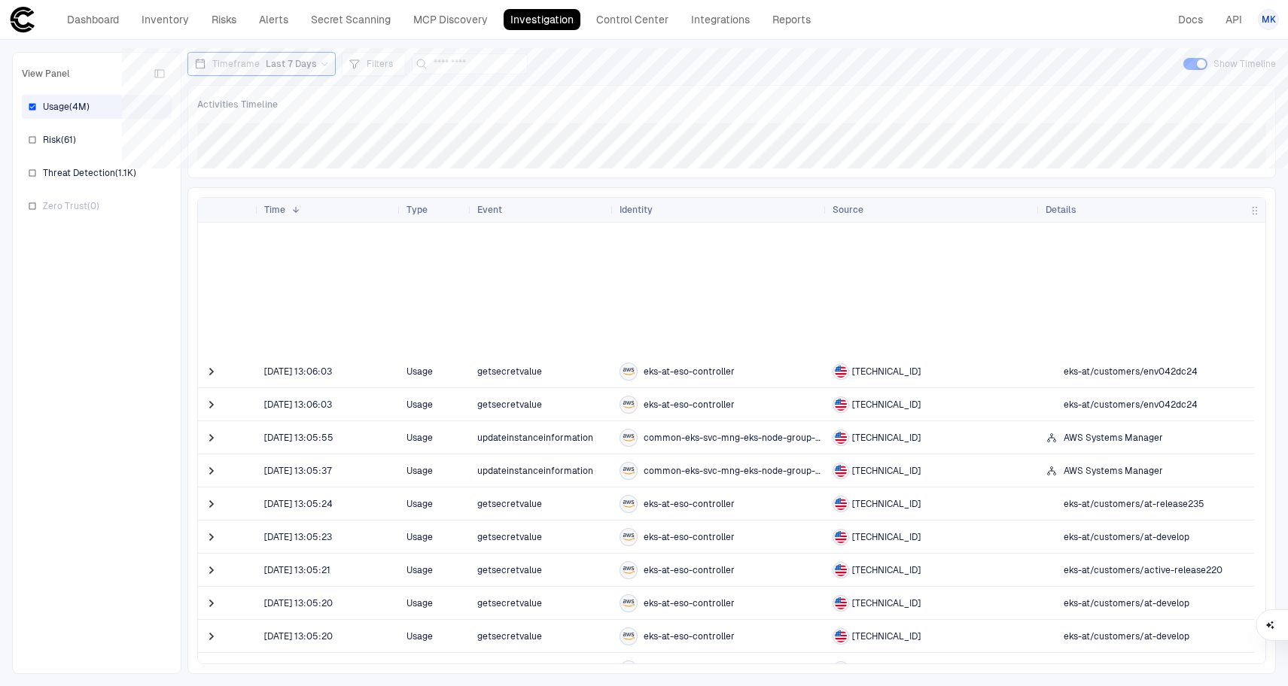
scroll to position [719, 0]
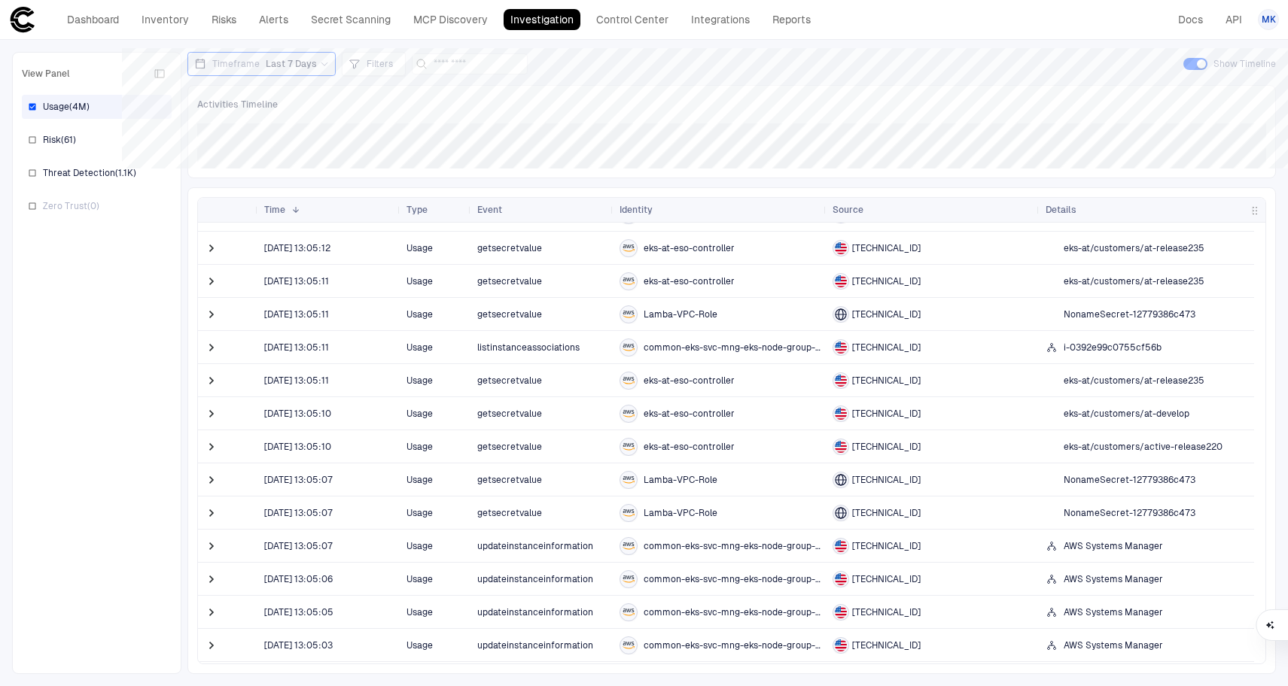
click at [549, 455] on span "getsecretvalue" at bounding box center [542, 447] width 130 height 30
click at [220, 449] on span at bounding box center [213, 446] width 18 height 31
click at [216, 449] on span at bounding box center [211, 447] width 15 height 15
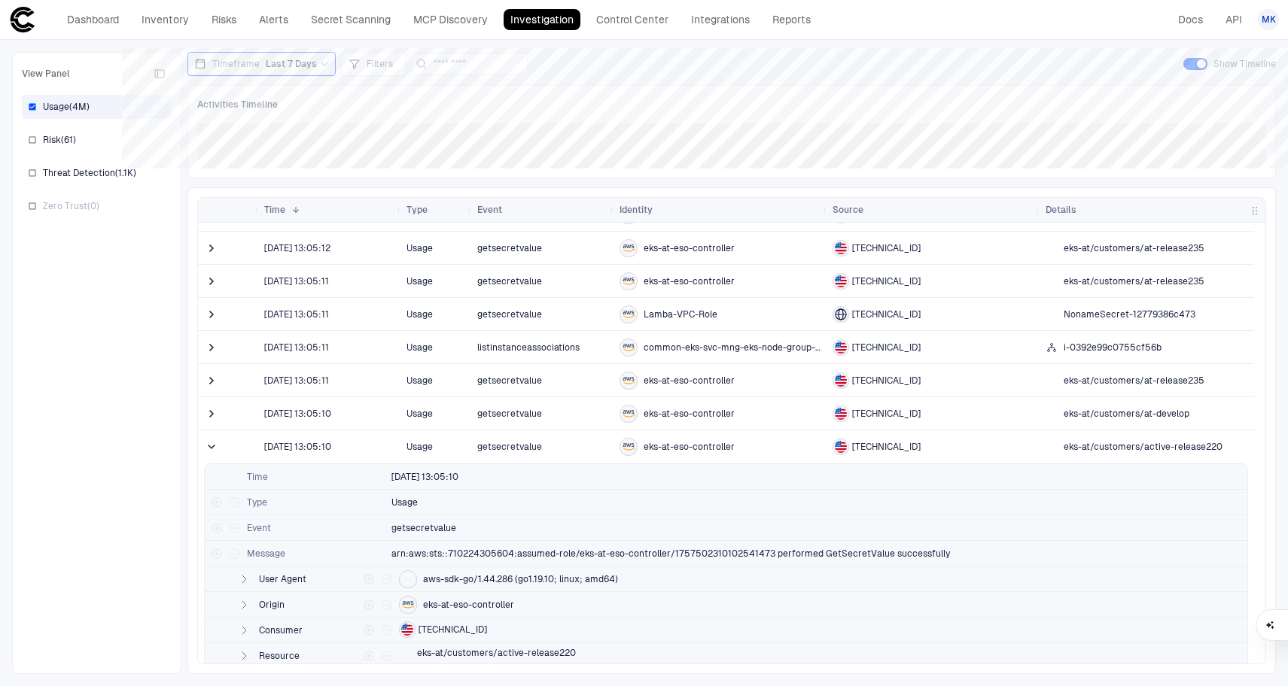
scroll to position [1030, 0]
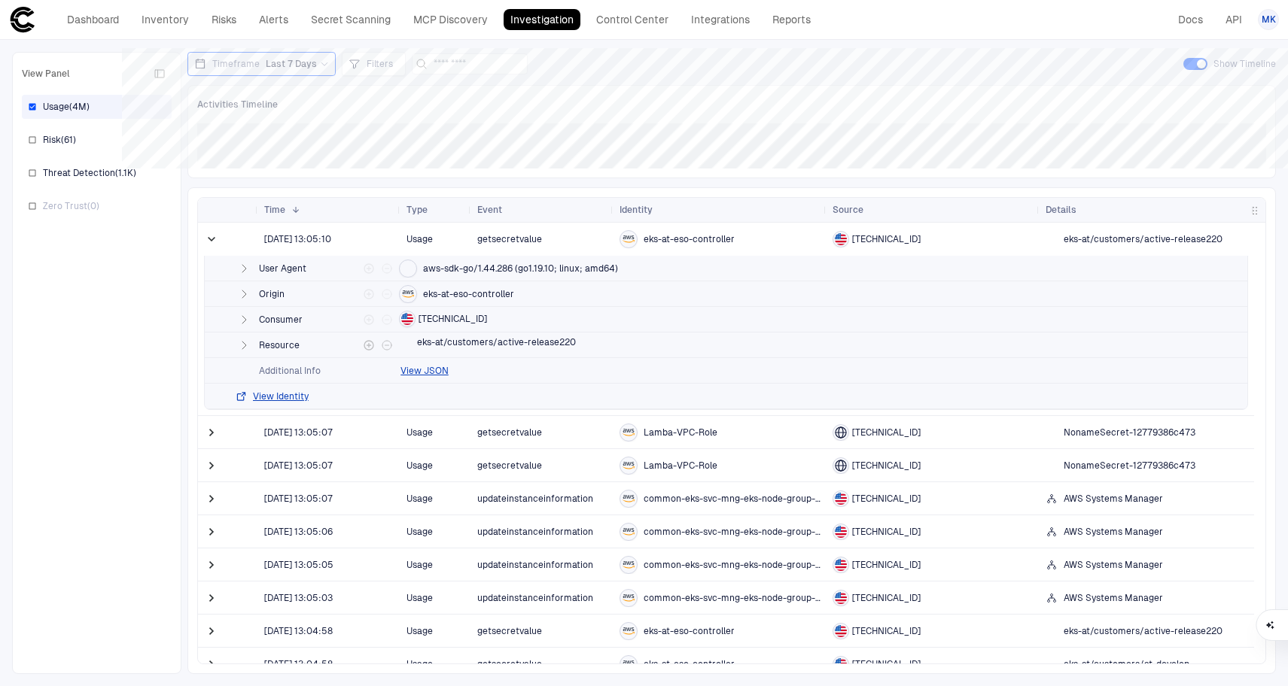
click at [245, 339] on icon "button" at bounding box center [244, 345] width 12 height 12
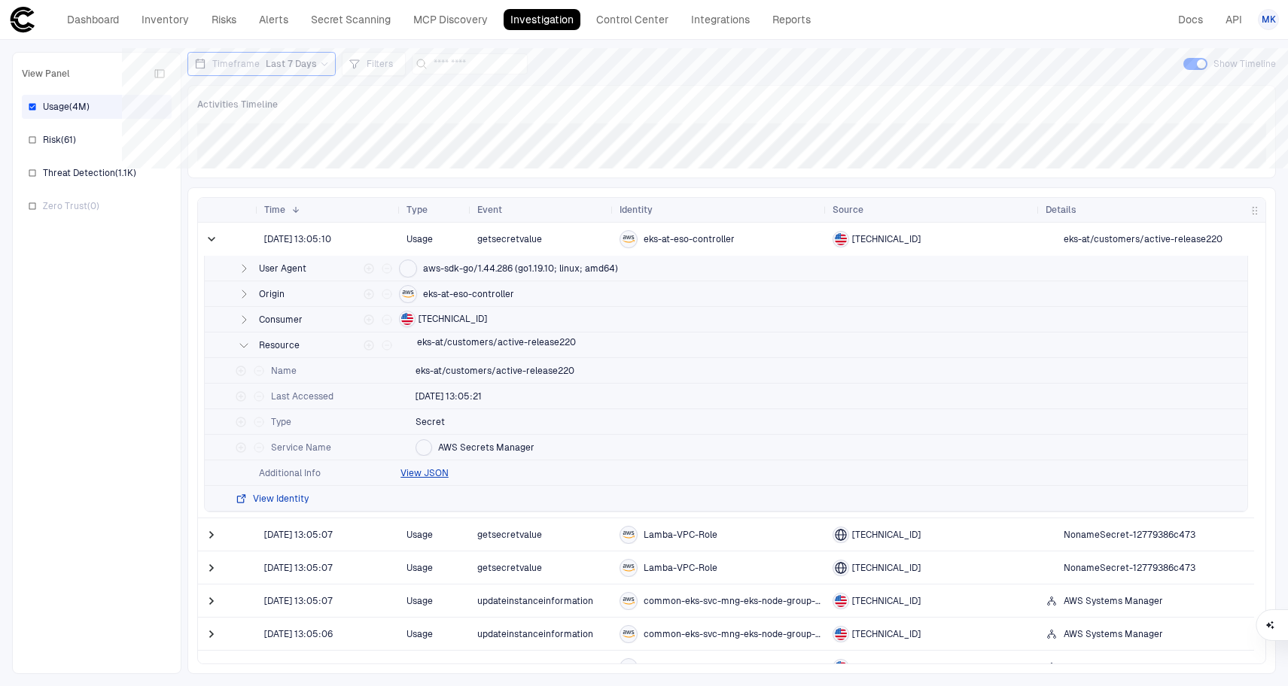
click at [286, 495] on button "View Identity" at bounding box center [272, 499] width 74 height 12
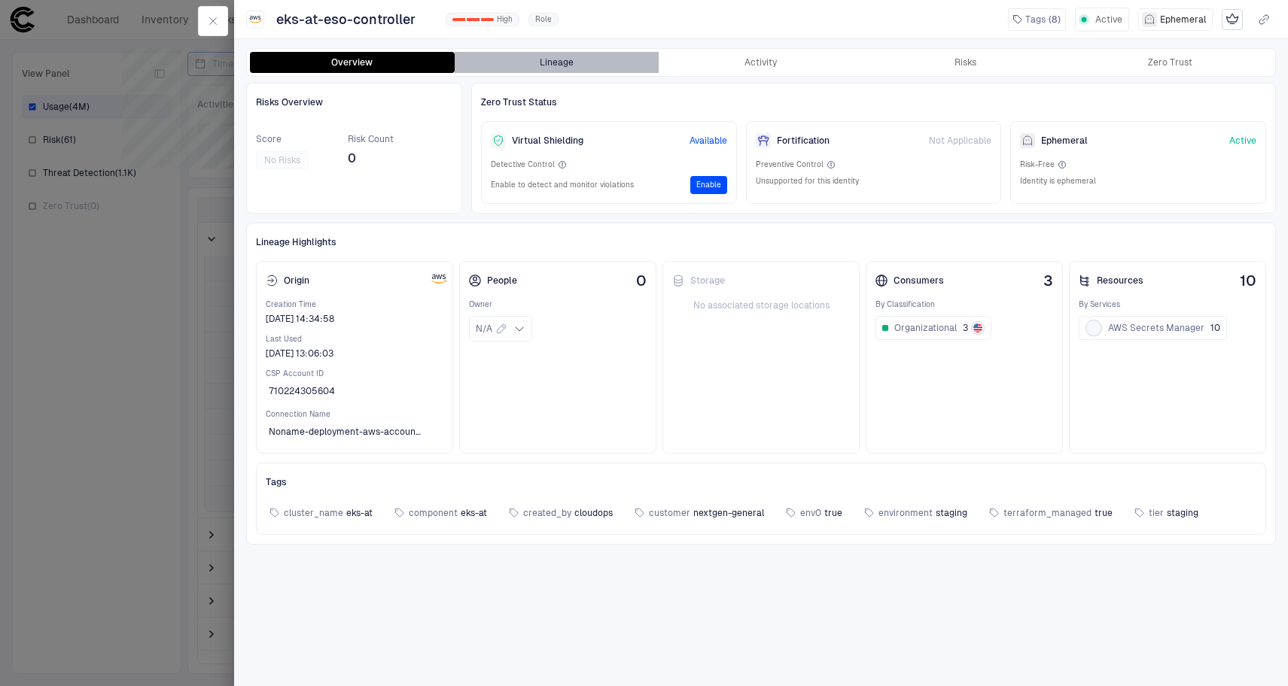
click at [529, 59] on button "Lineage" at bounding box center [557, 62] width 205 height 21
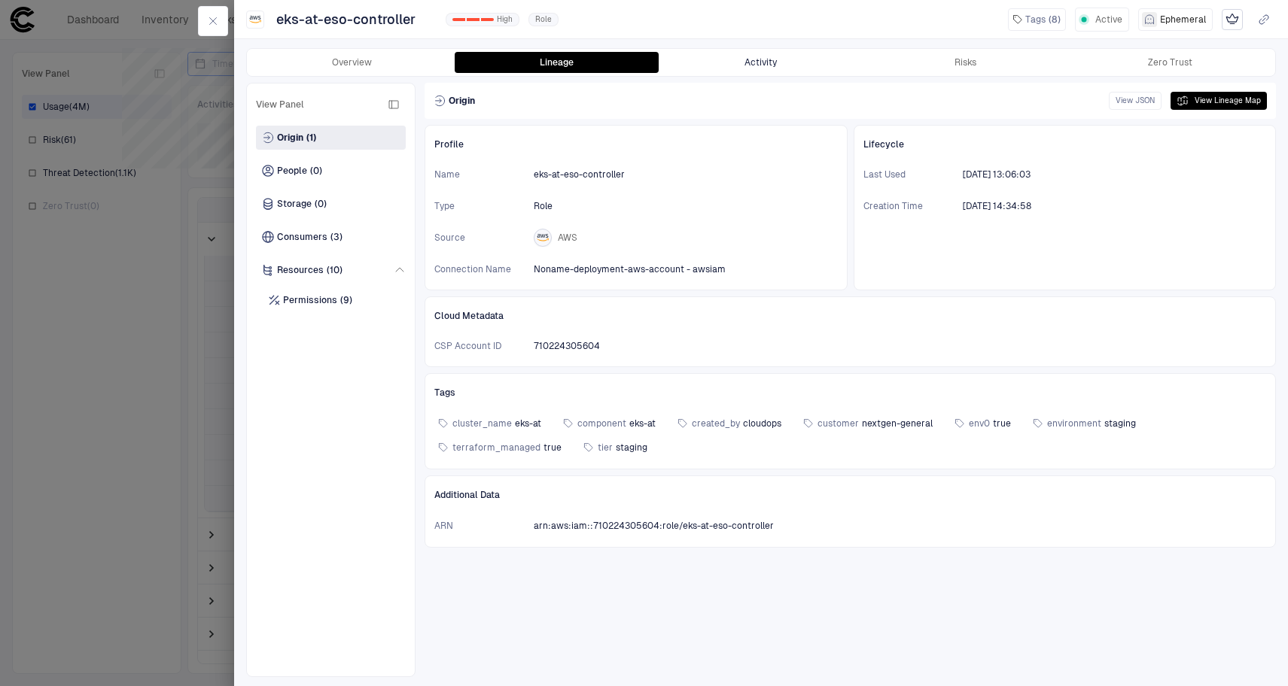
click at [769, 65] on button "Activity" at bounding box center [761, 62] width 205 height 21
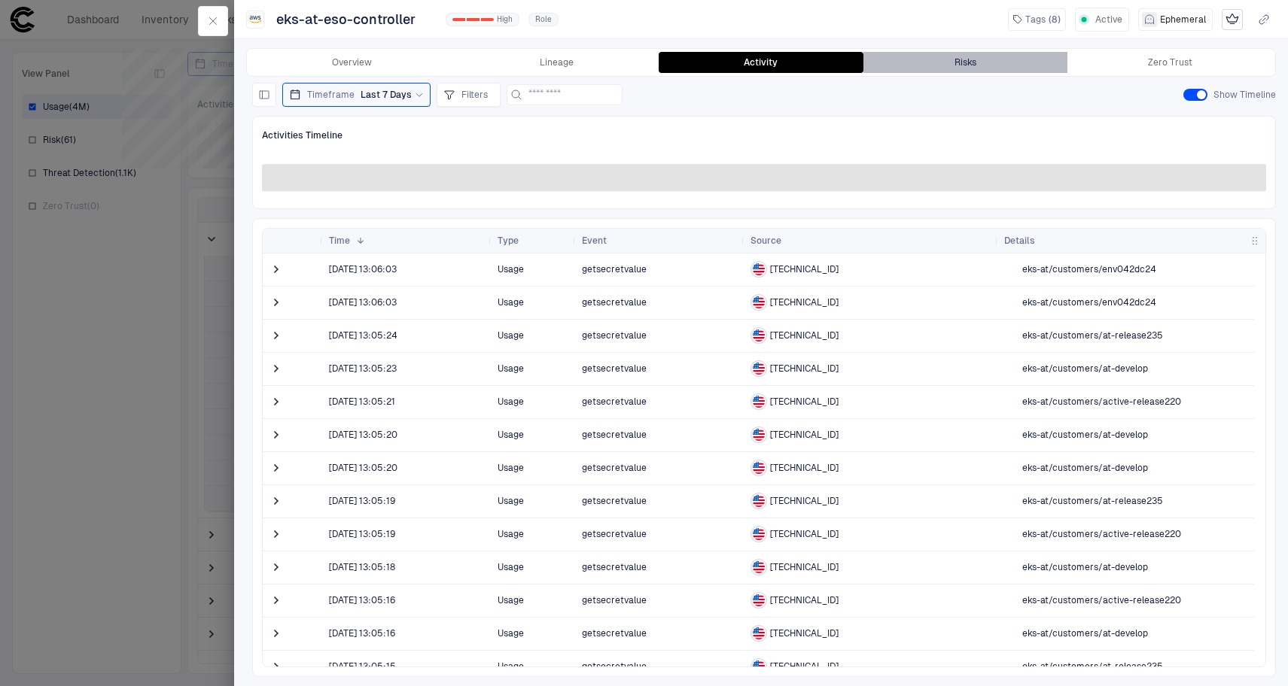
click at [974, 58] on div "Risks" at bounding box center [965, 62] width 22 height 12
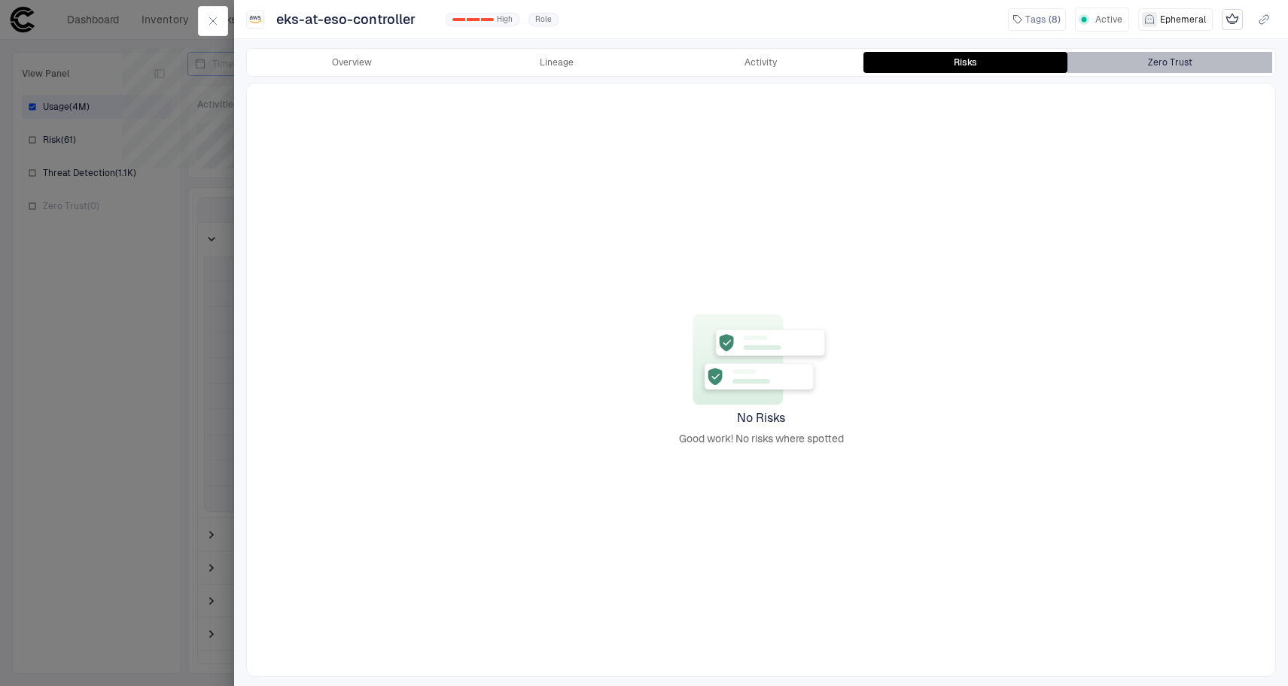
click at [1125, 56] on button "Zero Trust" at bounding box center [1169, 62] width 205 height 21
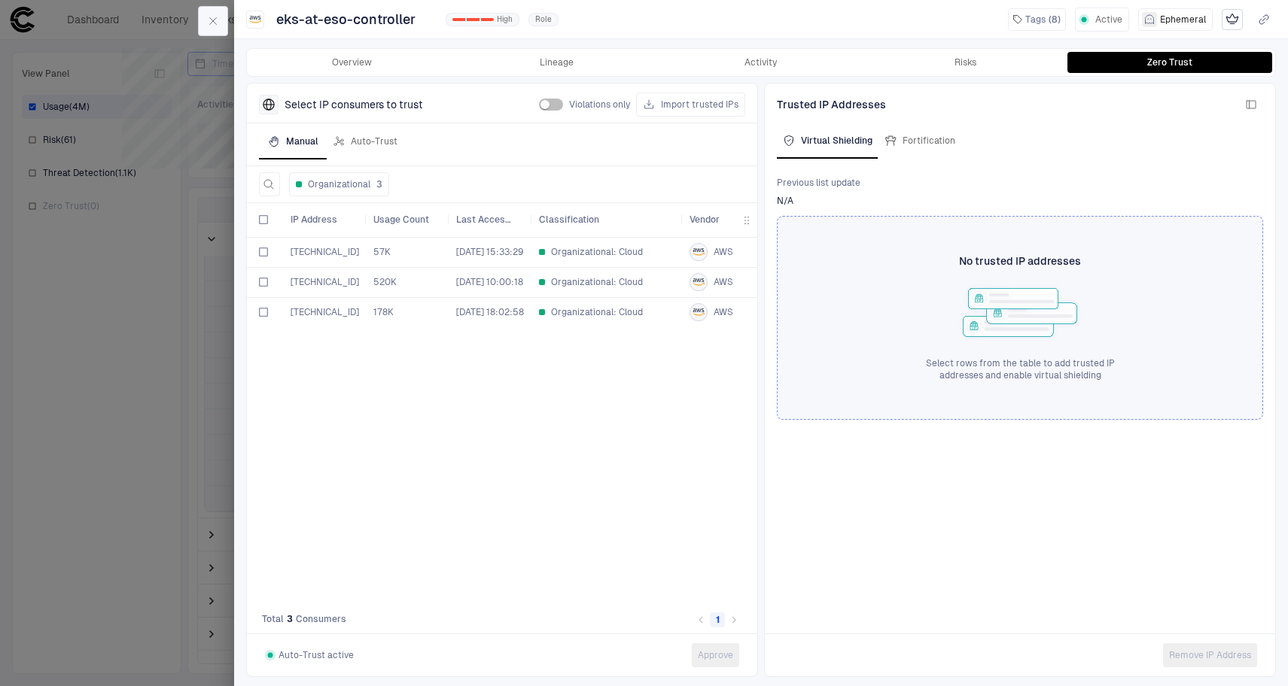
click at [212, 25] on icon "button" at bounding box center [213, 21] width 12 height 12
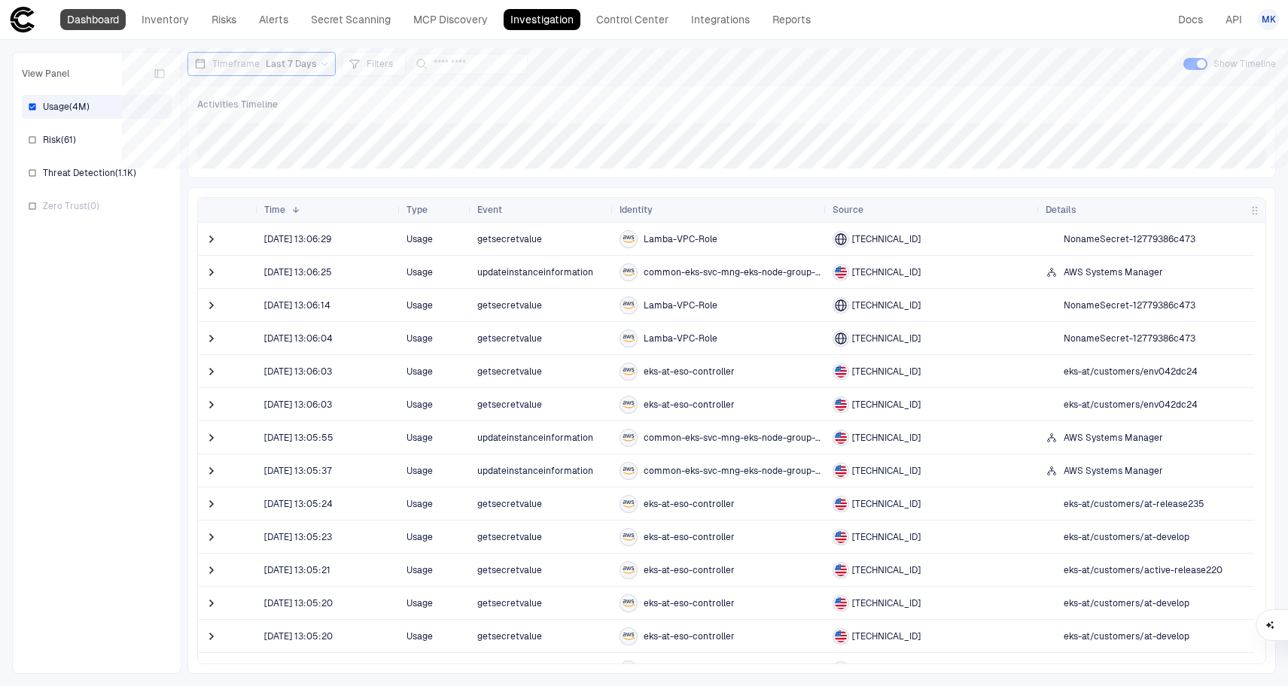
click at [93, 28] on link "Dashboard" at bounding box center [92, 19] width 65 height 21
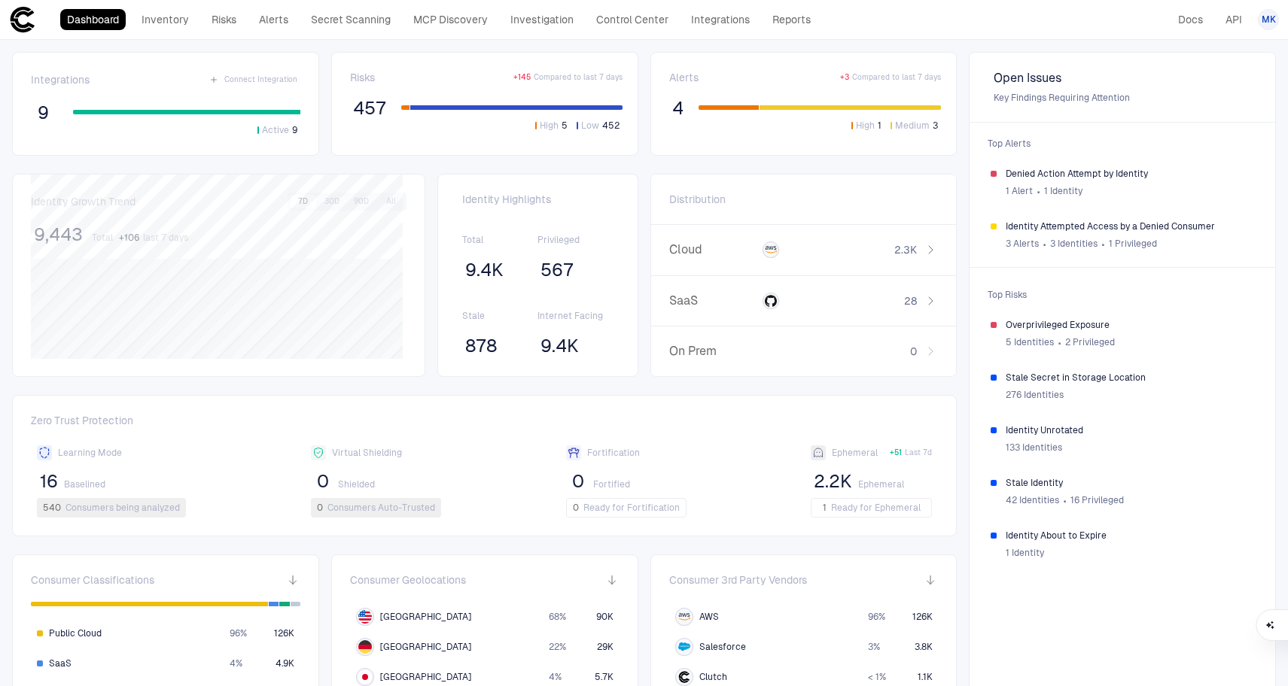
click at [116, 17] on link "Dashboard" at bounding box center [92, 19] width 65 height 21
click at [1100, 530] on span "Identity About to Expire" at bounding box center [1129, 536] width 248 height 12
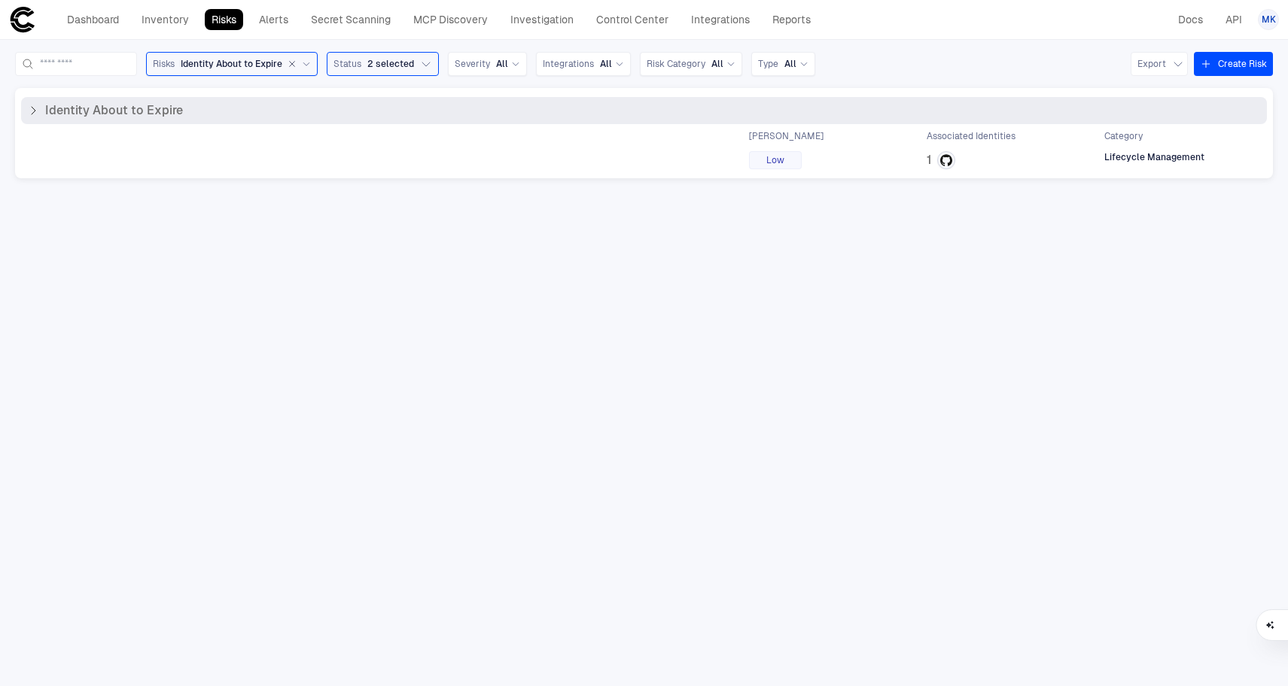
click at [90, 123] on div "Identity About to Expire" at bounding box center [644, 110] width 1246 height 27
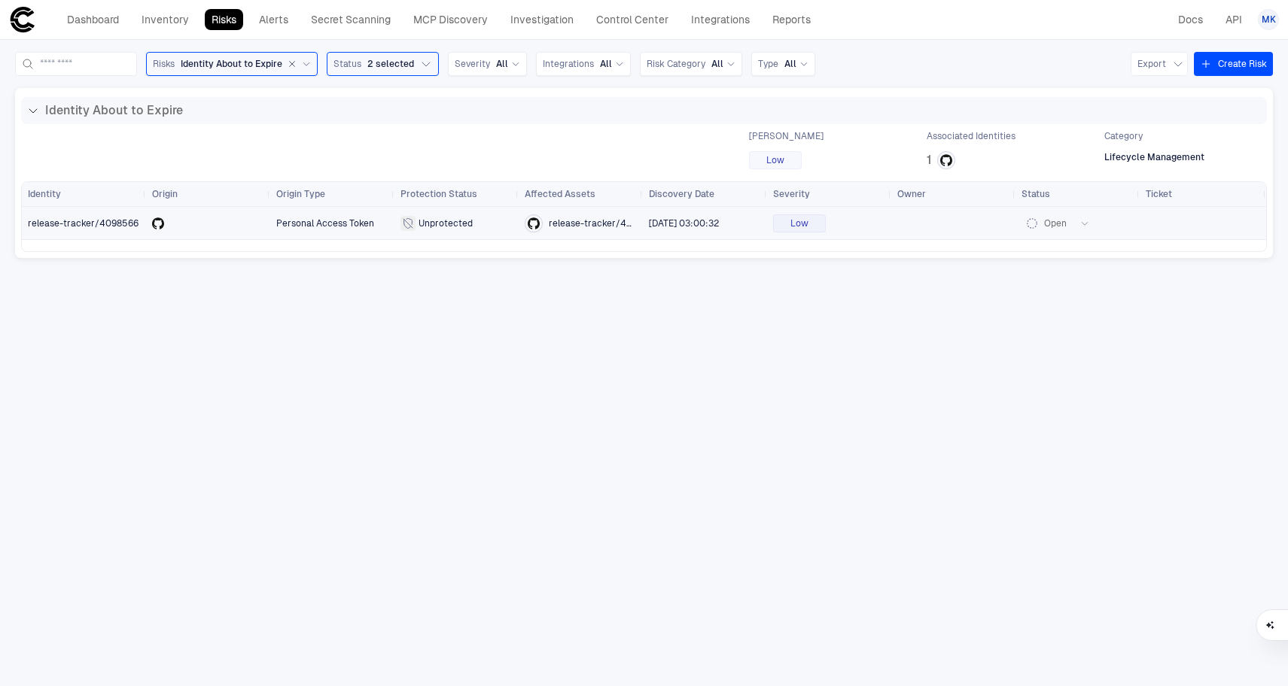
click at [79, 226] on span "release-tracker/4098566" at bounding box center [83, 223] width 111 height 11
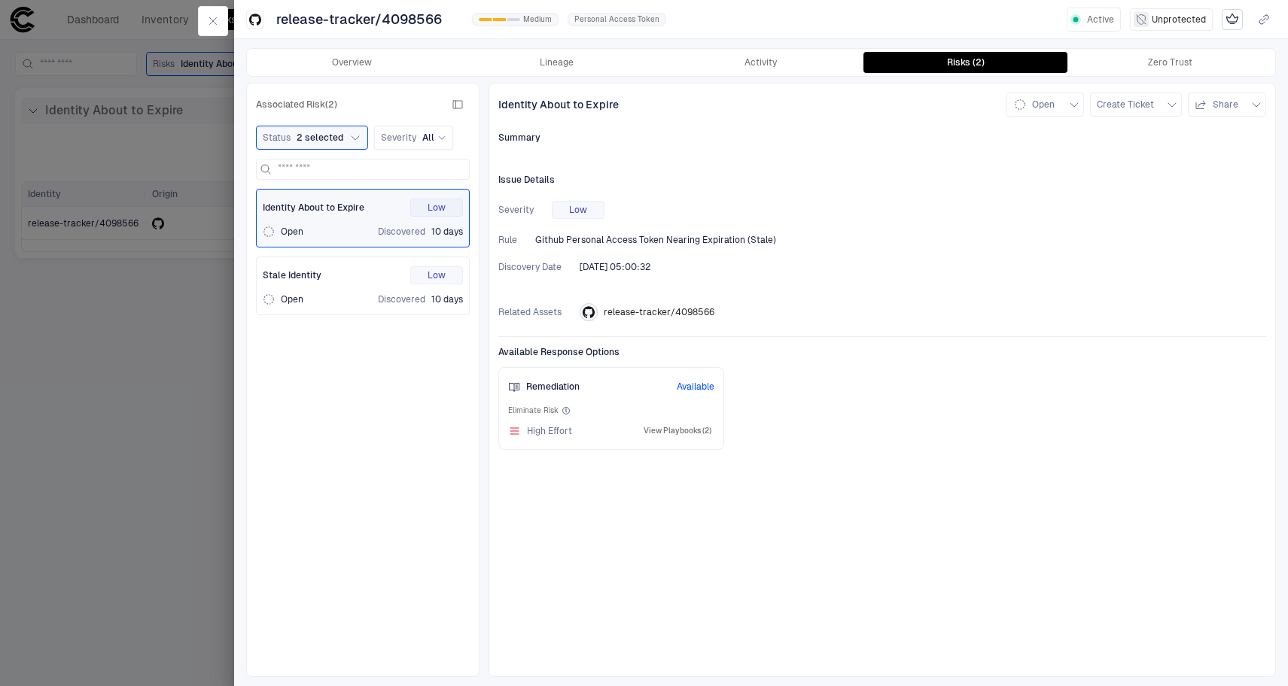
click at [666, 436] on button "View Playbooks (2)" at bounding box center [677, 431] width 74 height 18
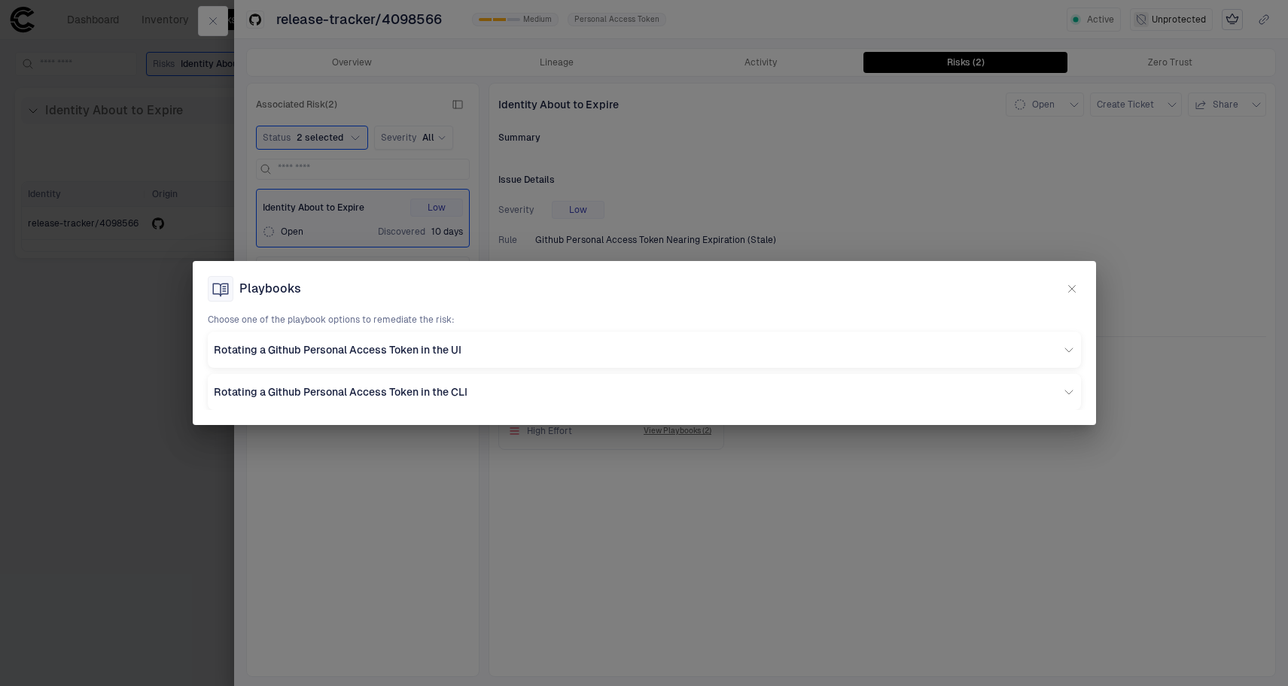
click at [1075, 290] on icon "button" at bounding box center [1072, 289] width 12 height 12
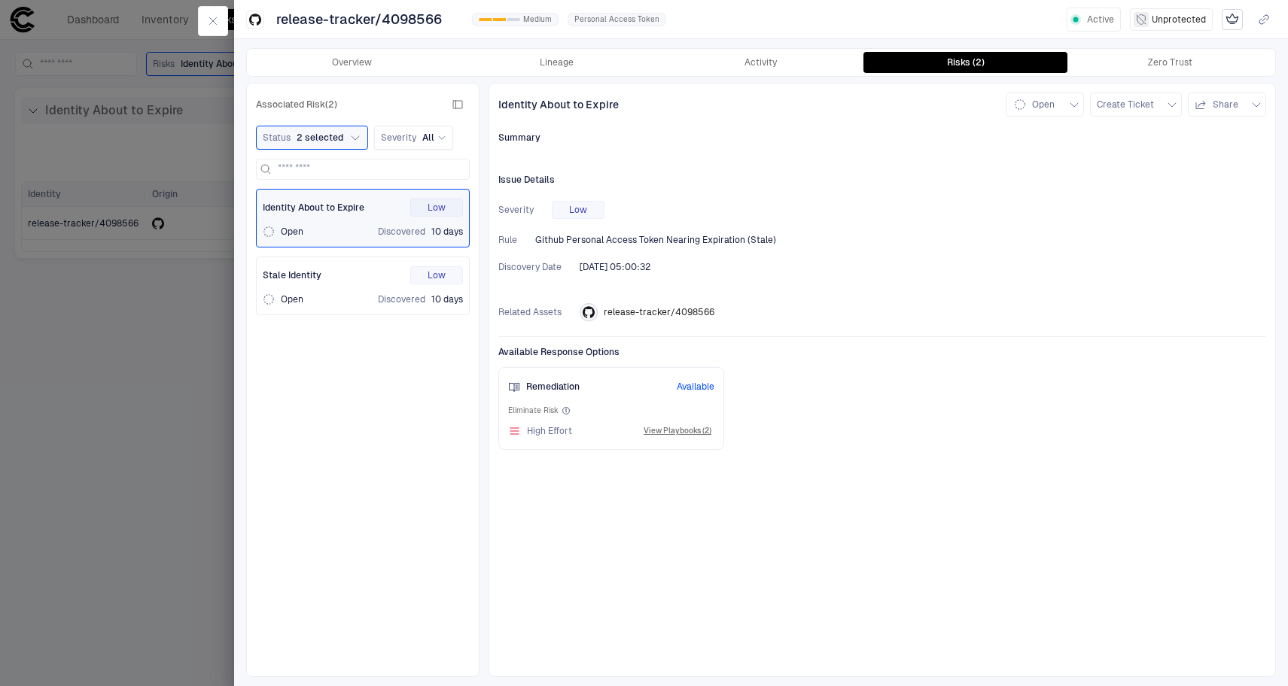
click at [59, 116] on div at bounding box center [644, 343] width 1288 height 686
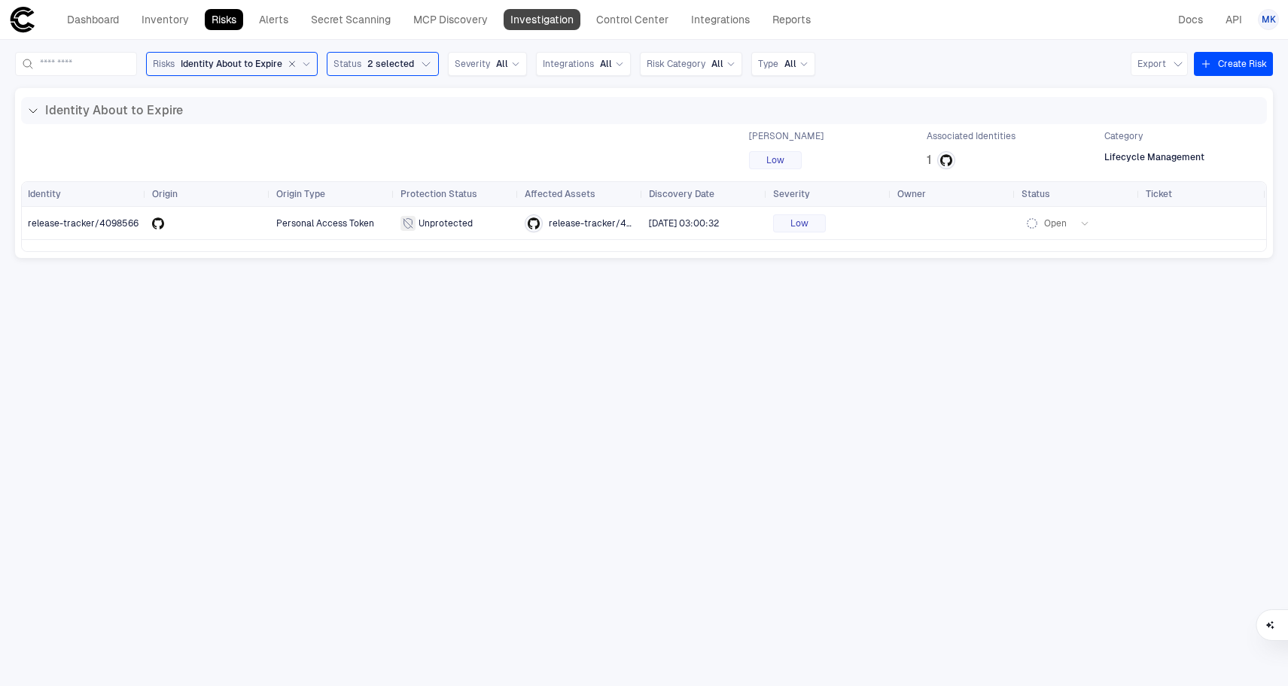
click at [558, 29] on link "Investigation" at bounding box center [541, 19] width 77 height 21
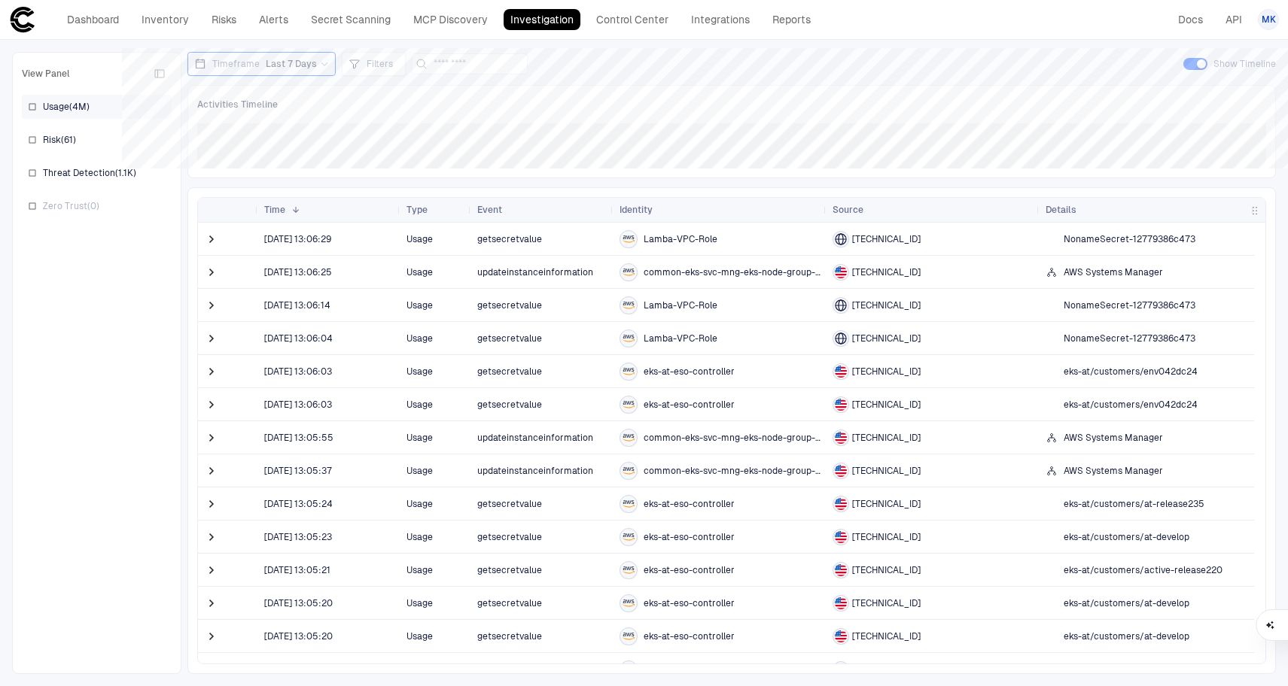
click at [35, 112] on div "Usage ( 4M )" at bounding box center [97, 107] width 150 height 24
click at [33, 114] on div "Usage ( 4M )" at bounding box center [97, 107] width 150 height 24
click at [34, 99] on div "Usage ( 4M )" at bounding box center [97, 107] width 150 height 24
click at [71, 108] on span "Usage ( 4M )" at bounding box center [66, 107] width 47 height 12
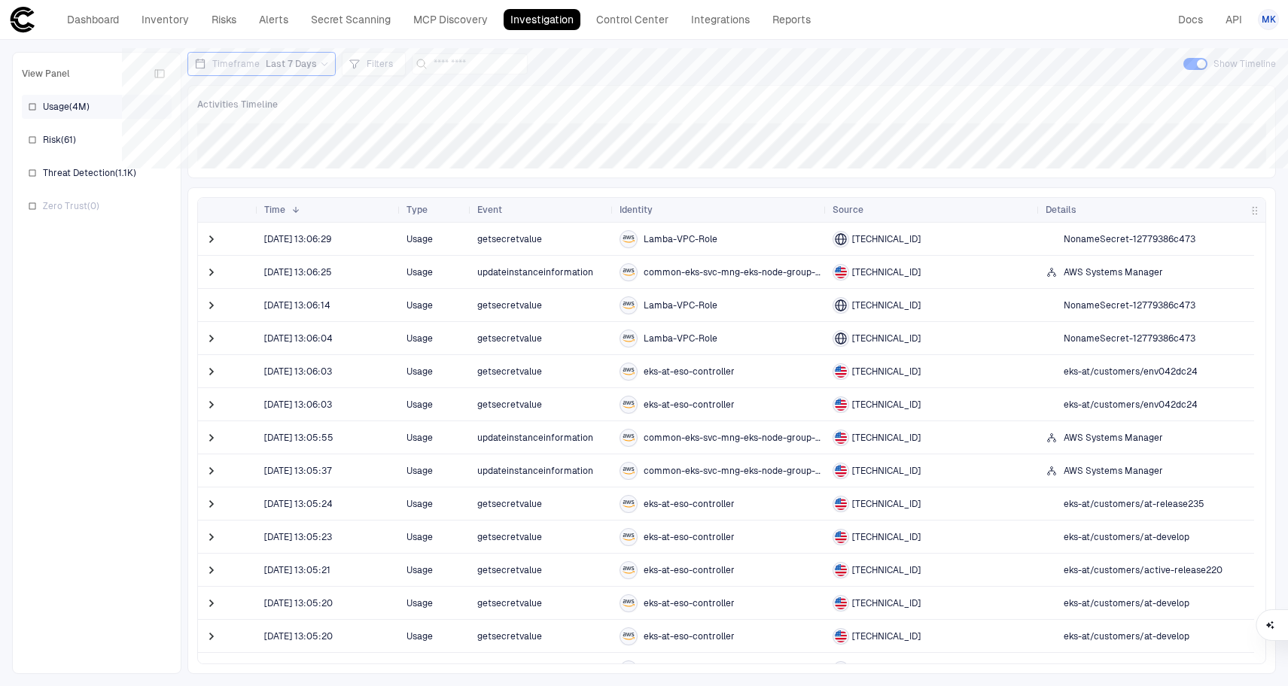
click at [37, 116] on div "Usage ( 4M )" at bounding box center [97, 107] width 150 height 24
click at [689, 242] on span "Lamba-VPC-Role" at bounding box center [680, 239] width 74 height 12
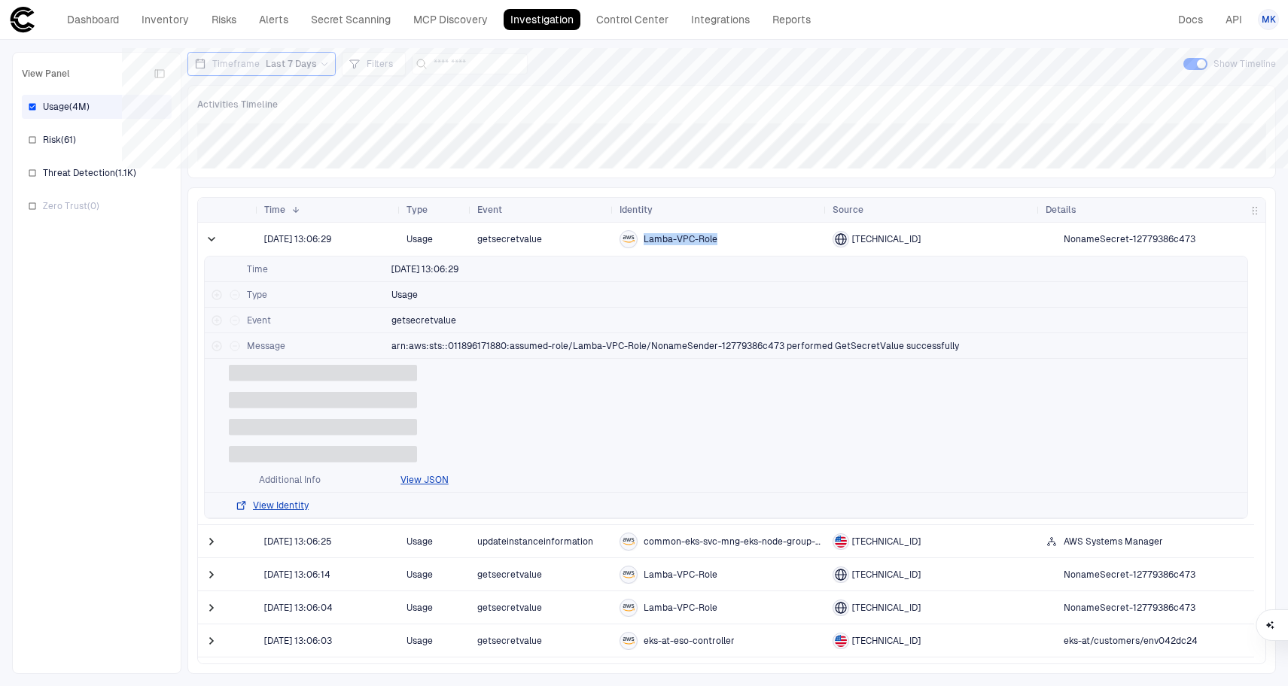
click at [689, 242] on span "Lamba-VPC-Role" at bounding box center [680, 239] width 74 height 12
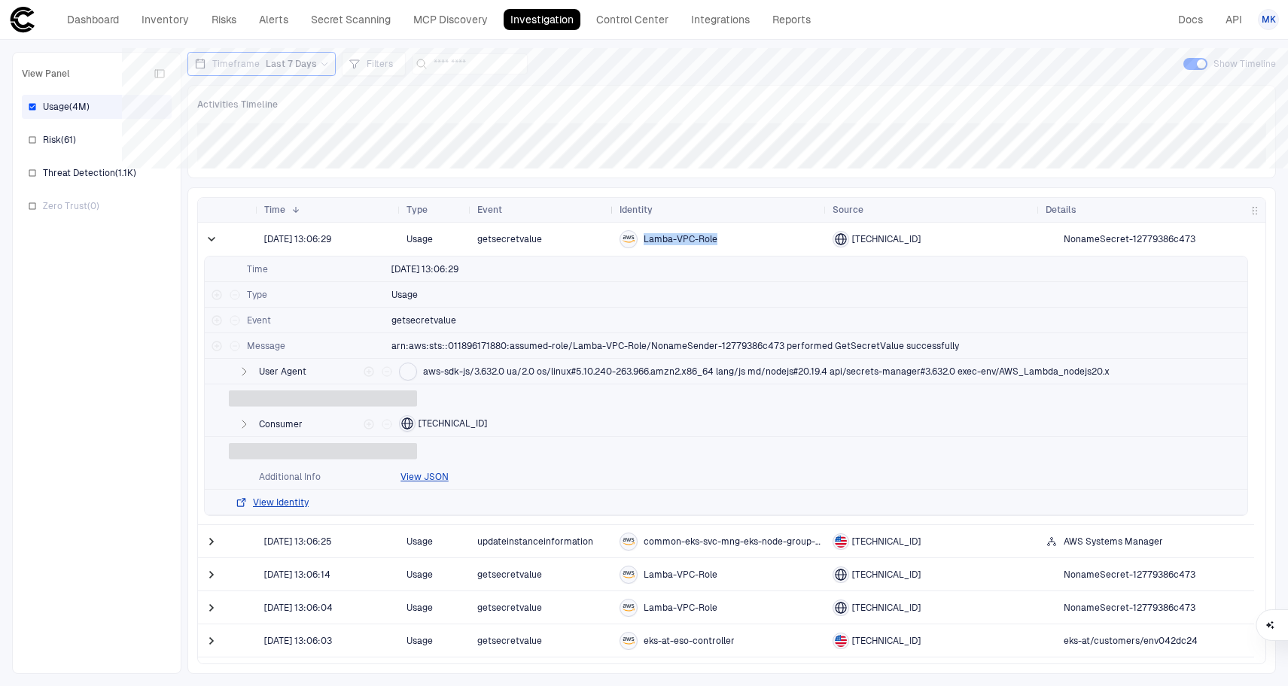
copy div "Lamba-VPC-Role"
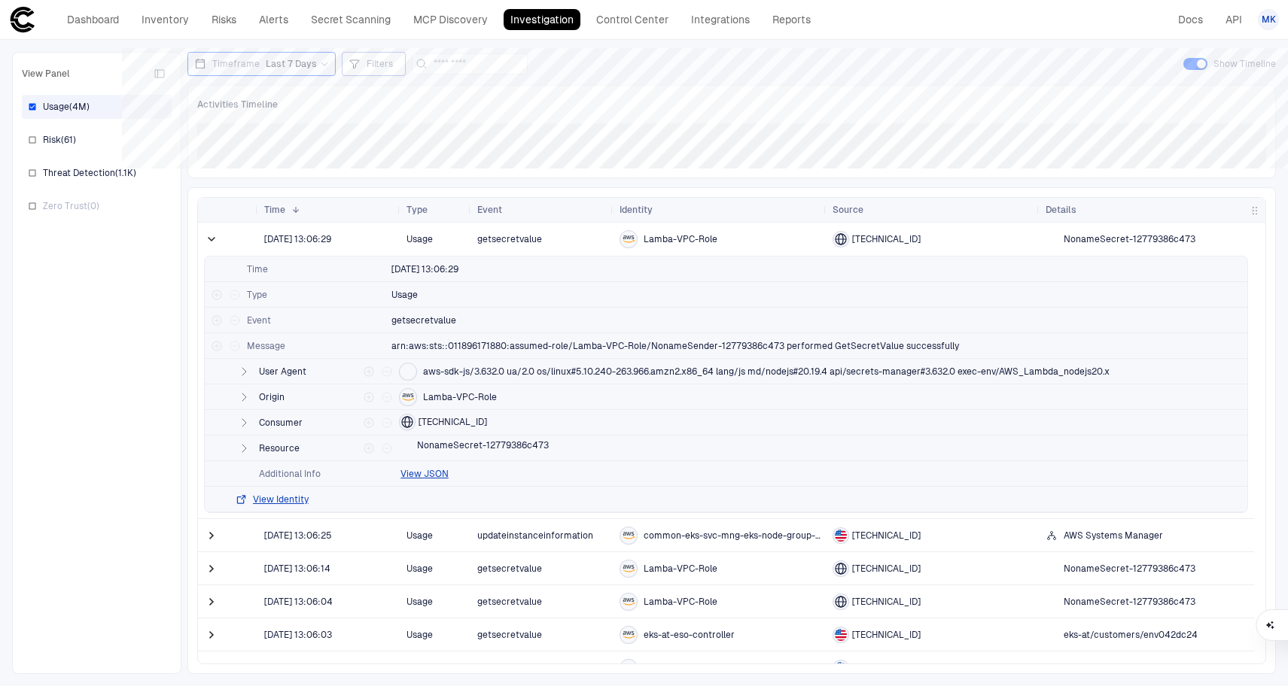
click at [359, 70] on div "Filters" at bounding box center [373, 64] width 50 height 17
click at [397, 144] on button "Add Condition" at bounding box center [393, 147] width 84 height 24
click at [454, 97] on div "Event: ID" at bounding box center [434, 104] width 50 height 17
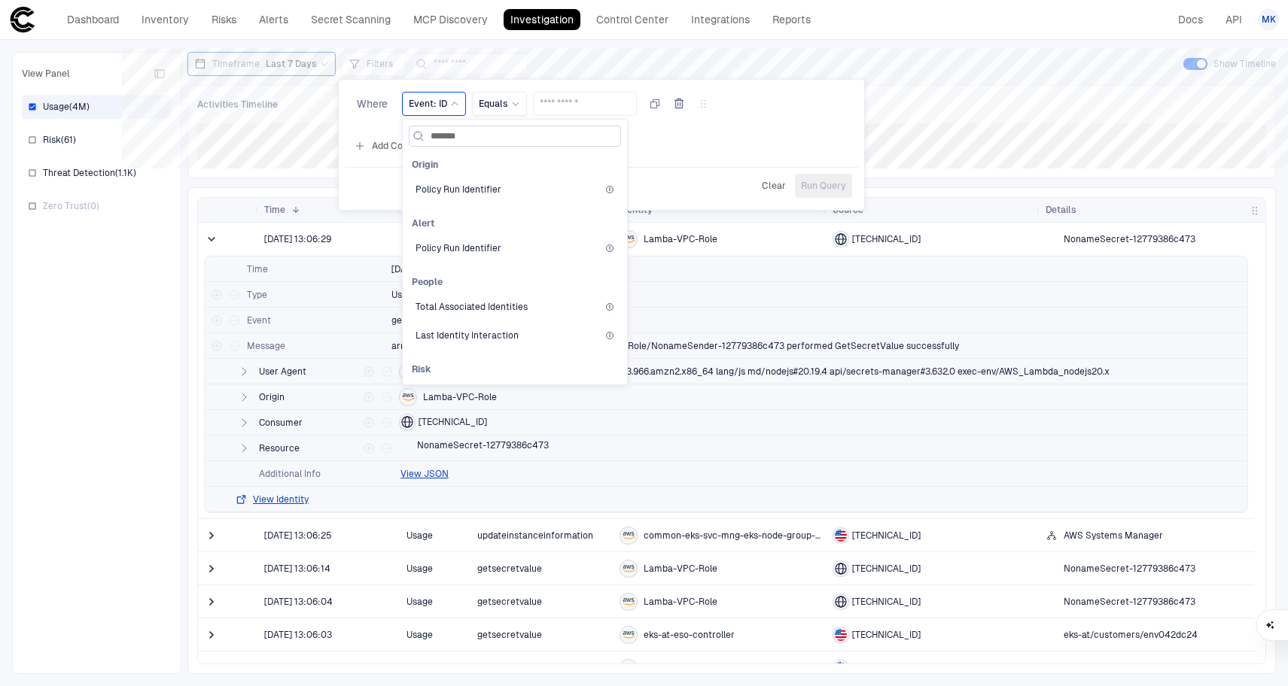
type input "********"
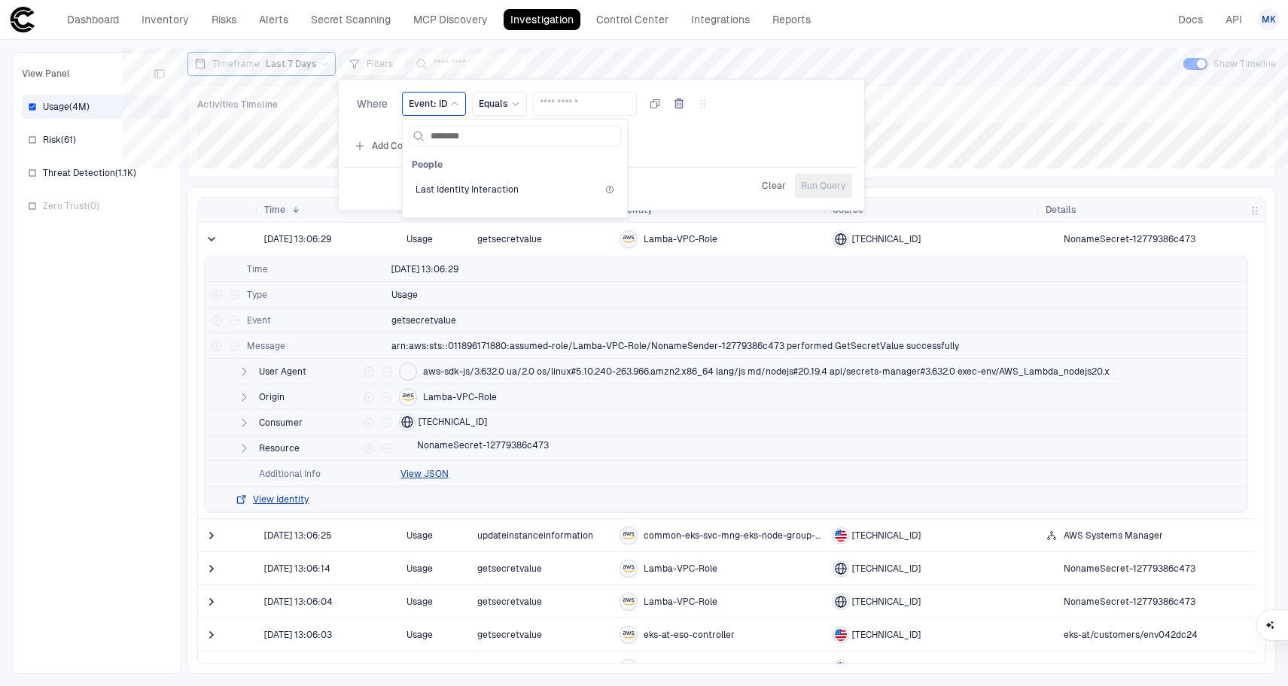
click at [678, 160] on div "Where Event: ID ******** People Last Identity Interaction Equals Add Condition …" at bounding box center [601, 125] width 513 height 78
click at [456, 109] on div "Event: ID" at bounding box center [434, 104] width 50 height 12
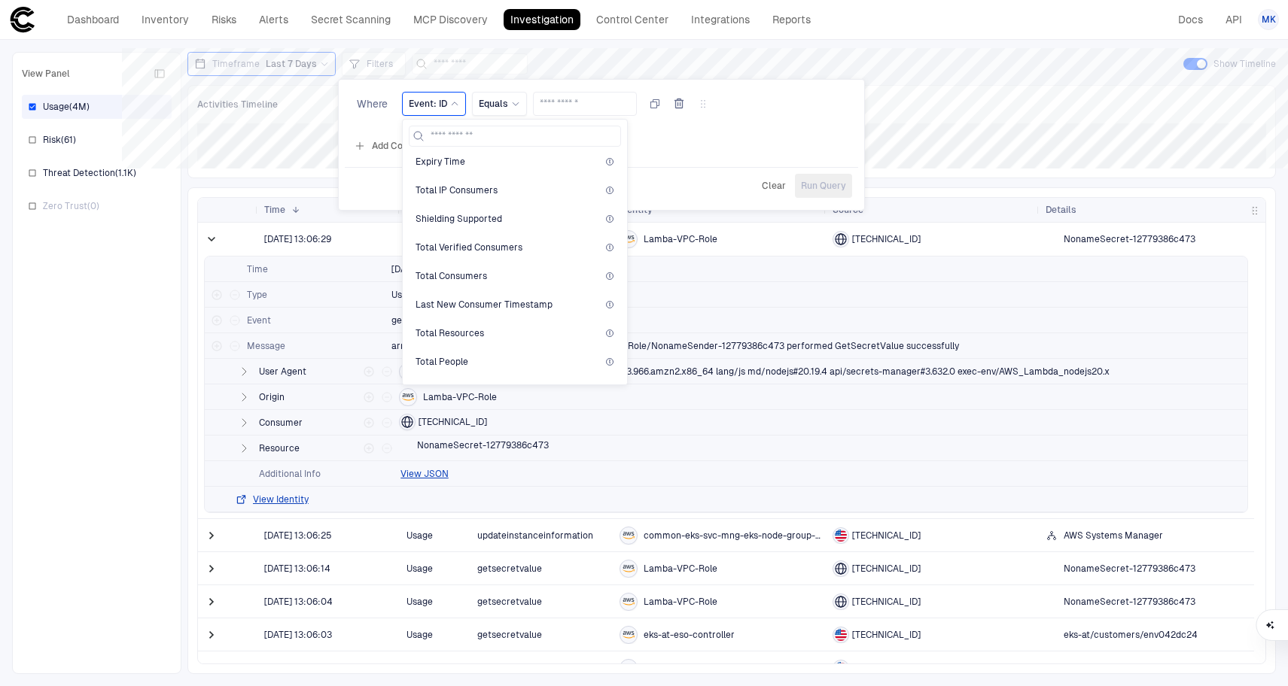
scroll to position [1224, 0]
click at [148, 270] on div at bounding box center [644, 343] width 1288 height 686
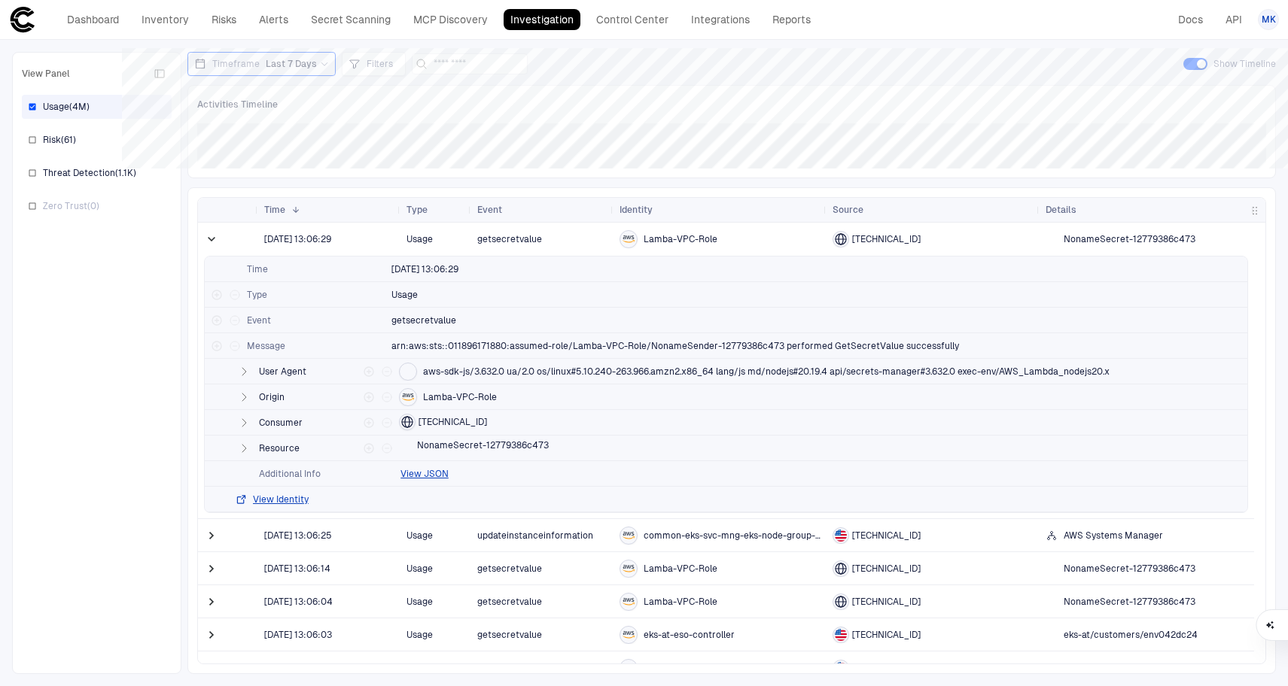
click at [515, 248] on span "getsecretvalue" at bounding box center [542, 239] width 130 height 30
click at [513, 241] on span "getsecretvalue" at bounding box center [509, 239] width 65 height 11
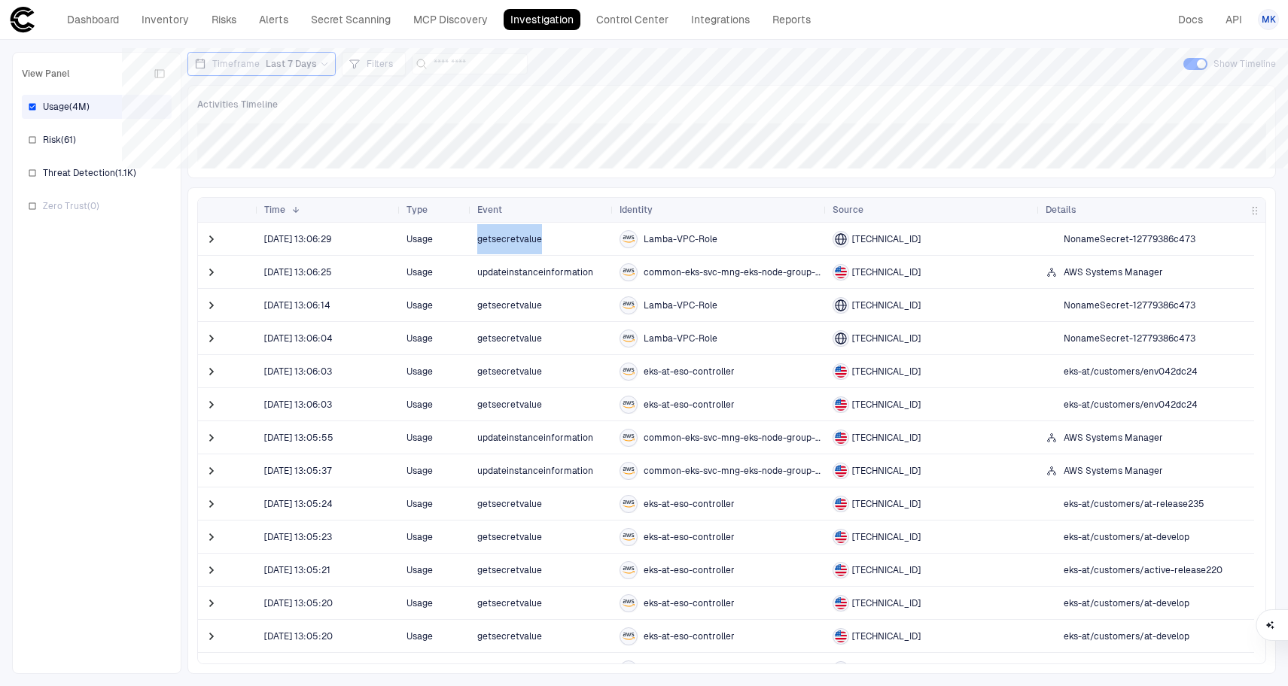
copy span "getsecretvalue"
click at [310, 65] on span "Last 7 Days" at bounding box center [291, 64] width 51 height 12
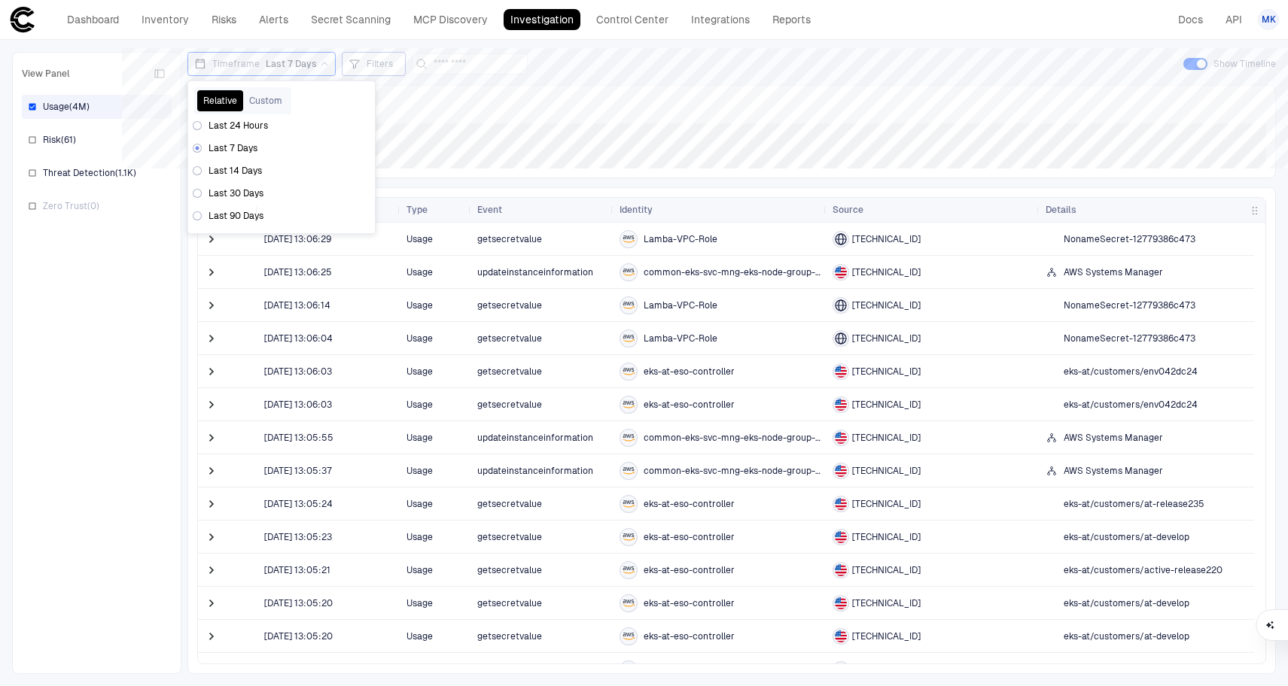
click at [370, 67] on span "Filters" at bounding box center [380, 64] width 26 height 12
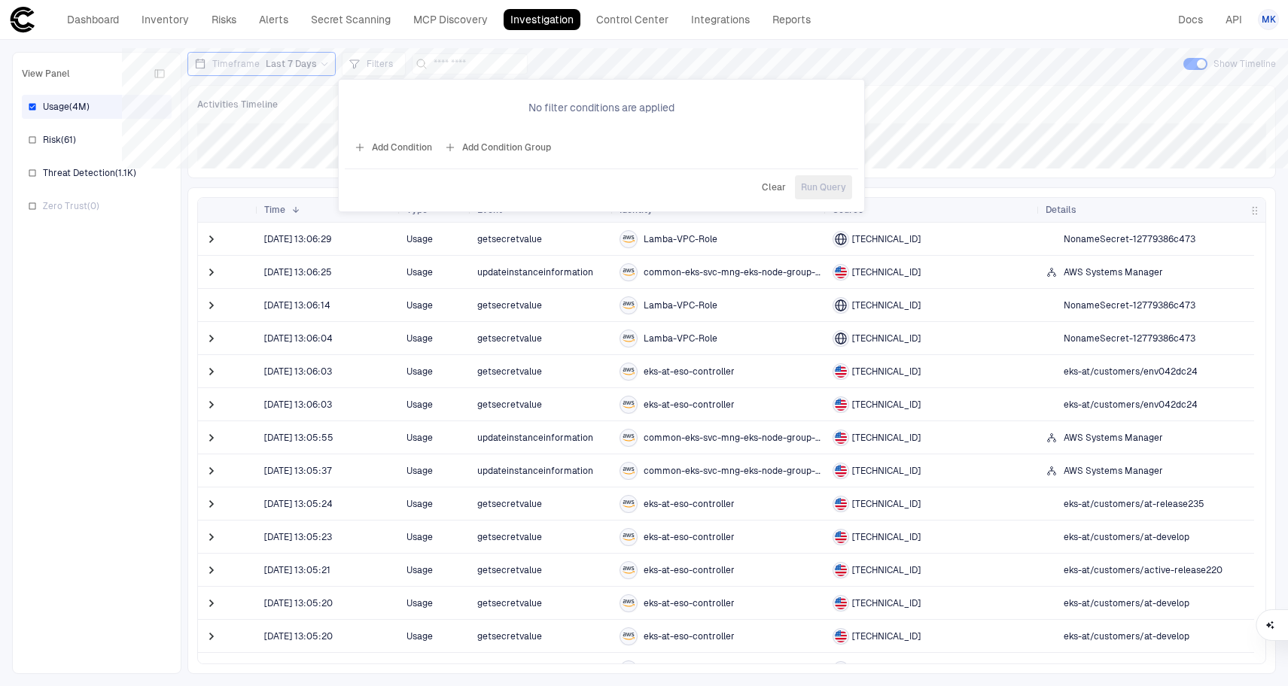
click at [405, 144] on button "Add Condition" at bounding box center [393, 147] width 84 height 24
click at [510, 111] on div "Equals" at bounding box center [499, 104] width 41 height 17
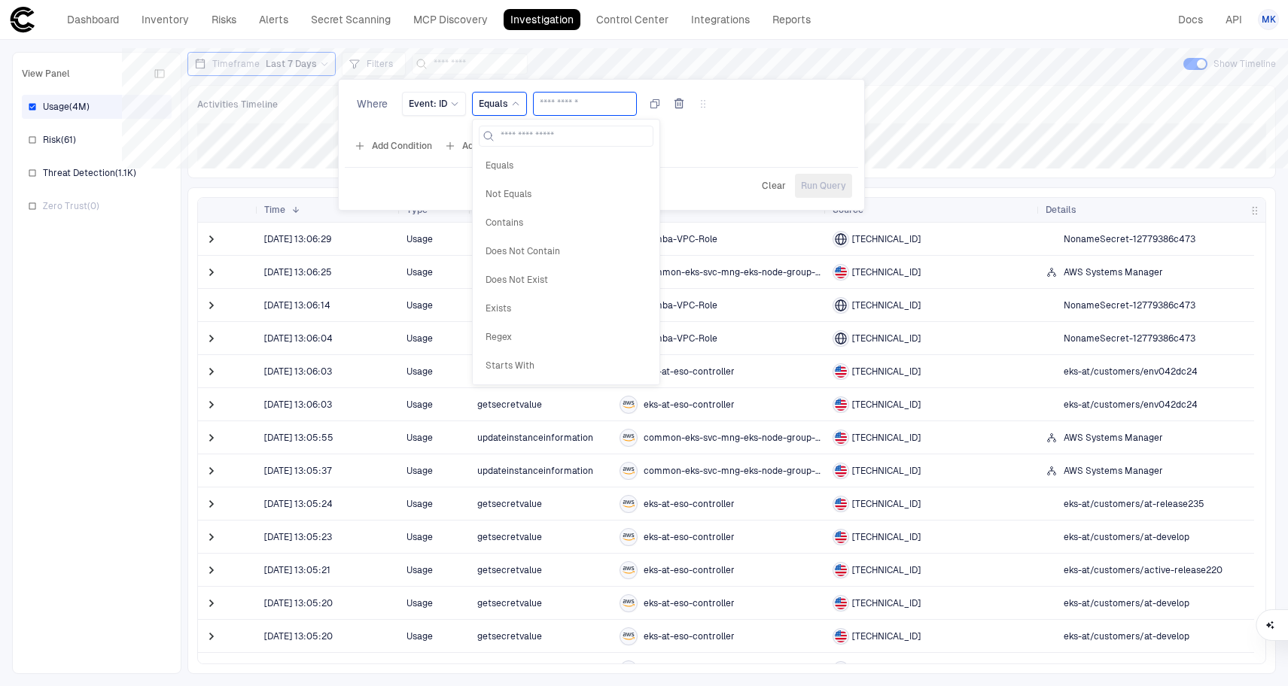
click at [581, 105] on input "text" at bounding box center [585, 104] width 90 height 23
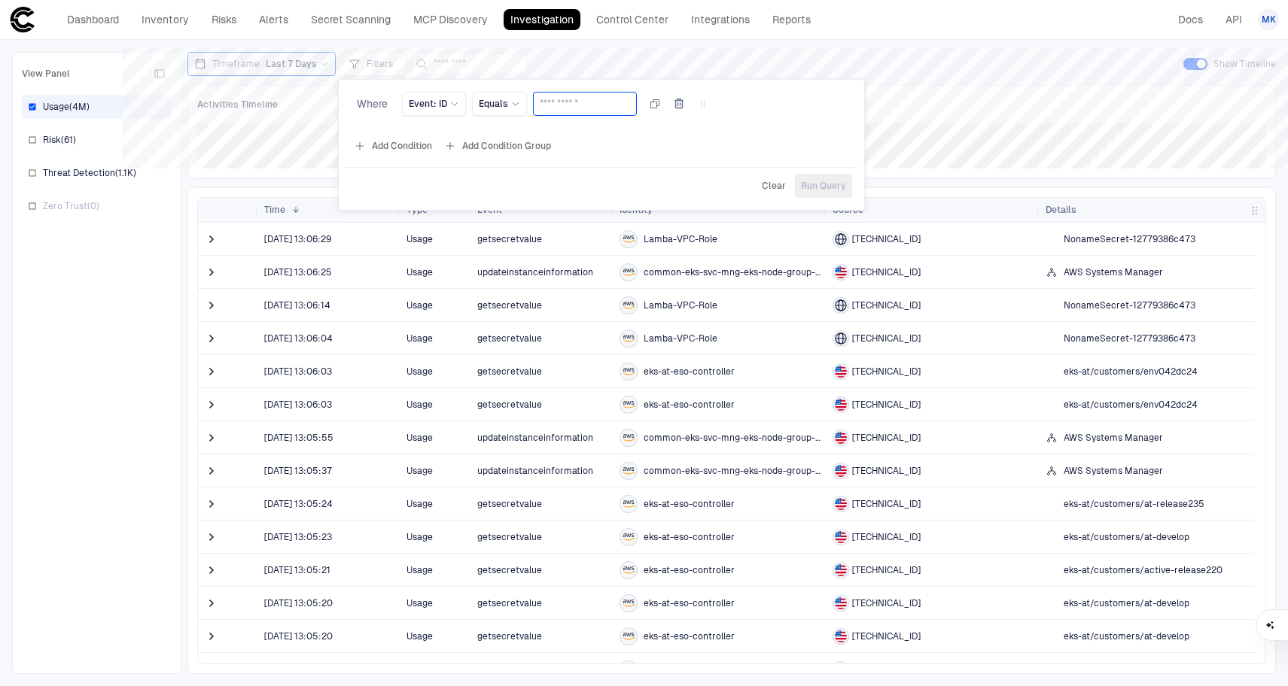
paste input "**********"
type input "**********"
click at [743, 102] on div "**********" at bounding box center [601, 107] width 501 height 30
click at [709, 105] on icon at bounding box center [703, 104] width 12 height 12
click at [485, 149] on button "Add Condition Group" at bounding box center [497, 146] width 113 height 24
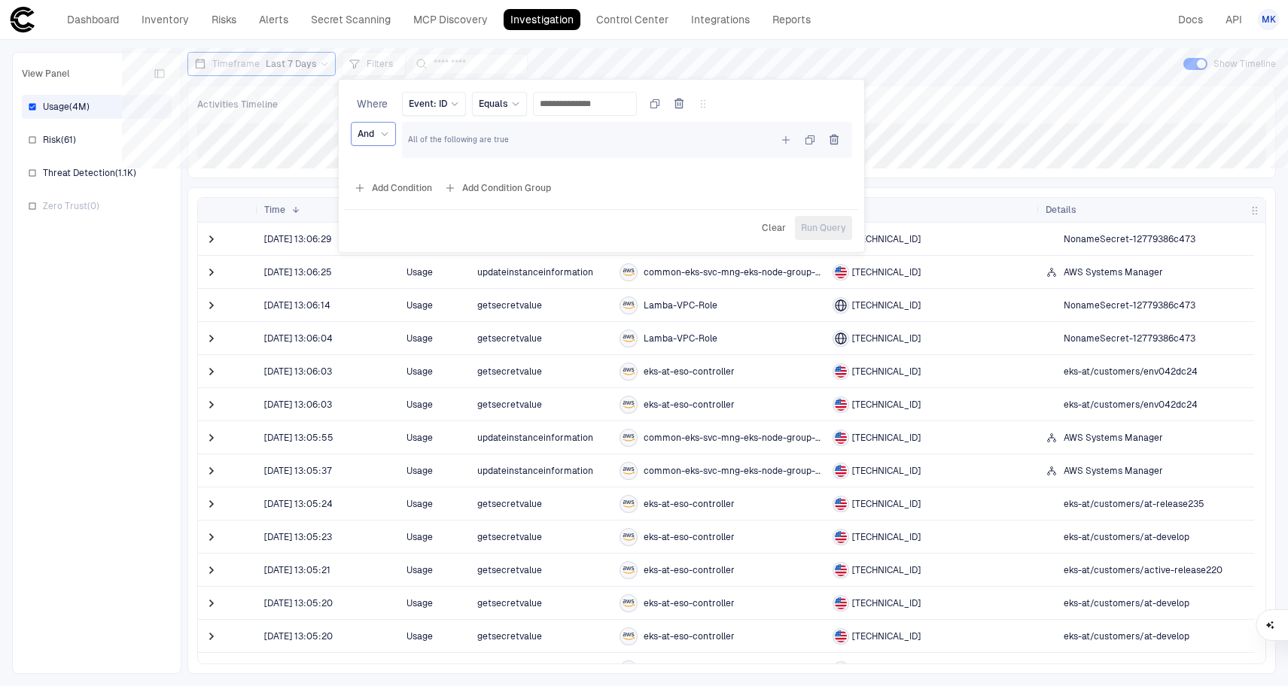
click at [374, 133] on span "And" at bounding box center [365, 134] width 17 height 12
click at [380, 171] on span "And" at bounding box center [377, 169] width 26 height 12
click at [445, 140] on span "All of the following are true" at bounding box center [458, 140] width 101 height 11
click at [447, 133] on div "All of the following are true" at bounding box center [627, 140] width 438 height 24
click at [380, 137] on icon at bounding box center [384, 133] width 9 height 9
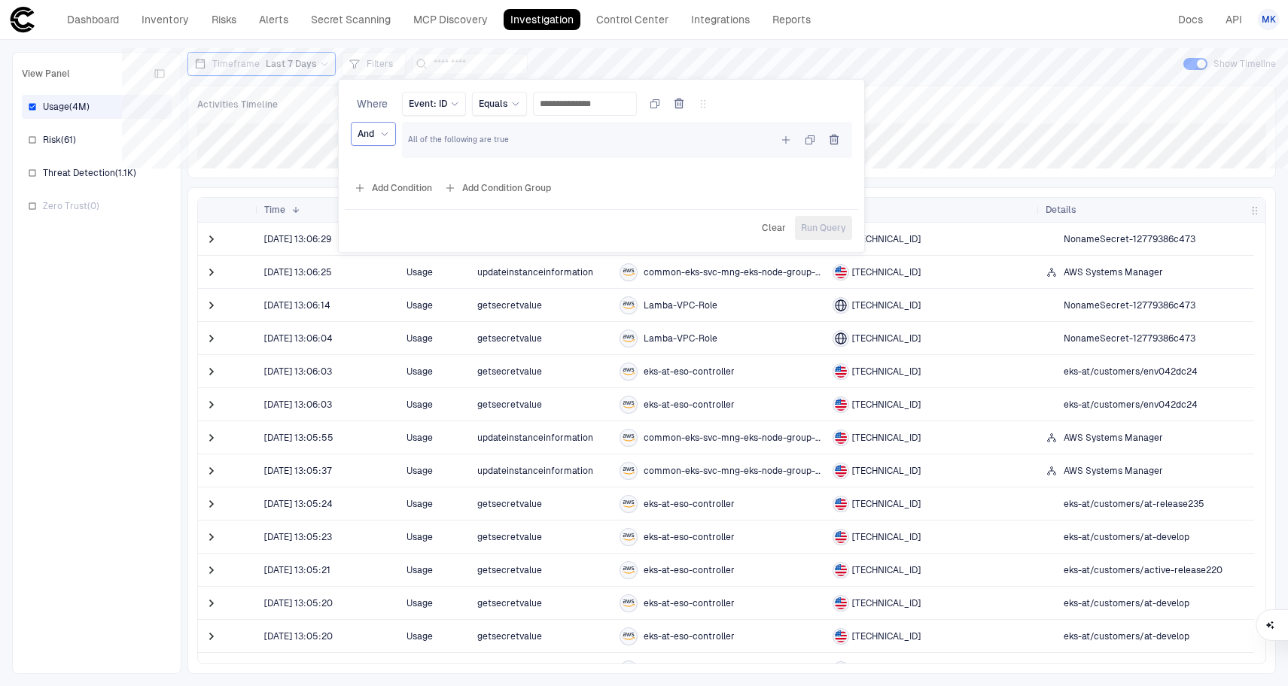
click at [623, 144] on div "All of the following are true" at bounding box center [627, 140] width 438 height 24
click at [786, 133] on button "button" at bounding box center [786, 140] width 24 height 24
click at [795, 175] on span "Add Condition" at bounding box center [833, 175] width 93 height 12
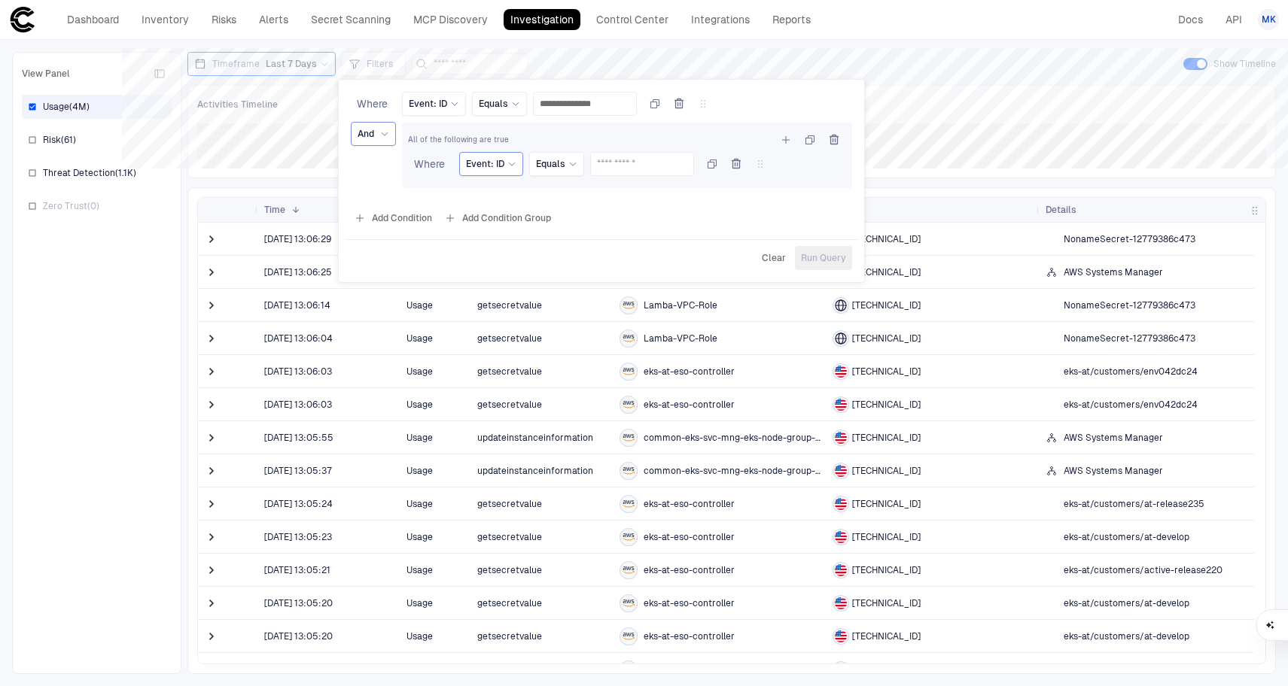
click at [494, 162] on span "Event: ID" at bounding box center [485, 164] width 38 height 12
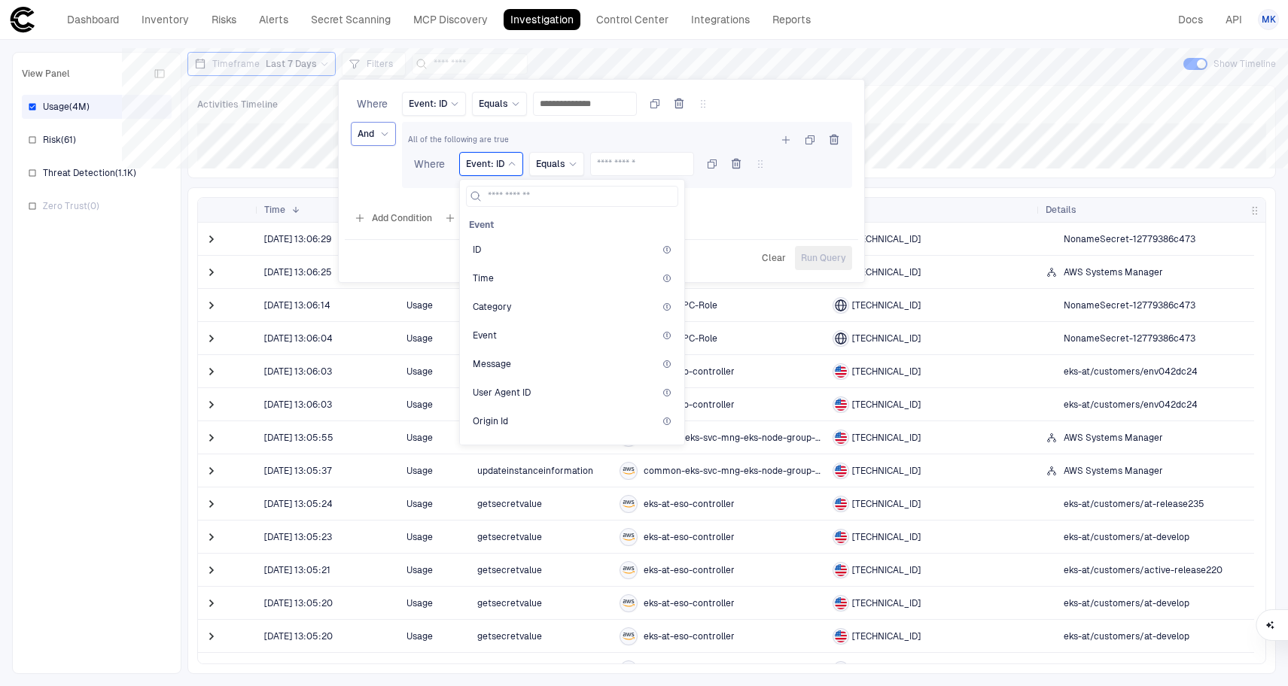
click at [494, 162] on span "Event: ID" at bounding box center [485, 164] width 38 height 12
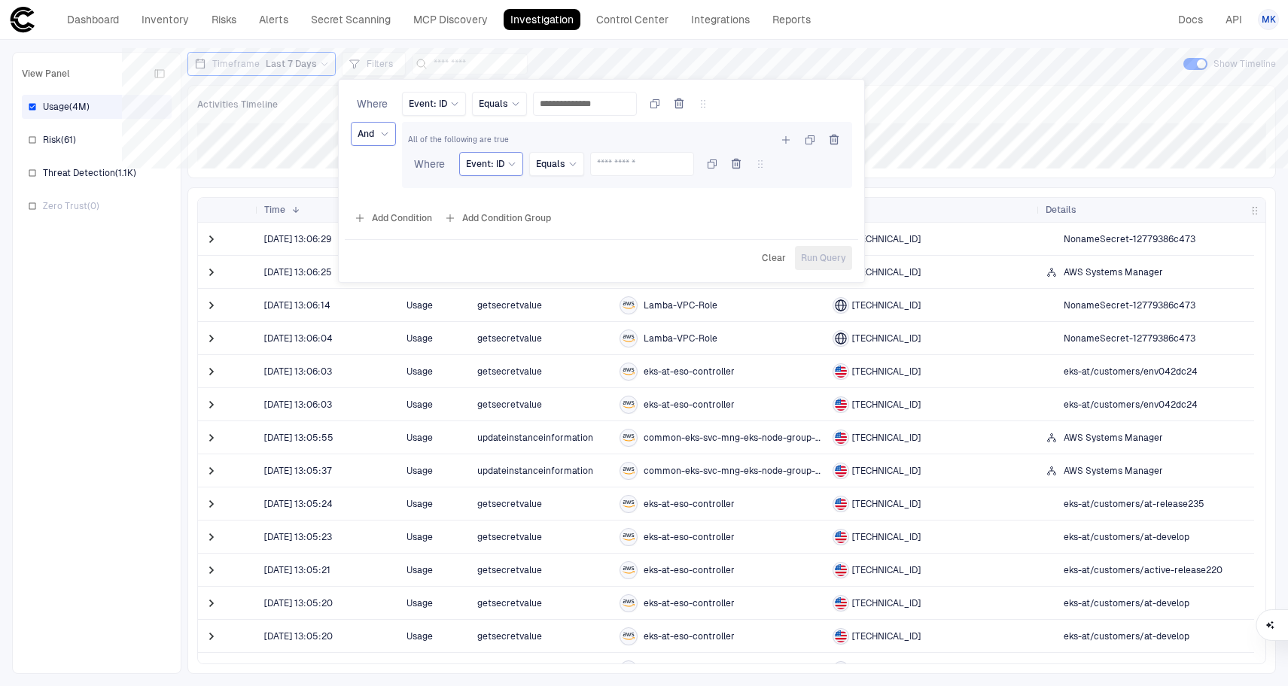
click at [500, 161] on span "Event: ID" at bounding box center [485, 164] width 38 height 12
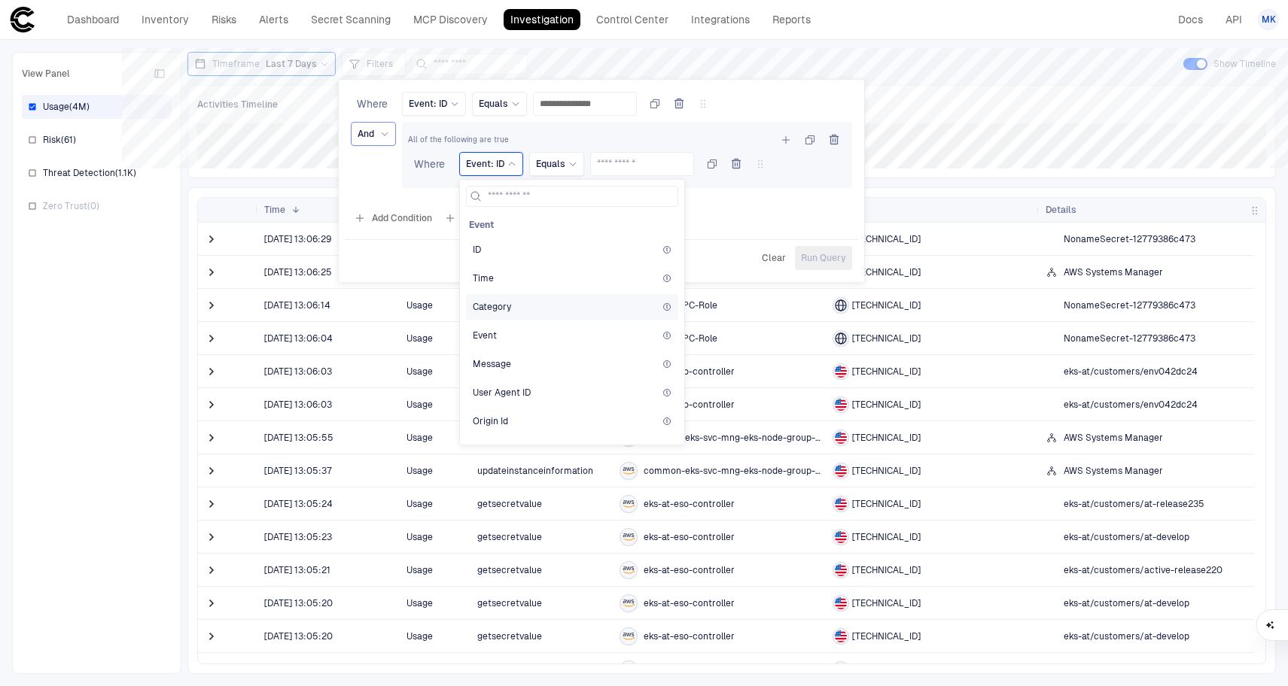
click at [540, 302] on div "Category" at bounding box center [572, 307] width 199 height 12
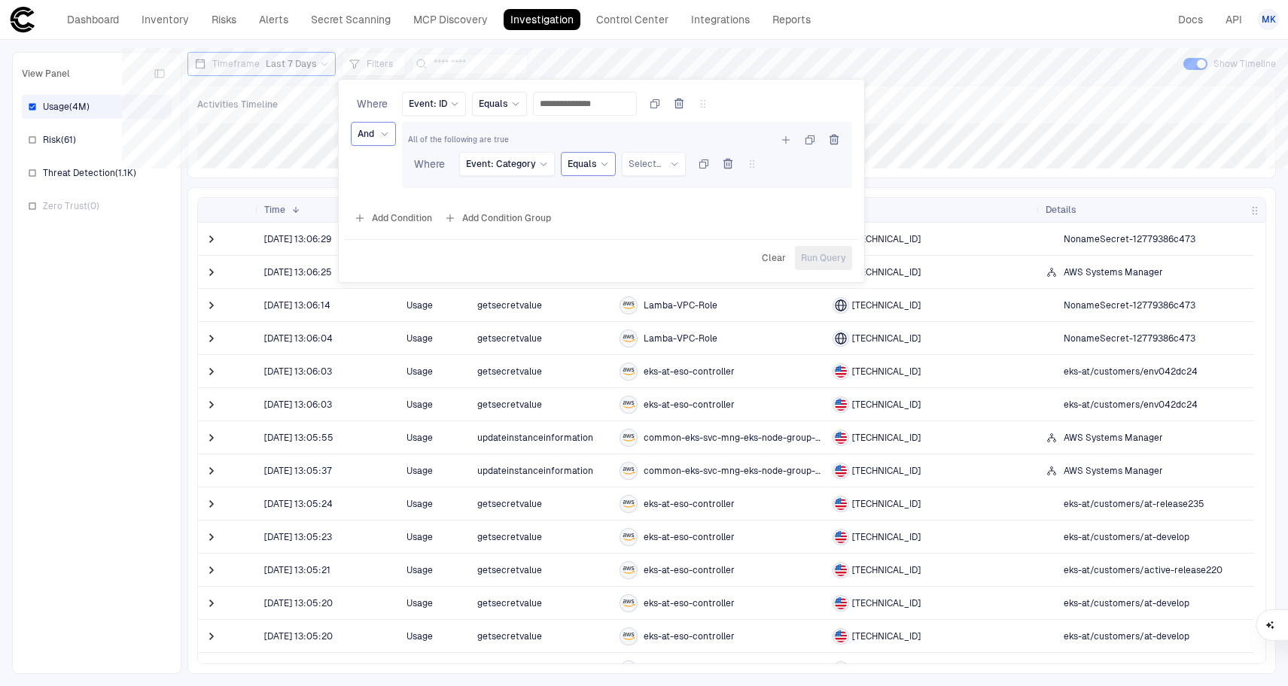
click at [588, 167] on span "Equals" at bounding box center [581, 164] width 29 height 12
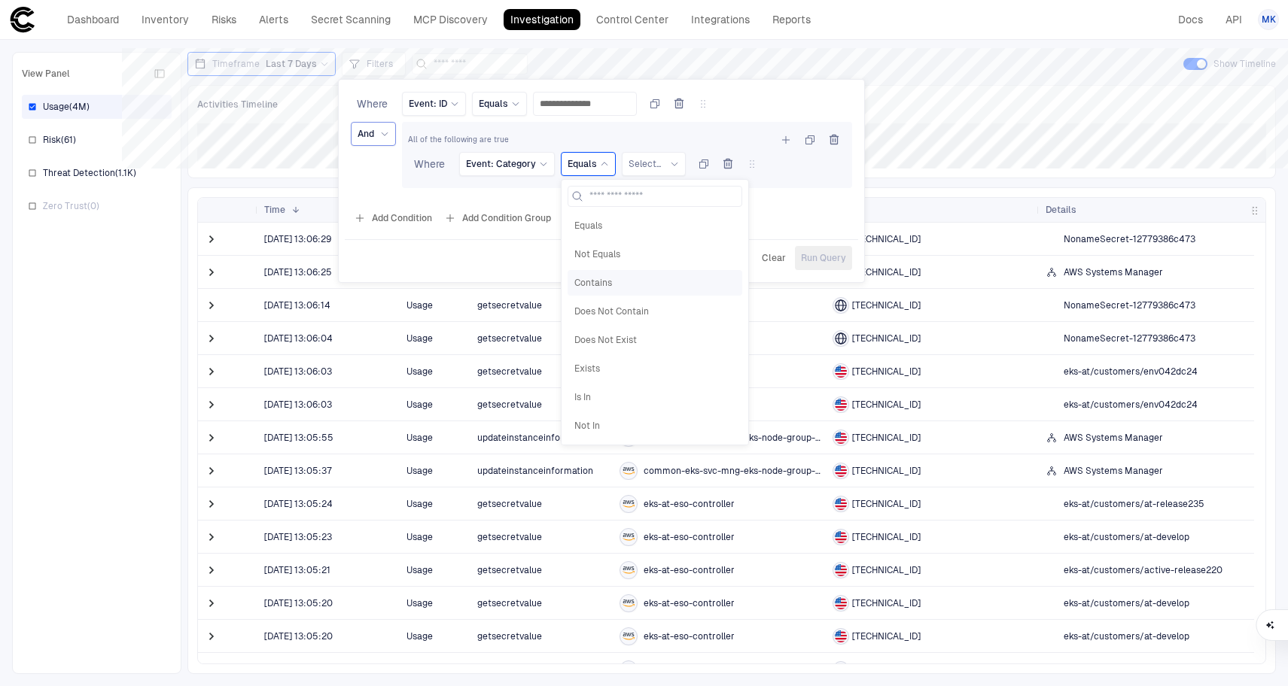
scroll to position [3, 0]
click at [528, 166] on span "Event: Category" at bounding box center [501, 164] width 70 height 12
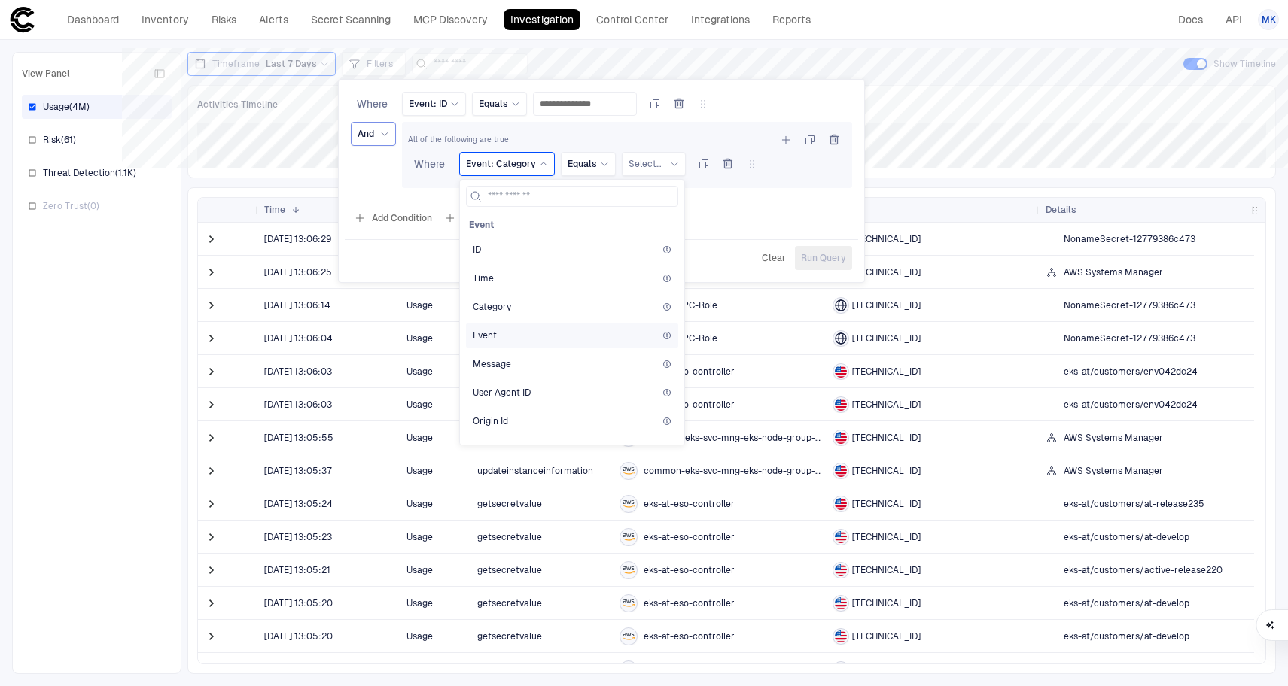
click at [541, 342] on div "Event" at bounding box center [572, 336] width 212 height 26
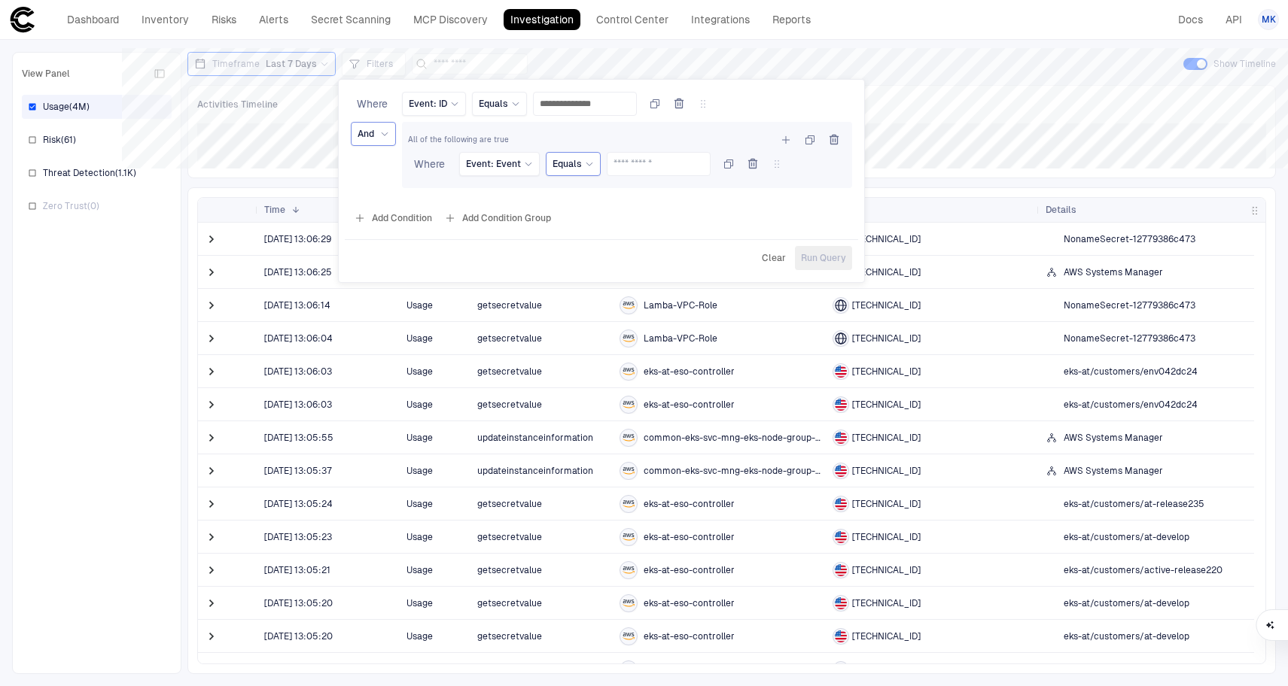
click at [579, 166] on span "Equals" at bounding box center [566, 164] width 29 height 12
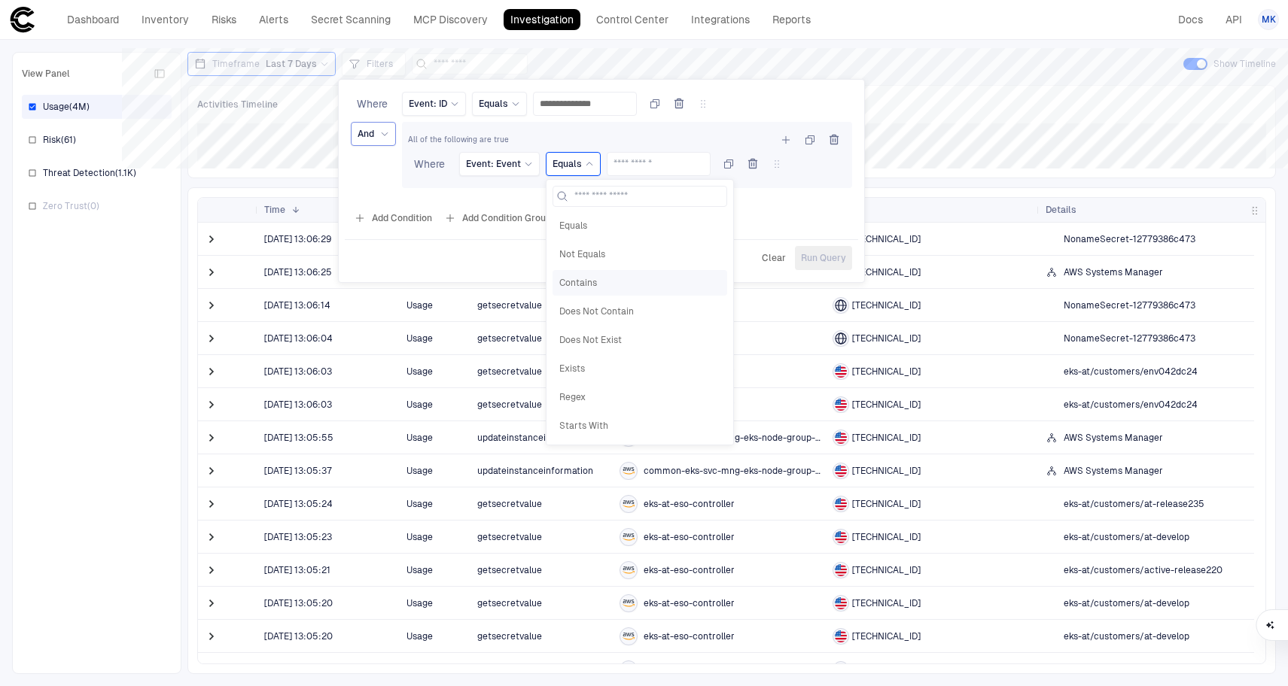
scroll to position [89, 0]
click at [509, 169] on span "Event: Event" at bounding box center [493, 164] width 55 height 12
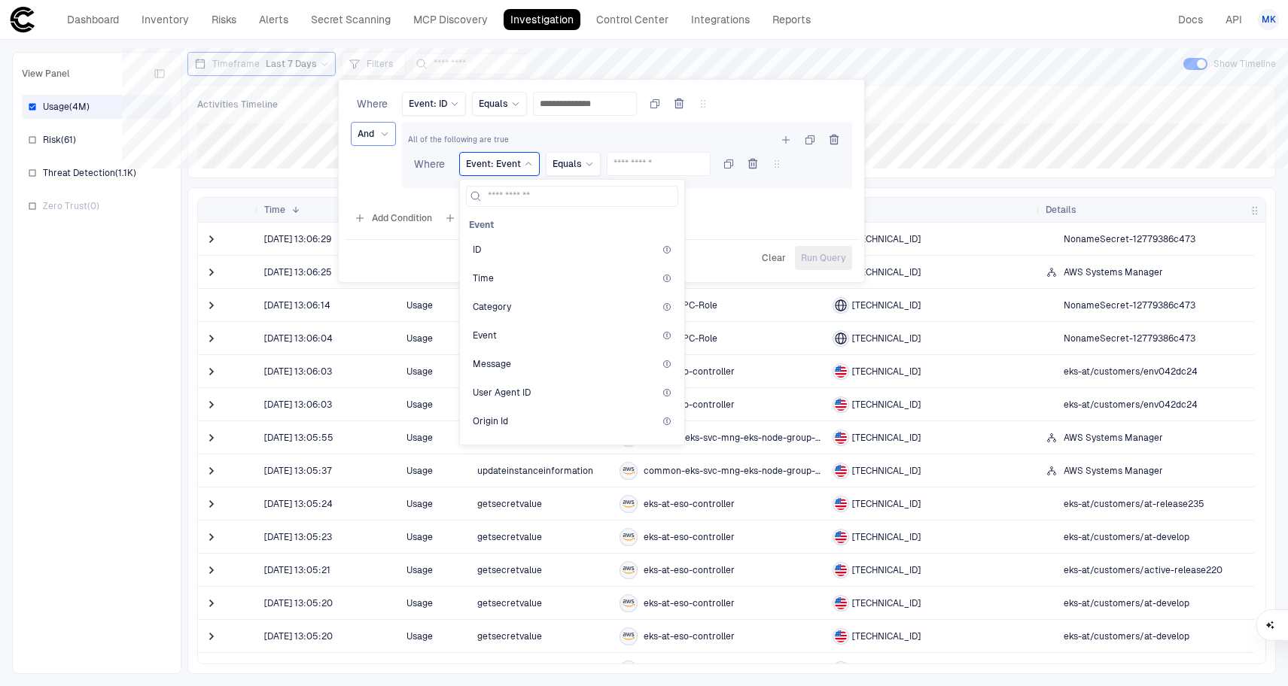
click at [510, 169] on span "Event: Event" at bounding box center [493, 164] width 55 height 12
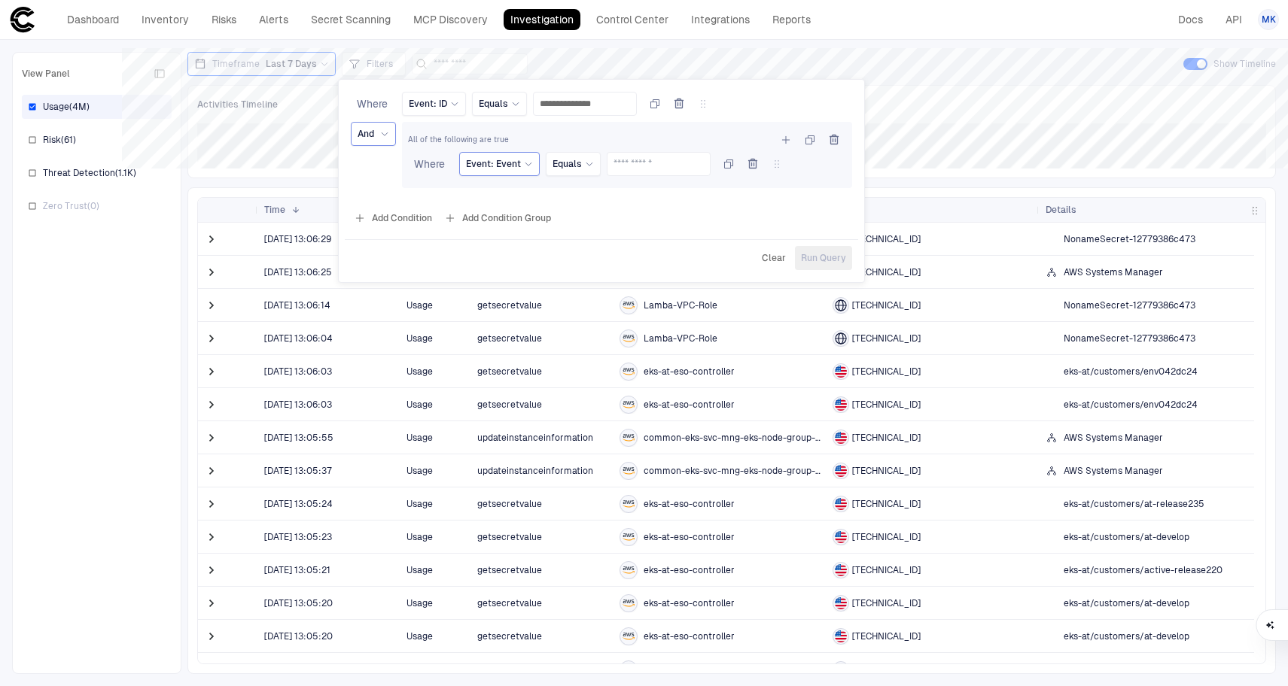
click at [511, 169] on span "Event: Event" at bounding box center [493, 164] width 55 height 12
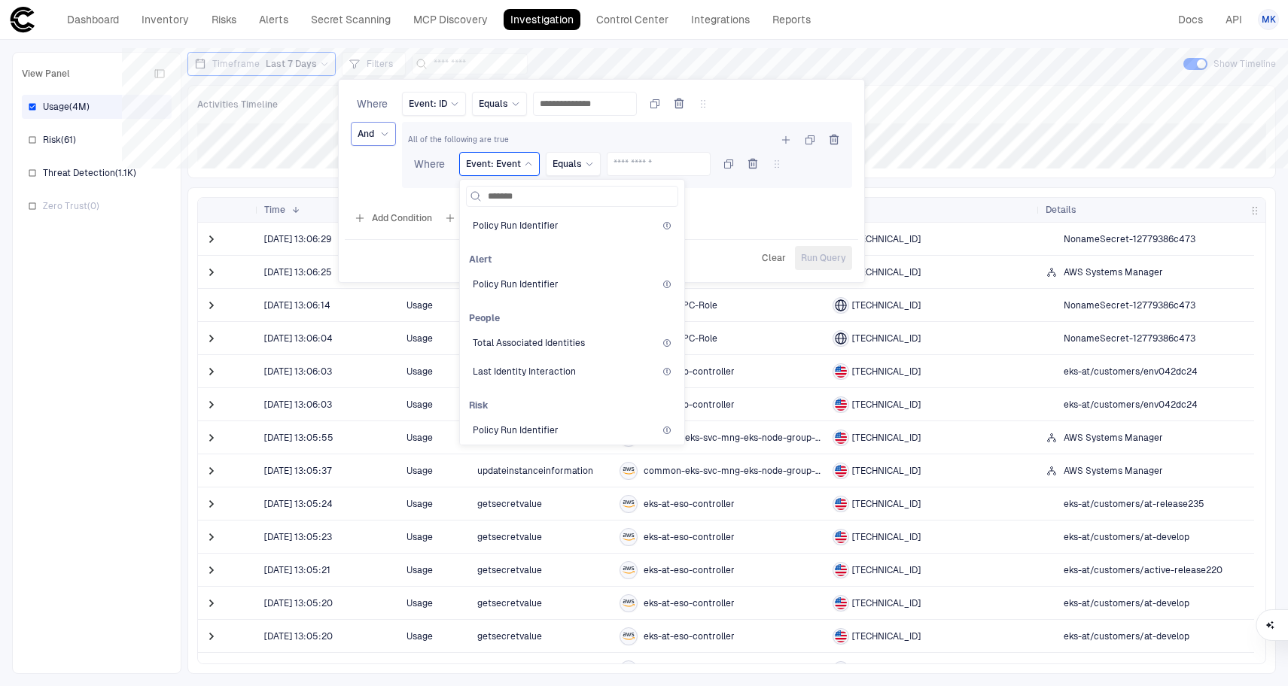
scroll to position [0, 0]
type input "********"
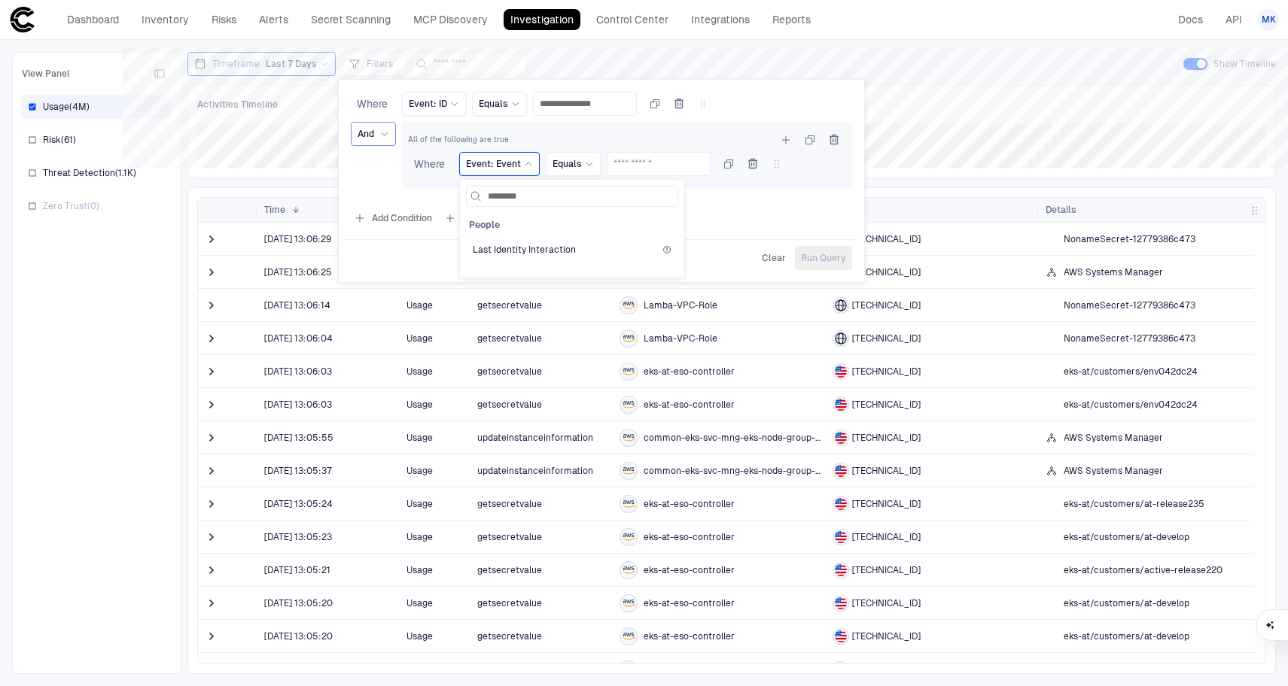
click at [518, 159] on span "Event: Event" at bounding box center [493, 164] width 55 height 12
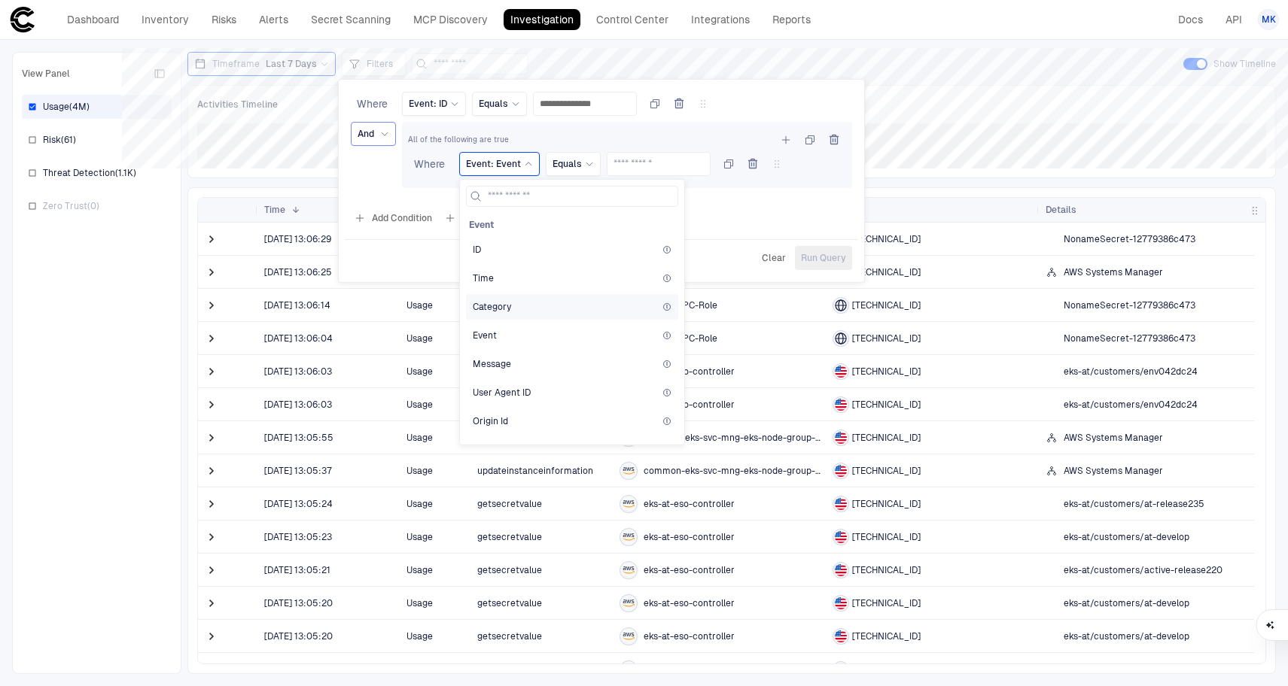
click at [623, 301] on div "Category" at bounding box center [572, 307] width 199 height 12
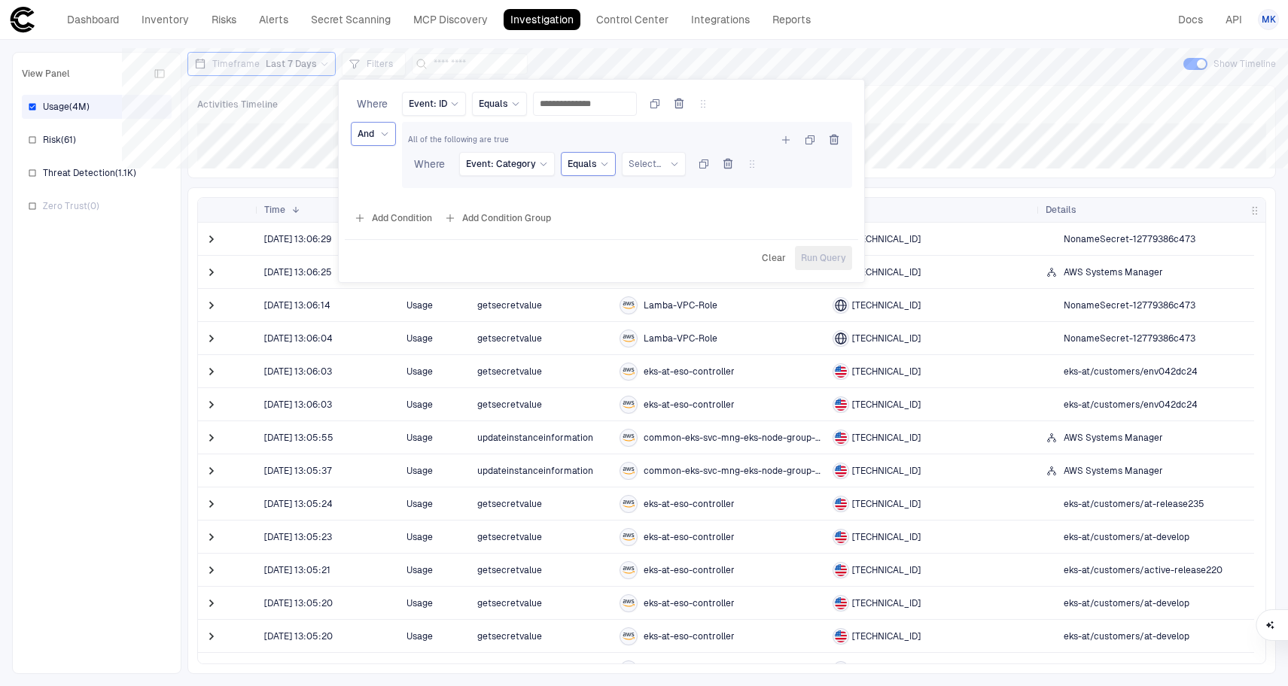
click at [579, 171] on div "Equals" at bounding box center [587, 164] width 41 height 17
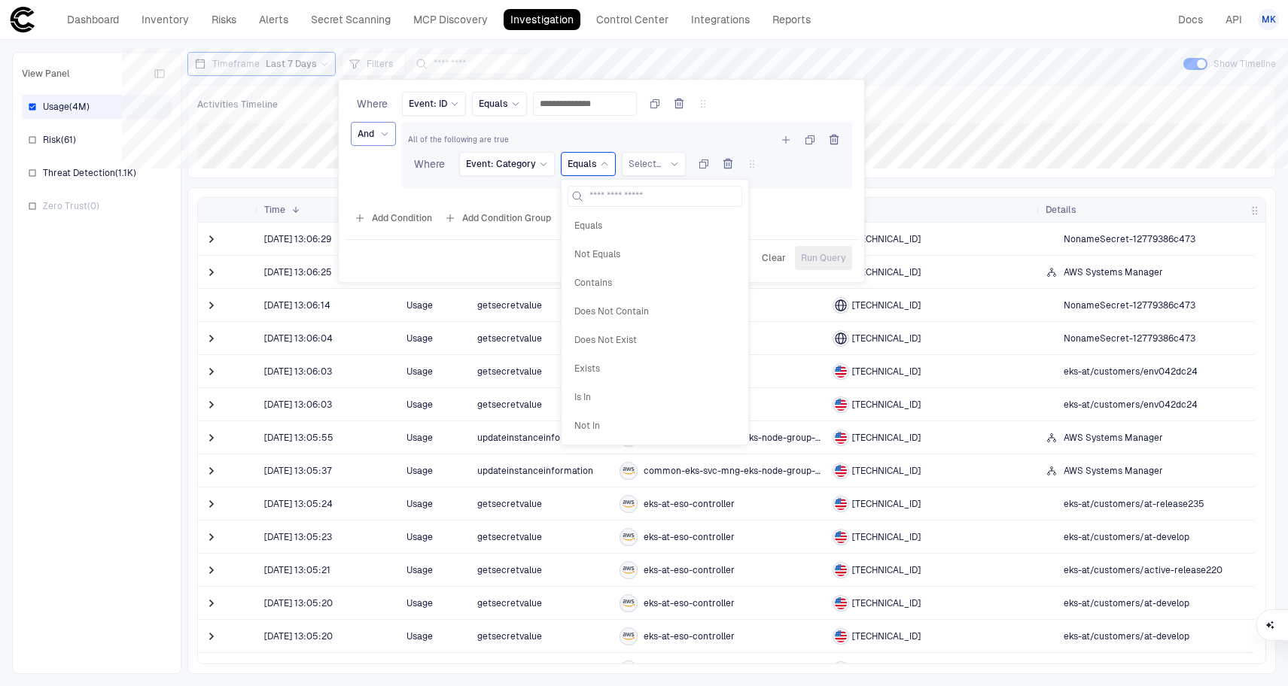
click at [579, 171] on div "Equals" at bounding box center [587, 164] width 41 height 17
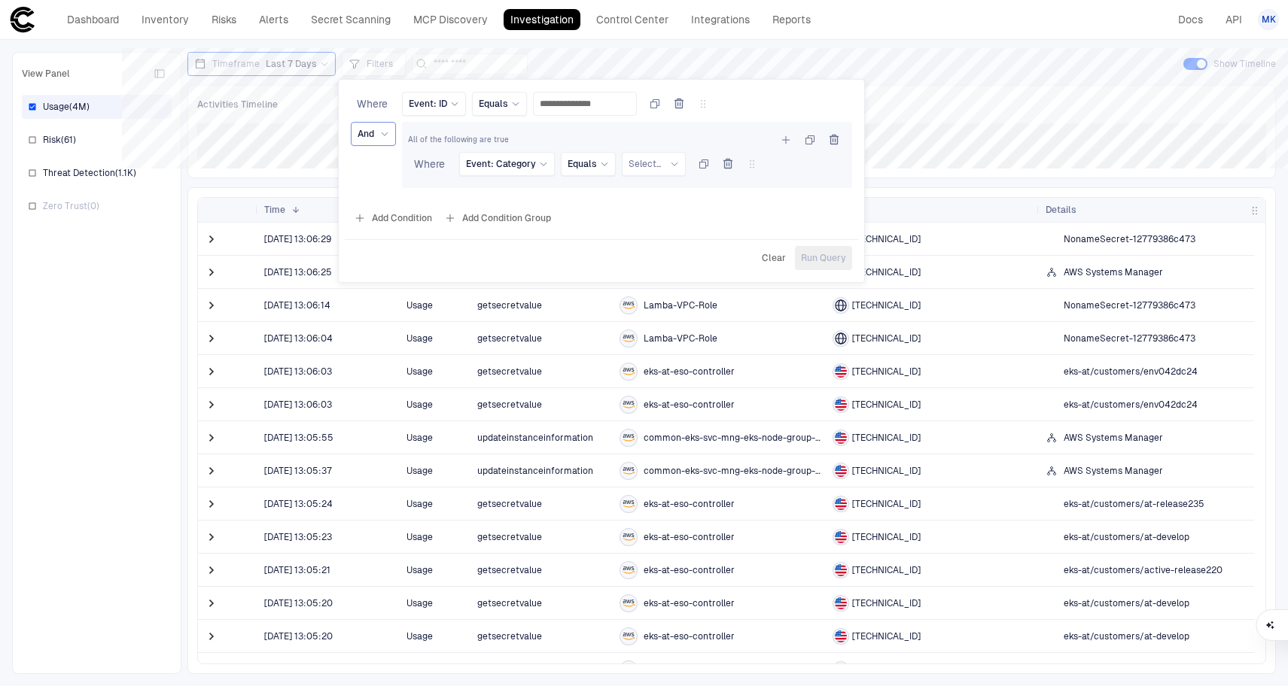
click at [932, 209] on div at bounding box center [644, 343] width 1288 height 686
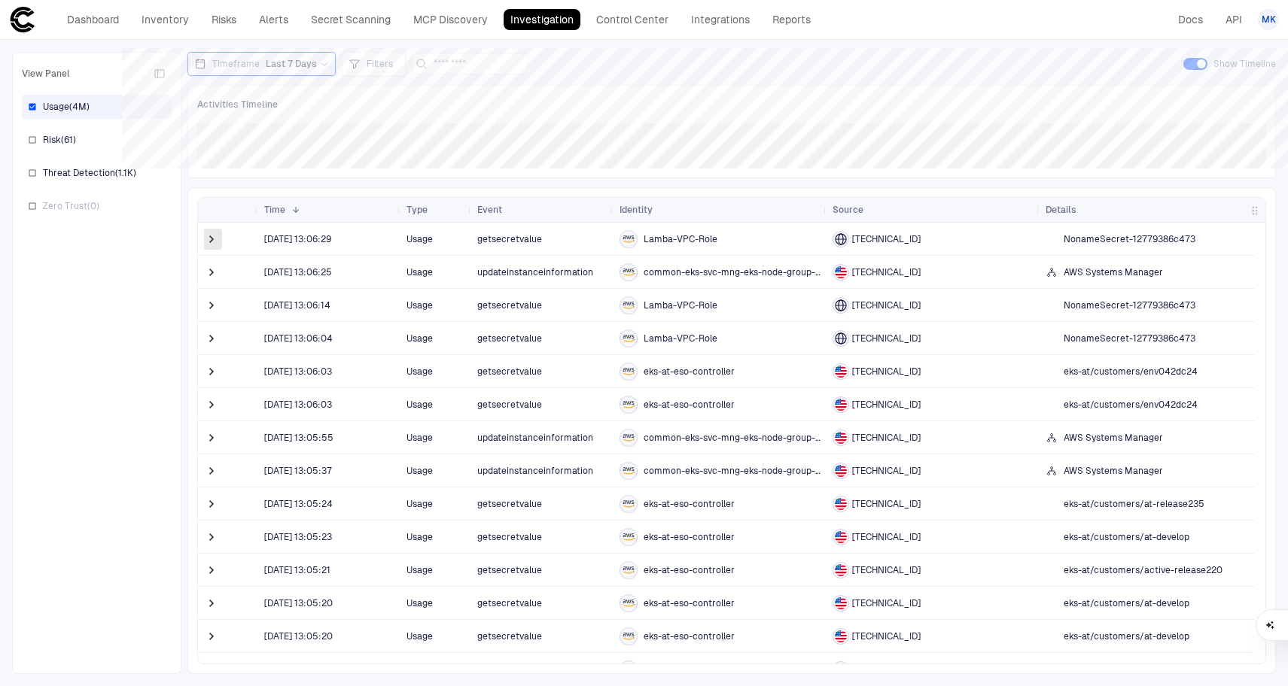
click at [209, 232] on span at bounding box center [211, 239] width 15 height 15
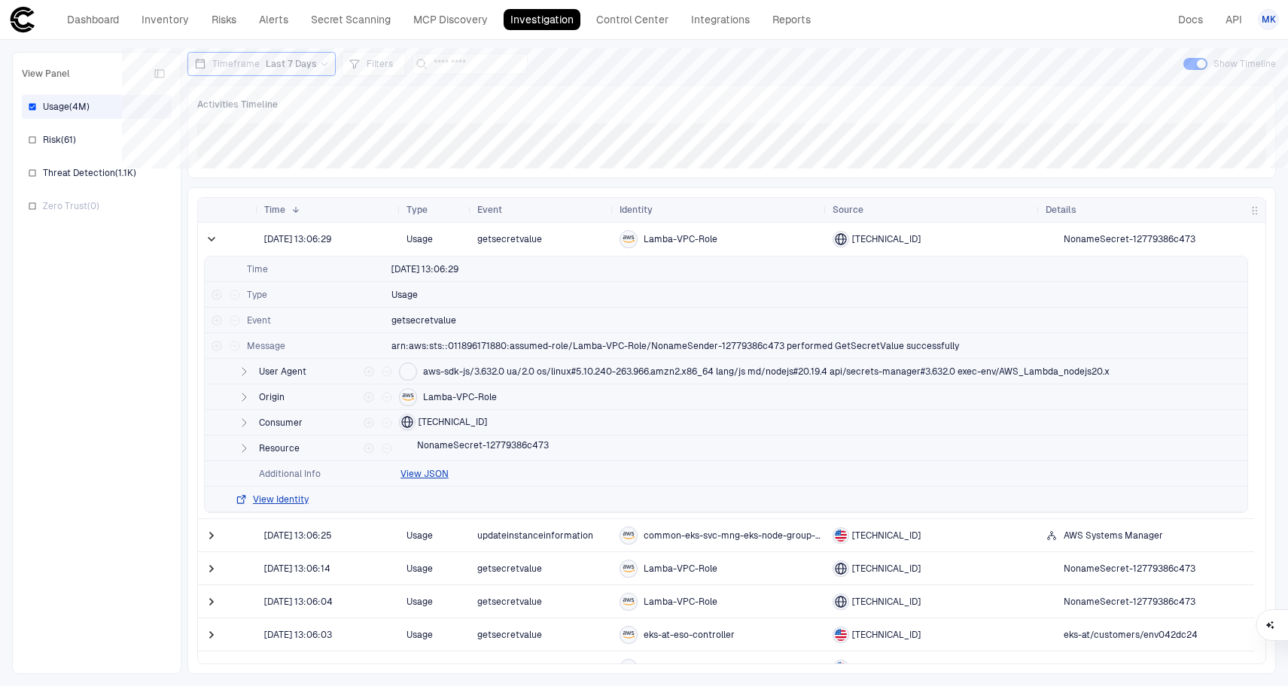
click at [327, 66] on div "Timeframe Last 7 Days" at bounding box center [261, 64] width 148 height 24
click at [367, 68] on span "Filters" at bounding box center [380, 64] width 26 height 12
click at [420, 144] on button "Add Condition" at bounding box center [393, 147] width 84 height 24
click at [496, 105] on span "Equals" at bounding box center [493, 104] width 29 height 12
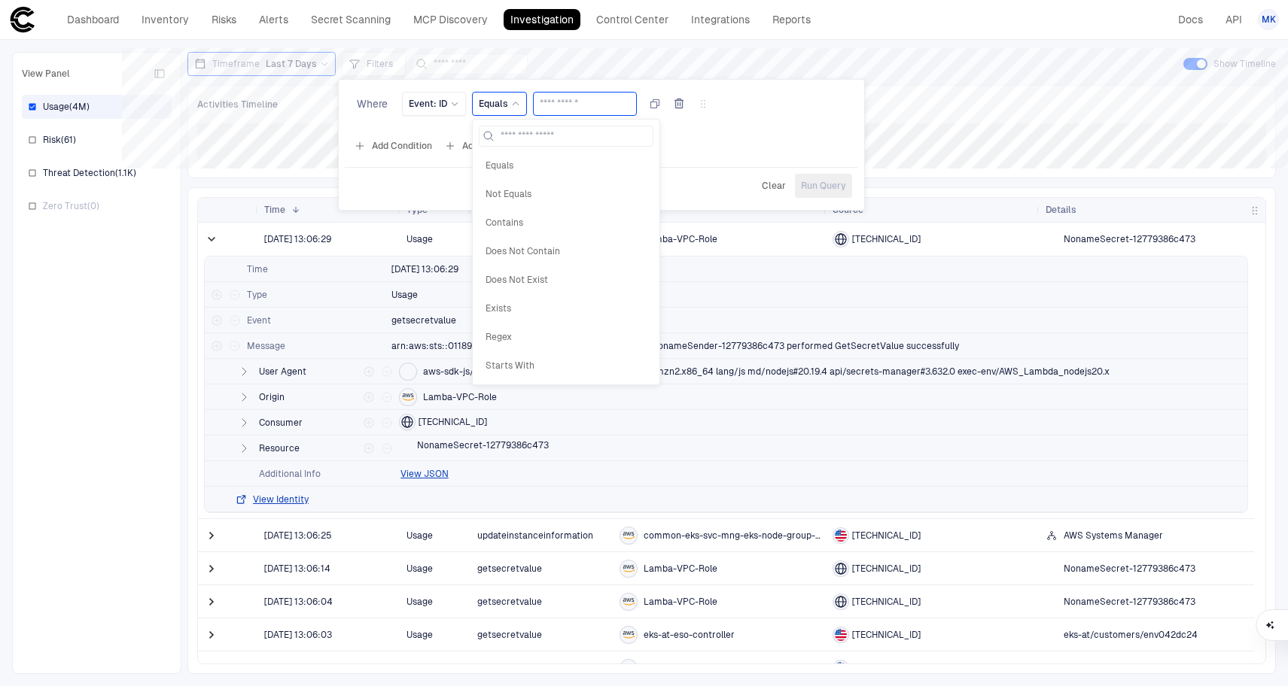
click at [560, 103] on input "text" at bounding box center [585, 104] width 90 height 23
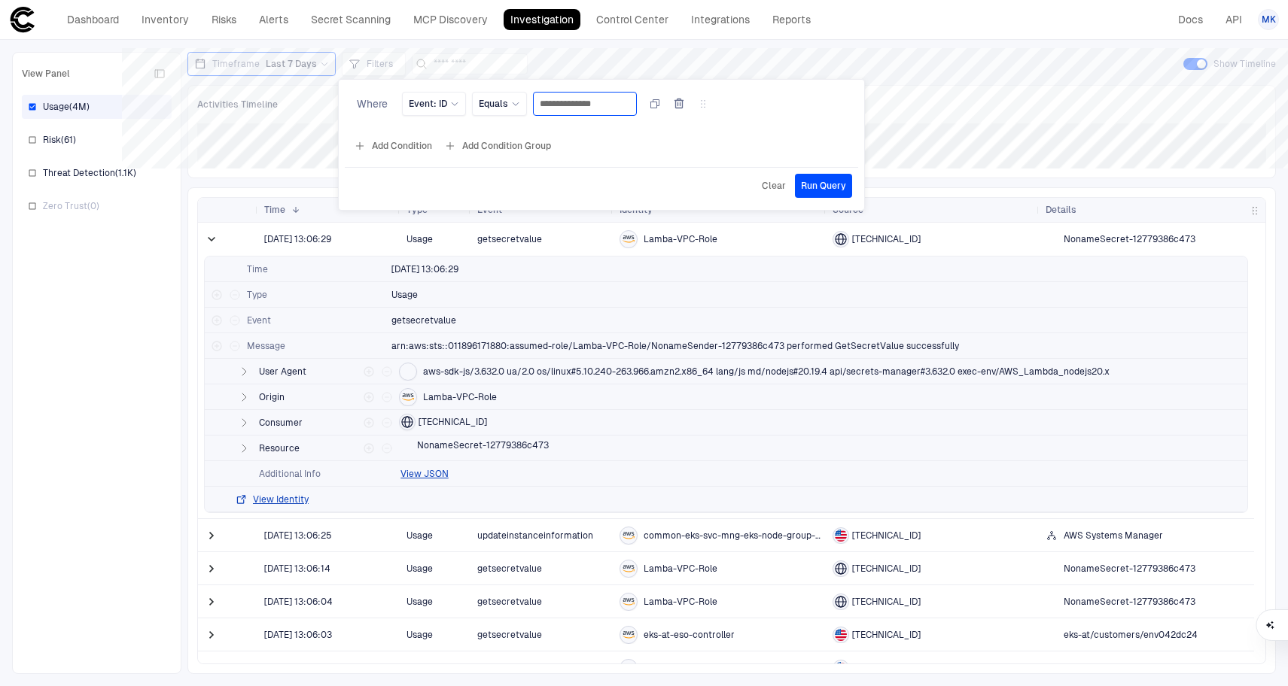
type input "**********"
click at [407, 148] on button "Add Condition" at bounding box center [393, 146] width 84 height 24
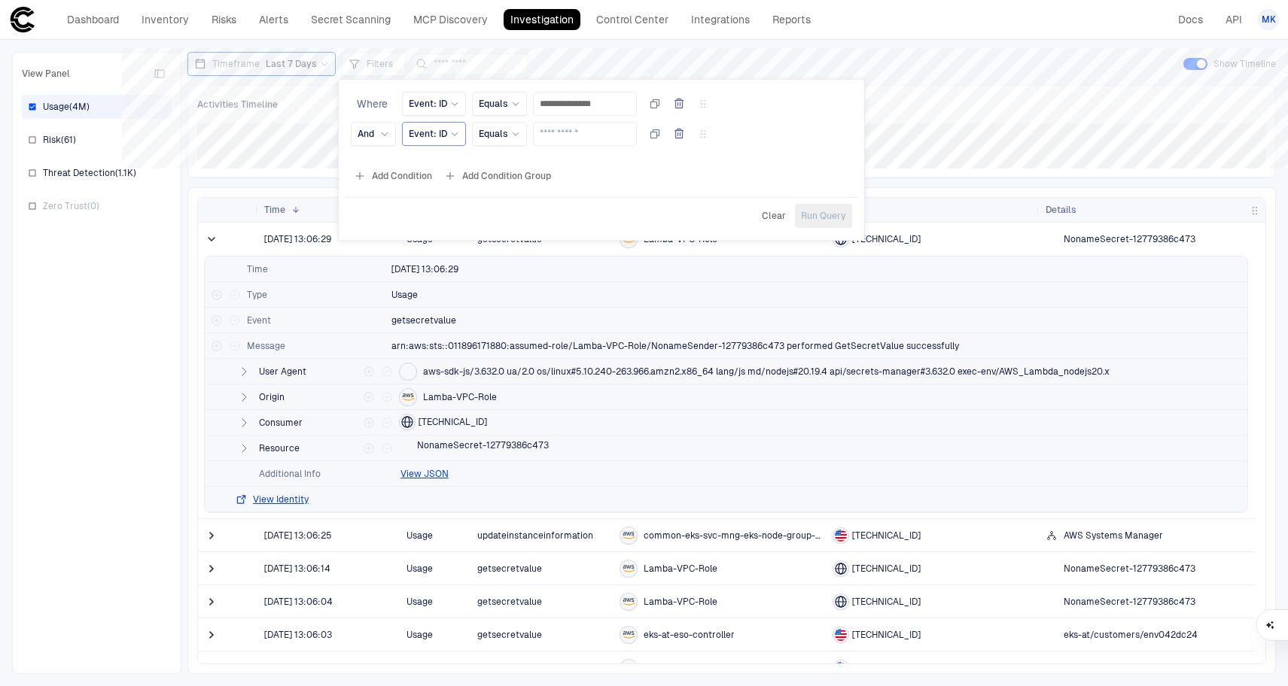
click at [430, 127] on div "Event: ID" at bounding box center [434, 134] width 50 height 17
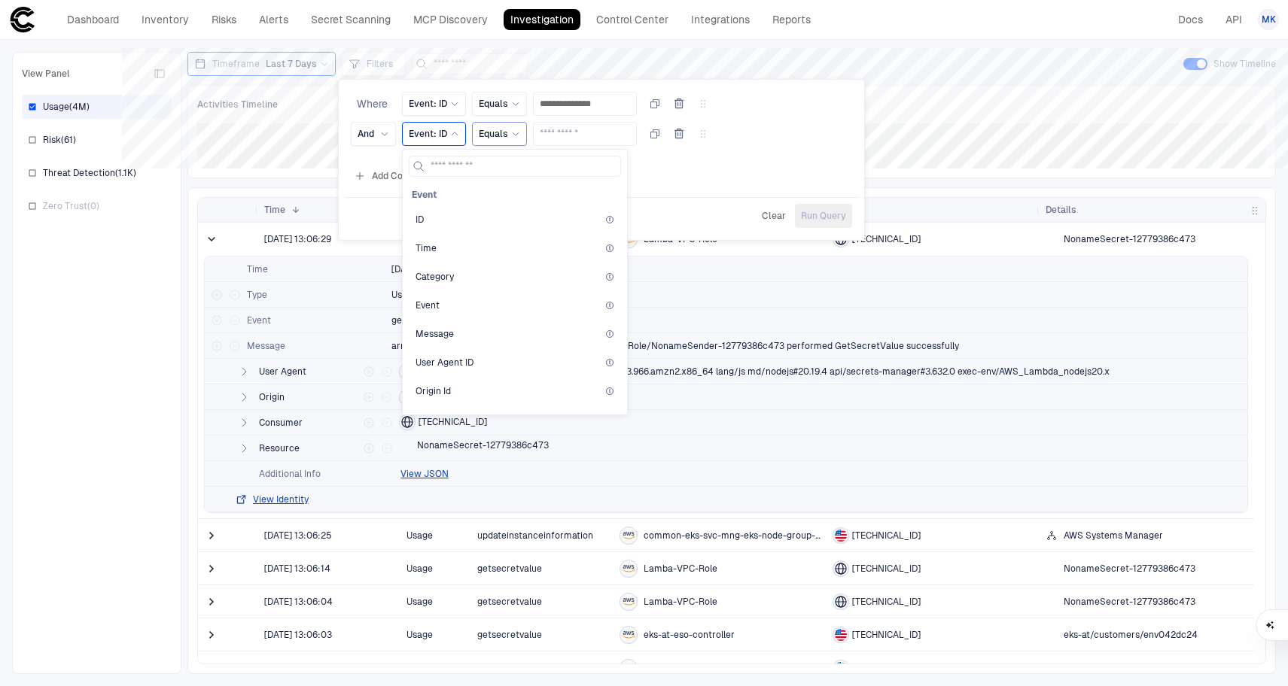
click at [494, 132] on span "Equals" at bounding box center [493, 134] width 29 height 12
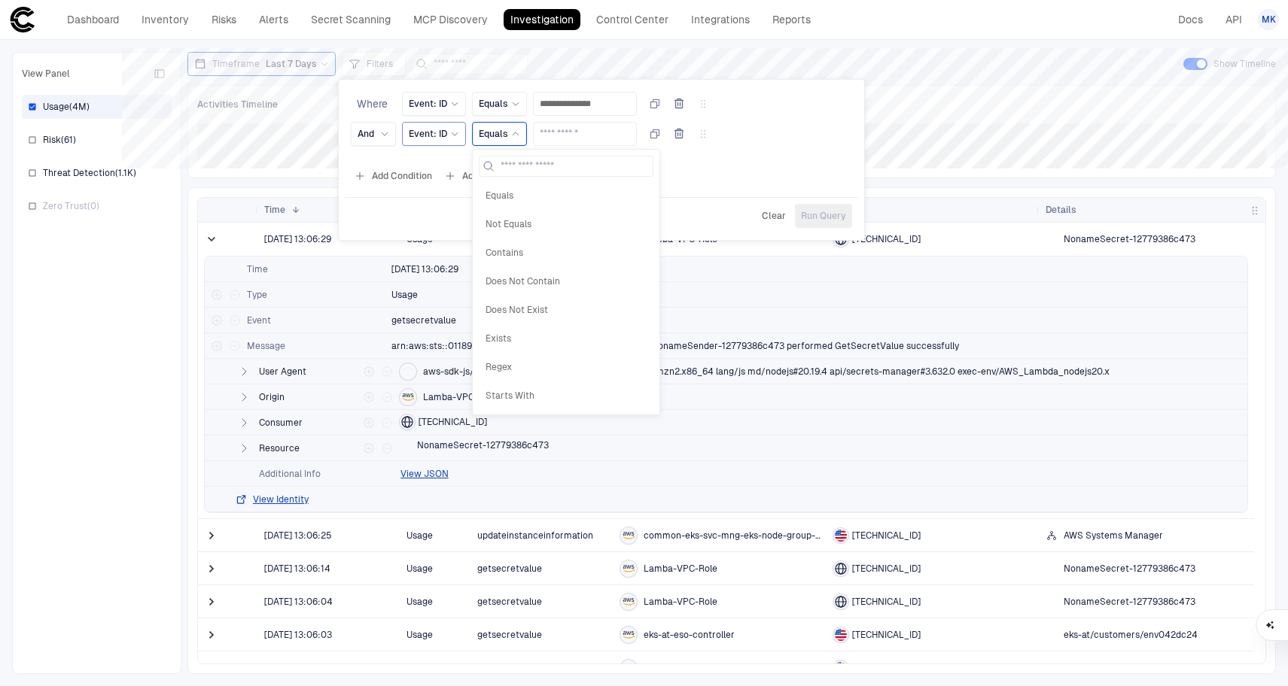
click at [446, 137] on span "Event: ID" at bounding box center [428, 134] width 38 height 12
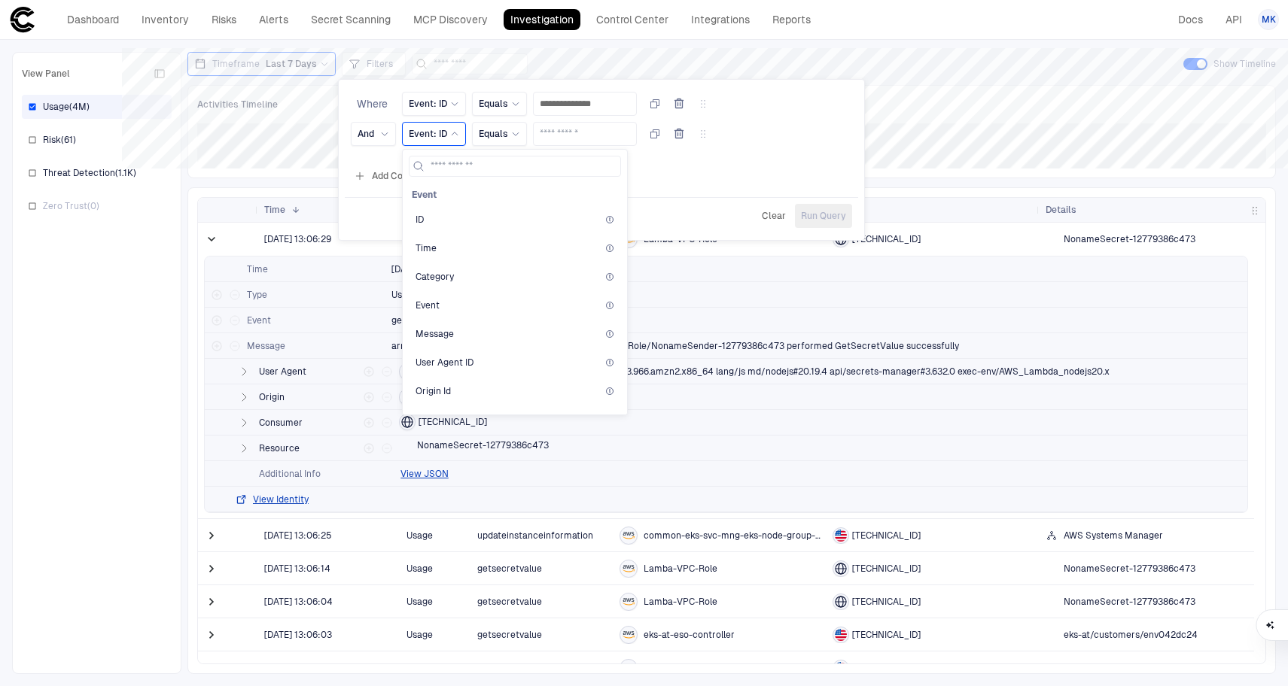
click at [446, 137] on span "Event: ID" at bounding box center [428, 134] width 38 height 12
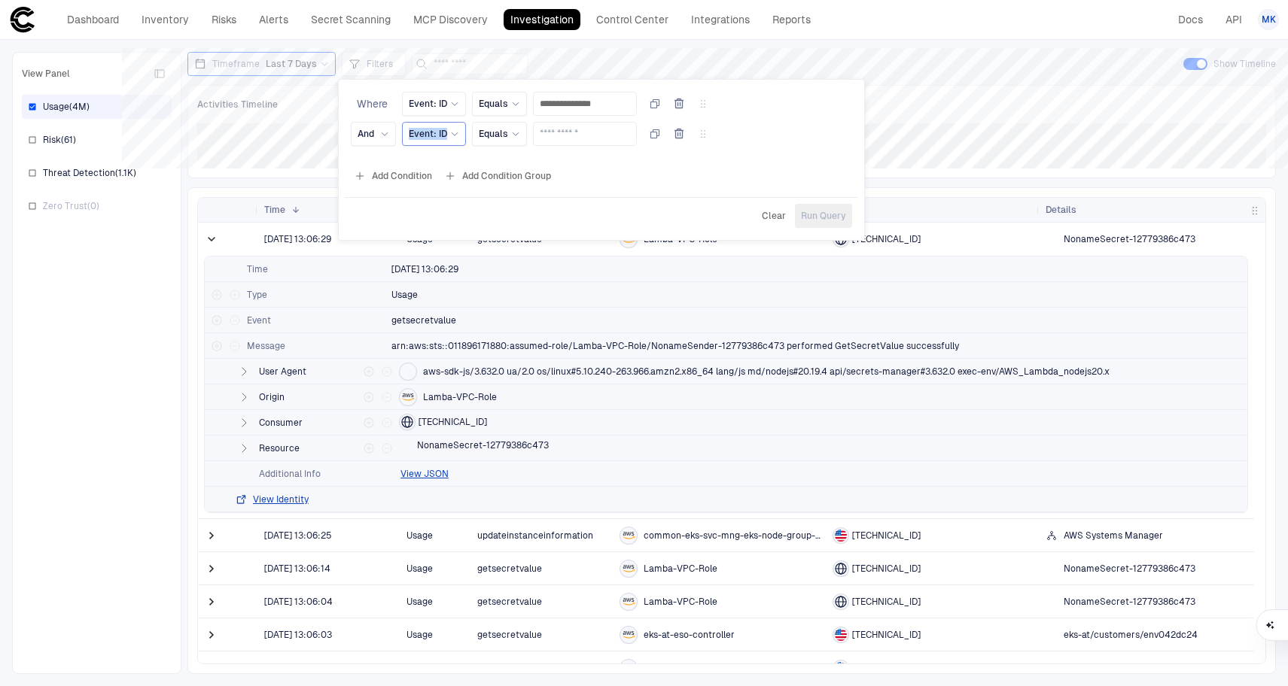
click at [446, 137] on span "Event: ID" at bounding box center [428, 134] width 38 height 12
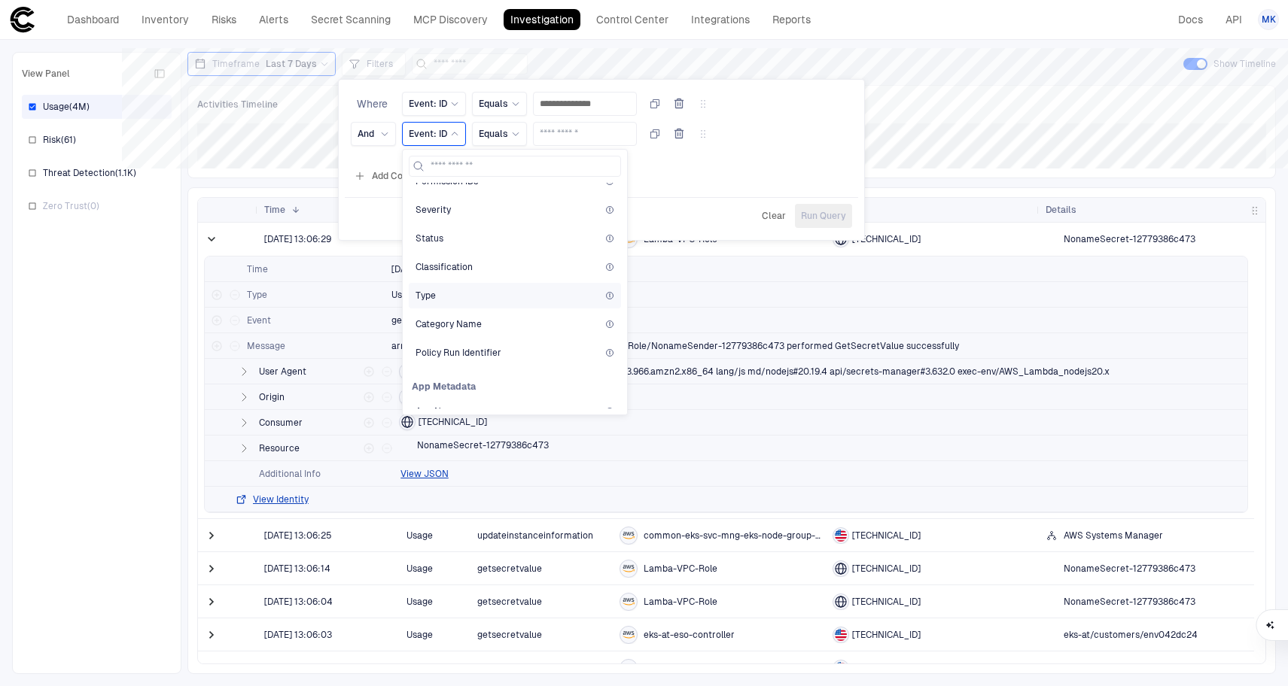
scroll to position [6310, 0]
